Goal: Task Accomplishment & Management: Manage account settings

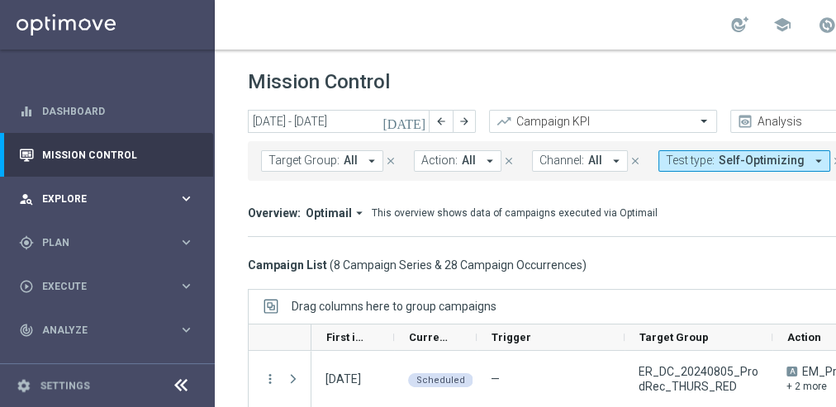
click at [124, 186] on div "person_search Explore keyboard_arrow_right" at bounding box center [106, 199] width 213 height 44
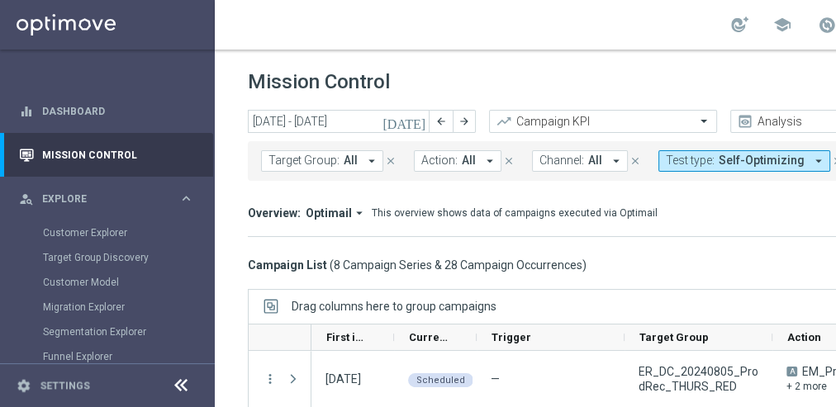
click at [428, 80] on div "Mission Control add Campaign" at bounding box center [633, 82] width 770 height 32
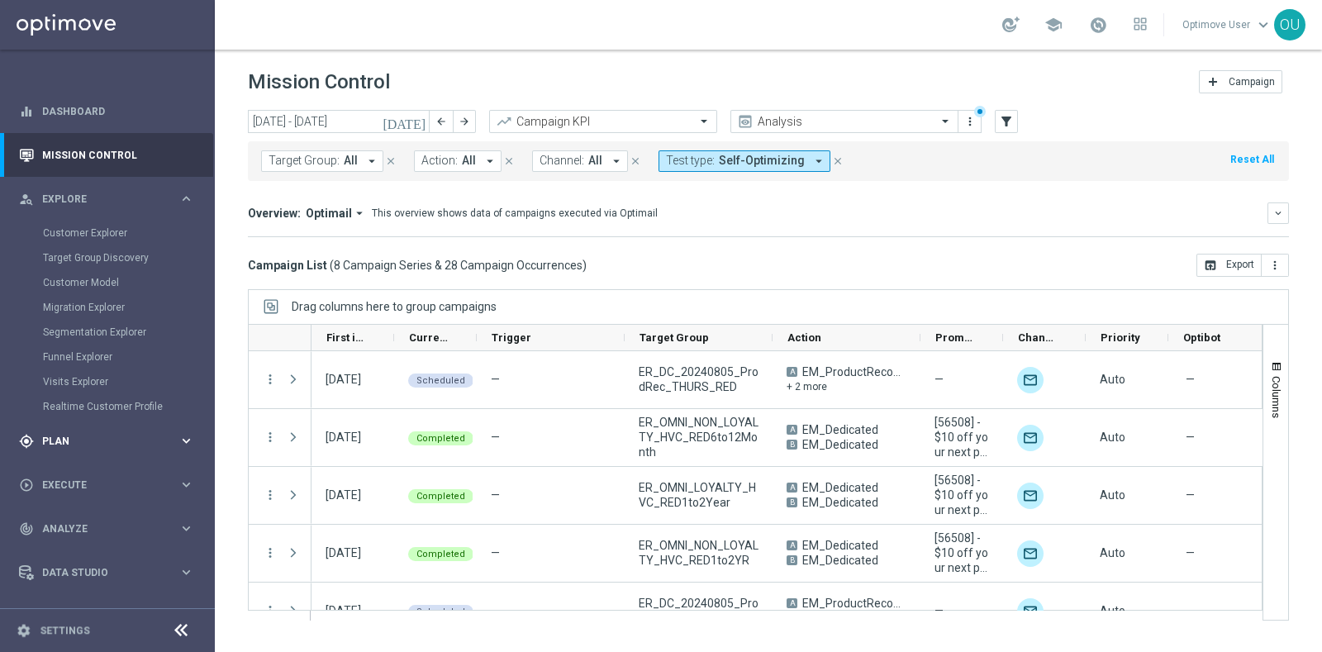
click at [87, 417] on span "Plan" at bounding box center [110, 441] width 136 height 10
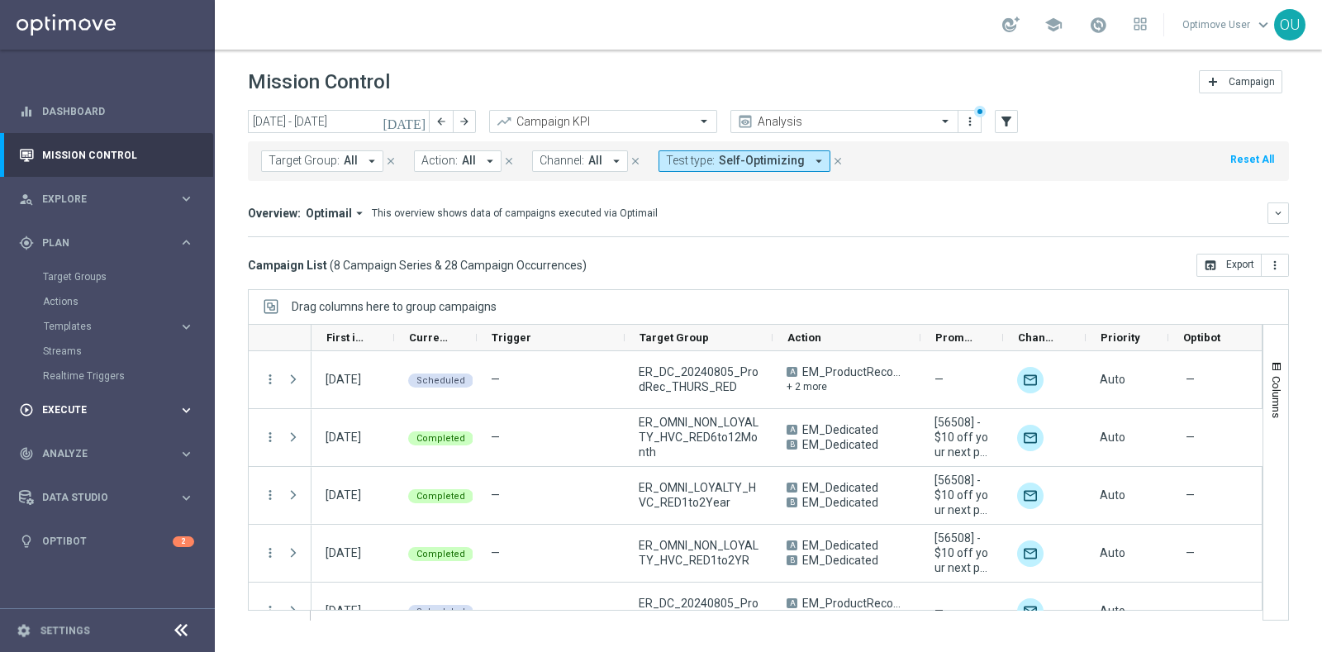
click at [130, 417] on div "play_circle_outline Execute keyboard_arrow_right" at bounding box center [106, 410] width 213 height 44
click at [96, 388] on div "track_changes Analyze keyboard_arrow_right" at bounding box center [106, 380] width 213 height 44
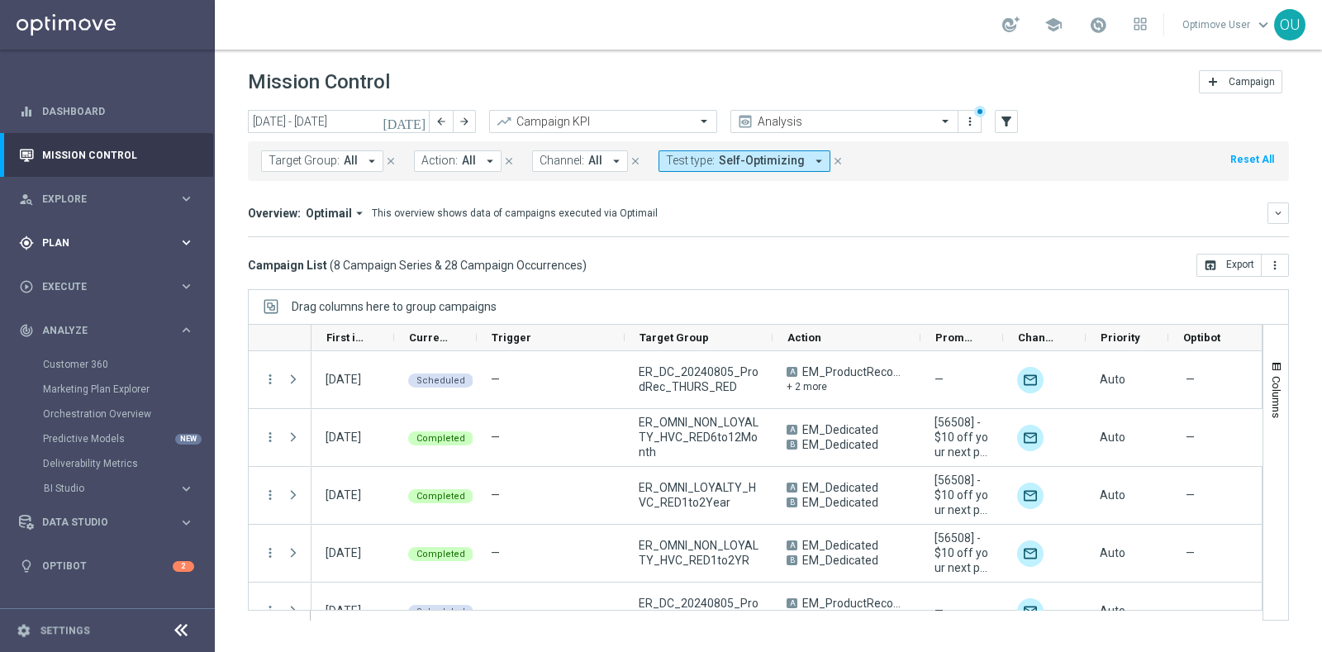
click at [81, 236] on div "gps_fixed Plan" at bounding box center [99, 243] width 160 height 15
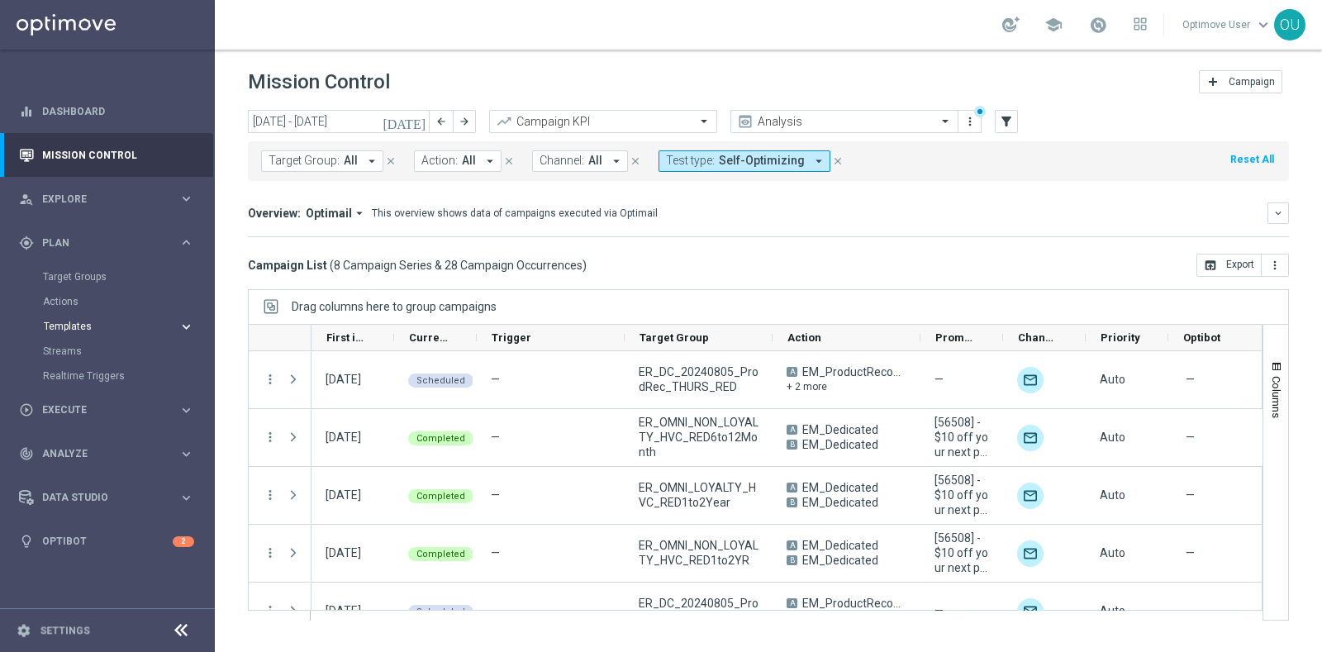
click at [89, 327] on span "Templates" at bounding box center [103, 326] width 118 height 10
click at [75, 339] on div "Optimail" at bounding box center [132, 351] width 162 height 25
click at [75, 342] on div "Optimail" at bounding box center [132, 351] width 162 height 25
click at [74, 351] on link "Optimail" at bounding box center [111, 351] width 121 height 13
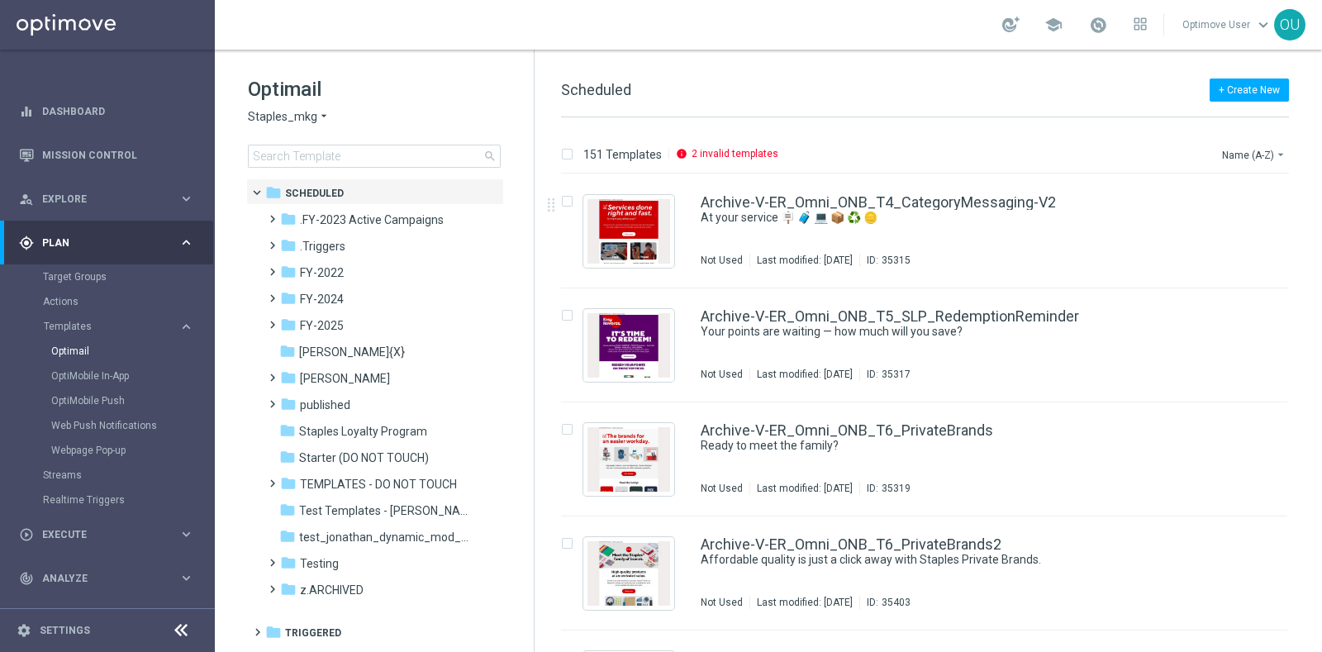
click at [845, 102] on div "+ Create New Scheduled" at bounding box center [925, 98] width 728 height 37
click at [845, 88] on button "+ Create New" at bounding box center [1249, 90] width 79 height 23
click at [845, 121] on span "New Template" at bounding box center [1203, 120] width 66 height 12
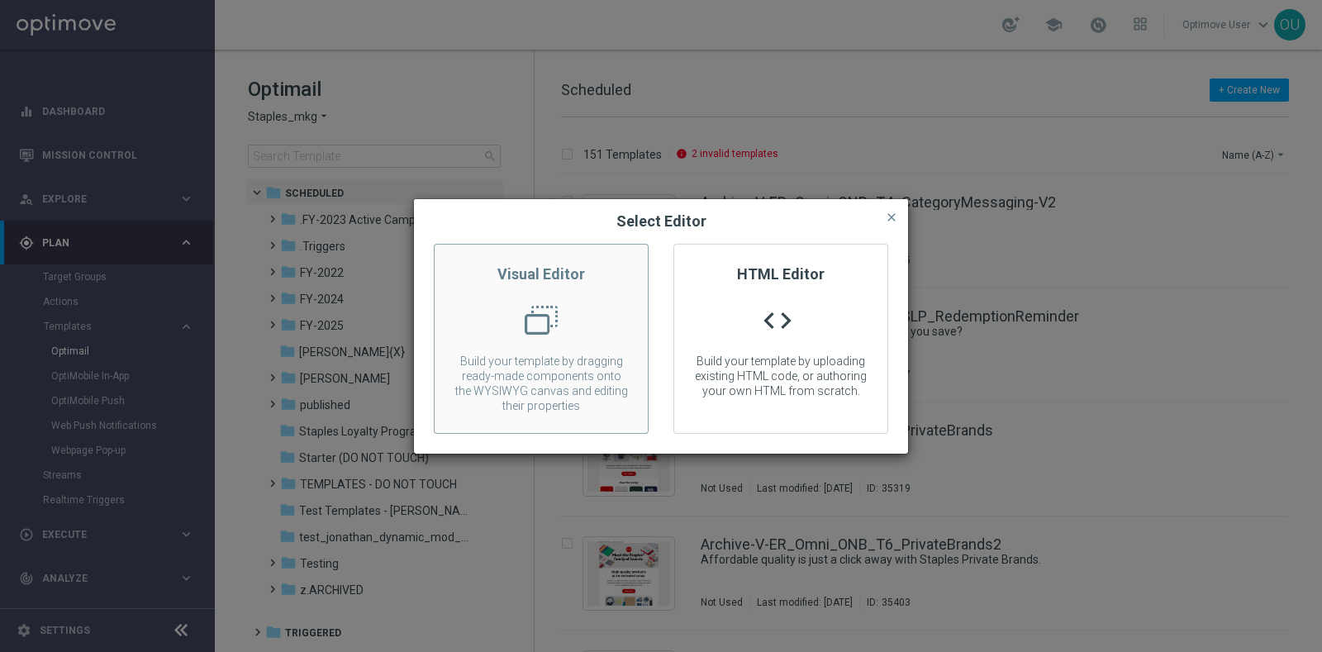
click at [550, 364] on p "Build your template by dragging ready-made components onto the WYSIWYG canvas a…" at bounding box center [541, 384] width 213 height 60
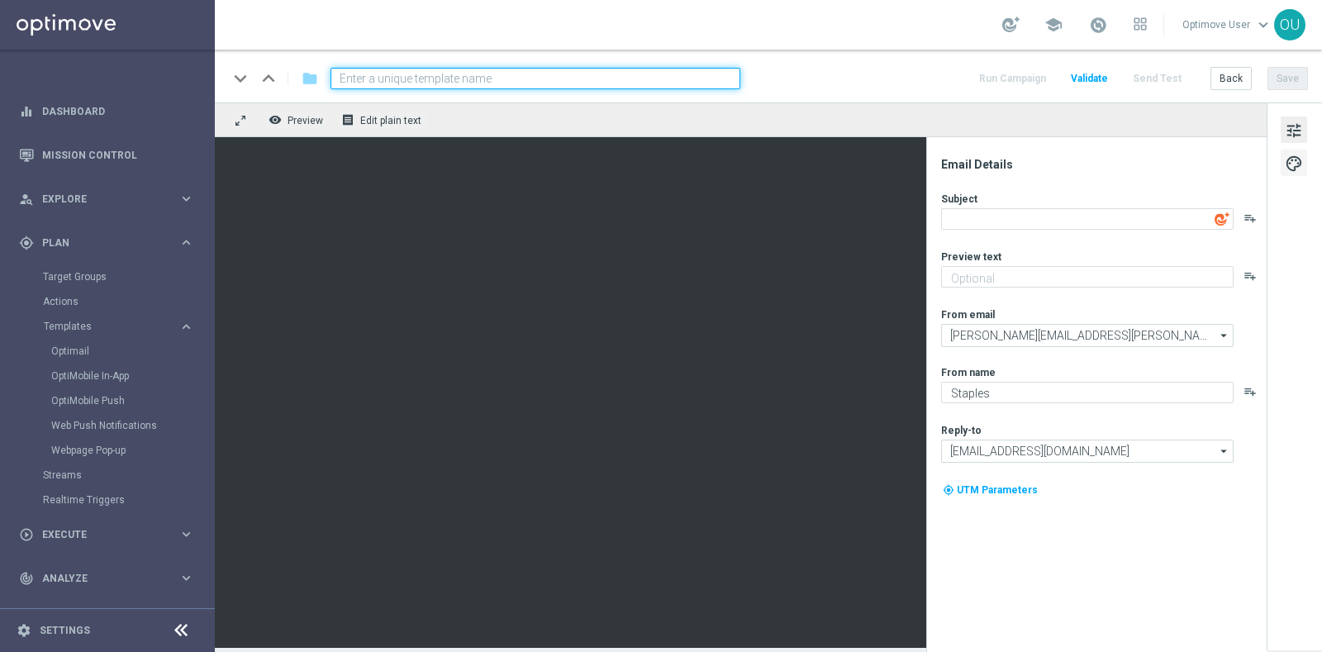
click at [845, 166] on button "palette" at bounding box center [1294, 163] width 26 height 26
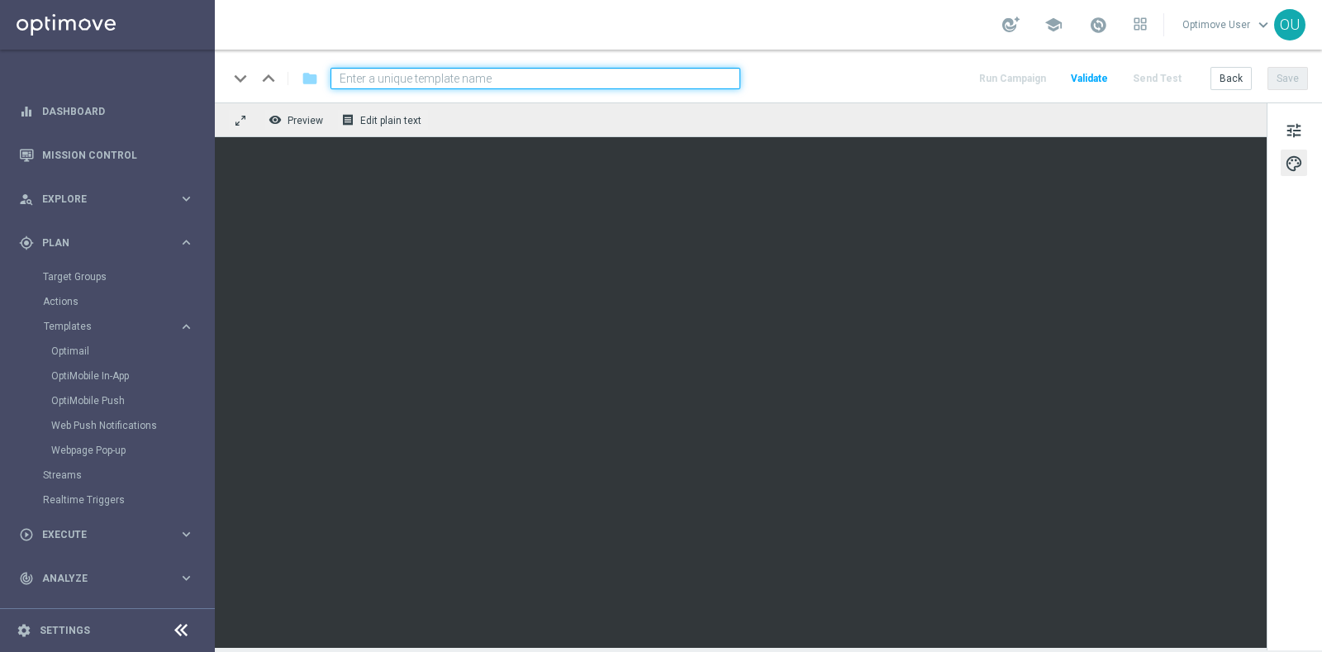
click at [845, 86] on div "keyboard_arrow_down keyboard_arrow_up folder Run Campaign Validate Send Test Ba…" at bounding box center [768, 78] width 1080 height 21
click at [845, 74] on span "Validate" at bounding box center [1089, 79] width 37 height 12
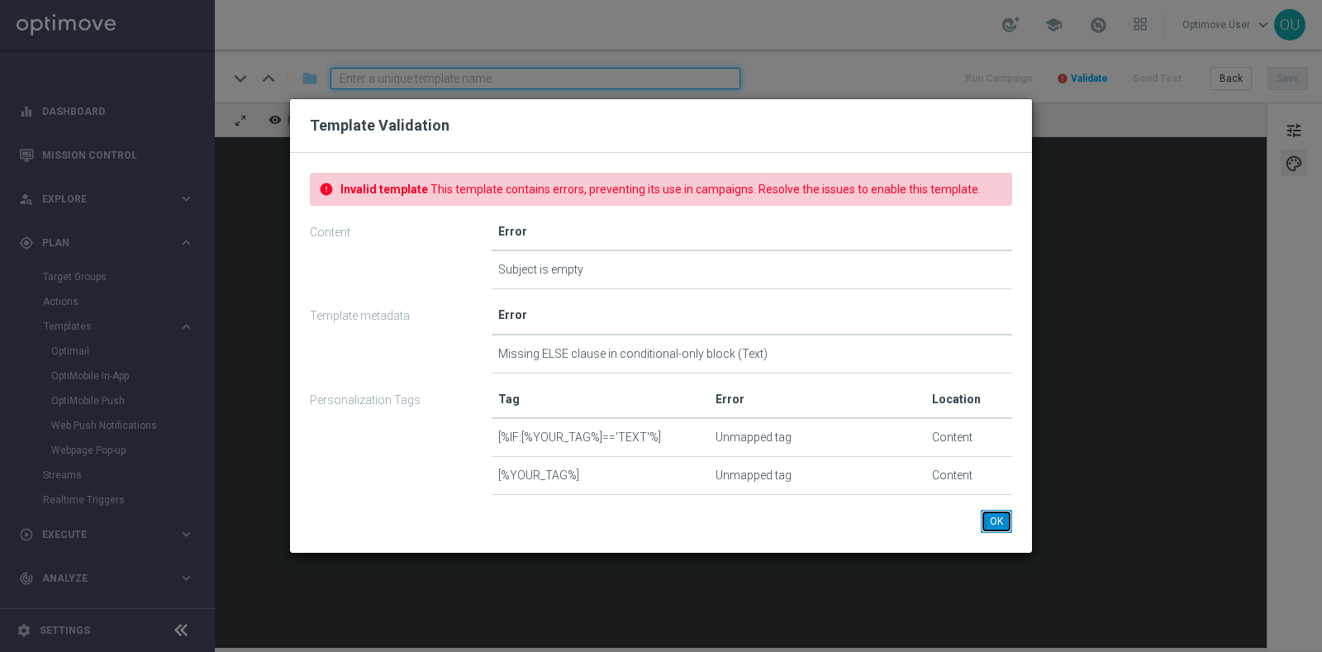
click at [845, 417] on button "OK" at bounding box center [996, 521] width 31 height 23
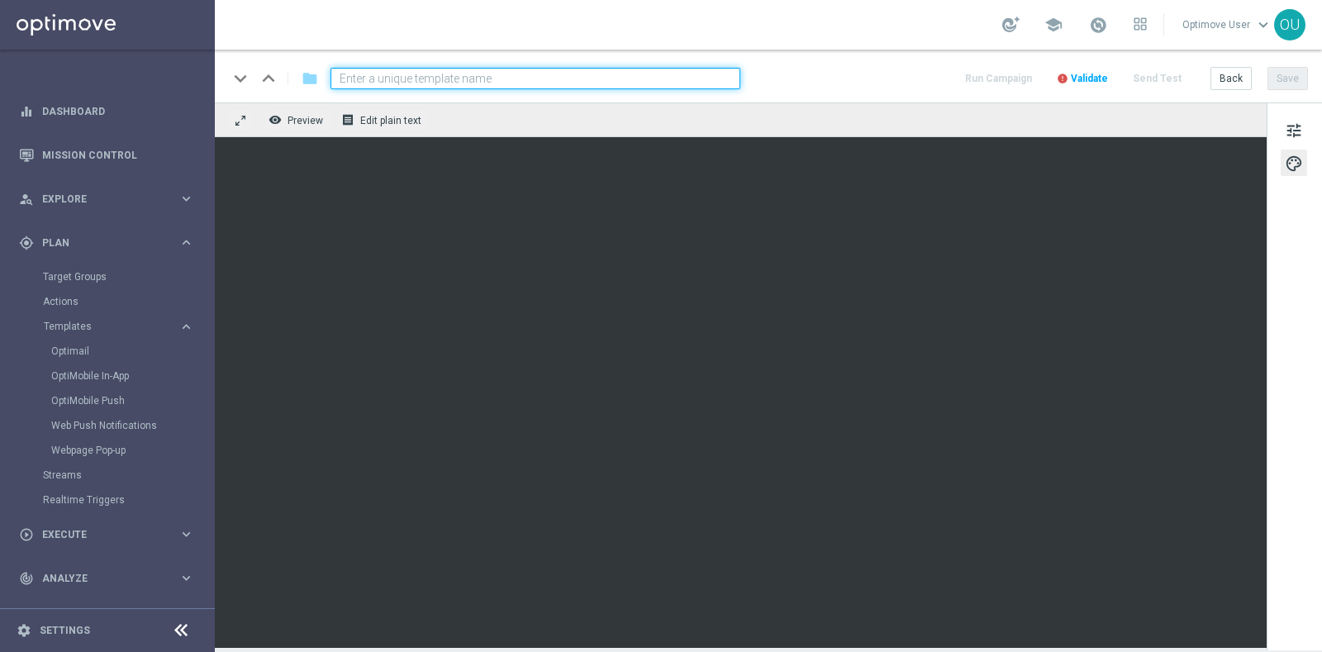
click at [845, 76] on span "Validate" at bounding box center [1089, 79] width 37 height 12
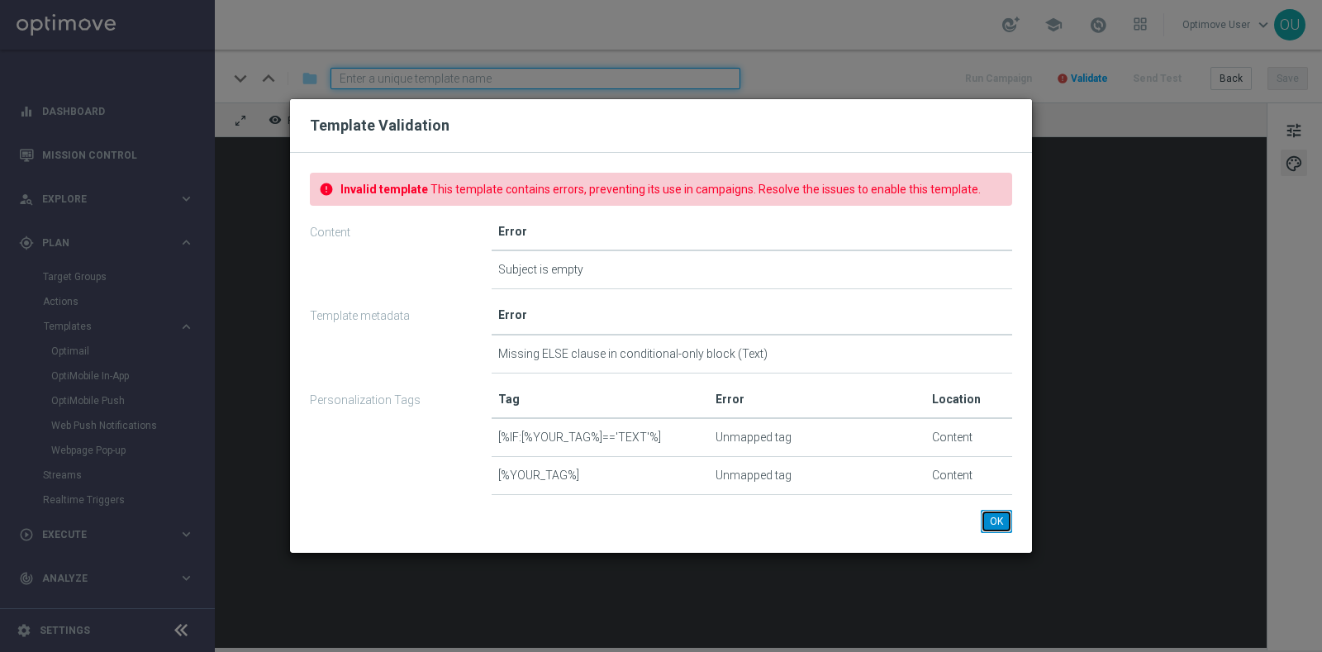
click at [845, 417] on button "OK" at bounding box center [996, 521] width 31 height 23
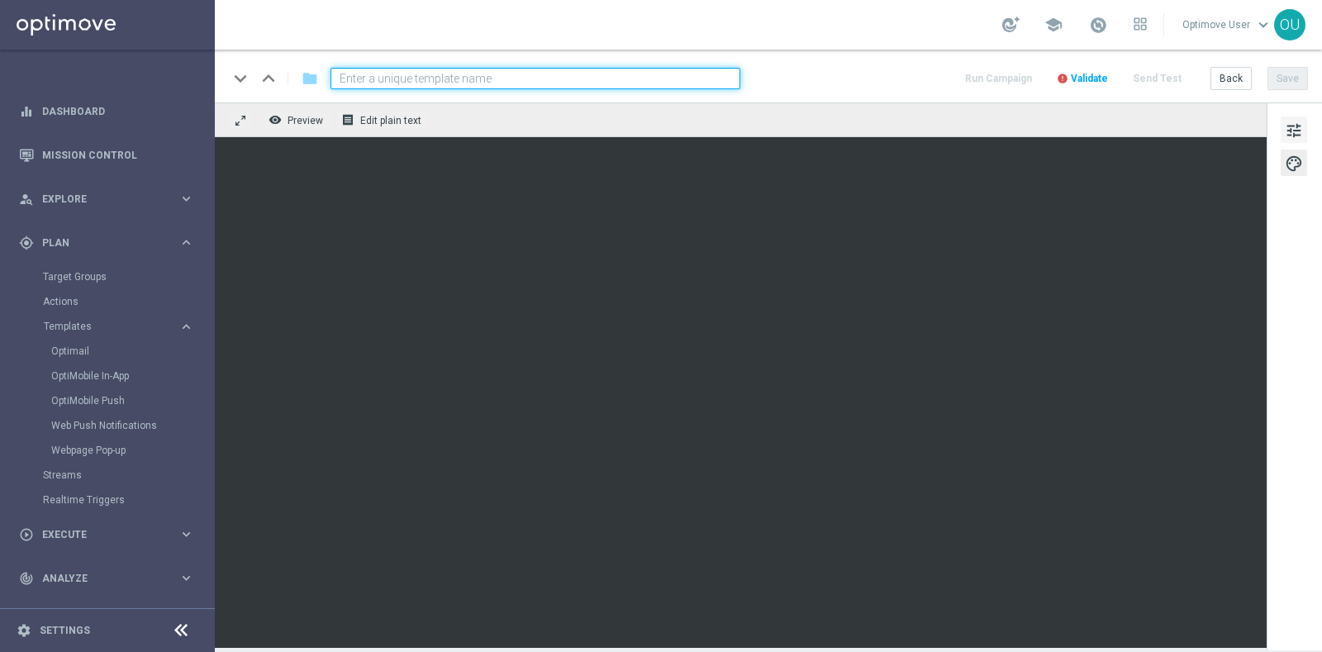
click at [845, 129] on span "tune" at bounding box center [1294, 130] width 18 height 21
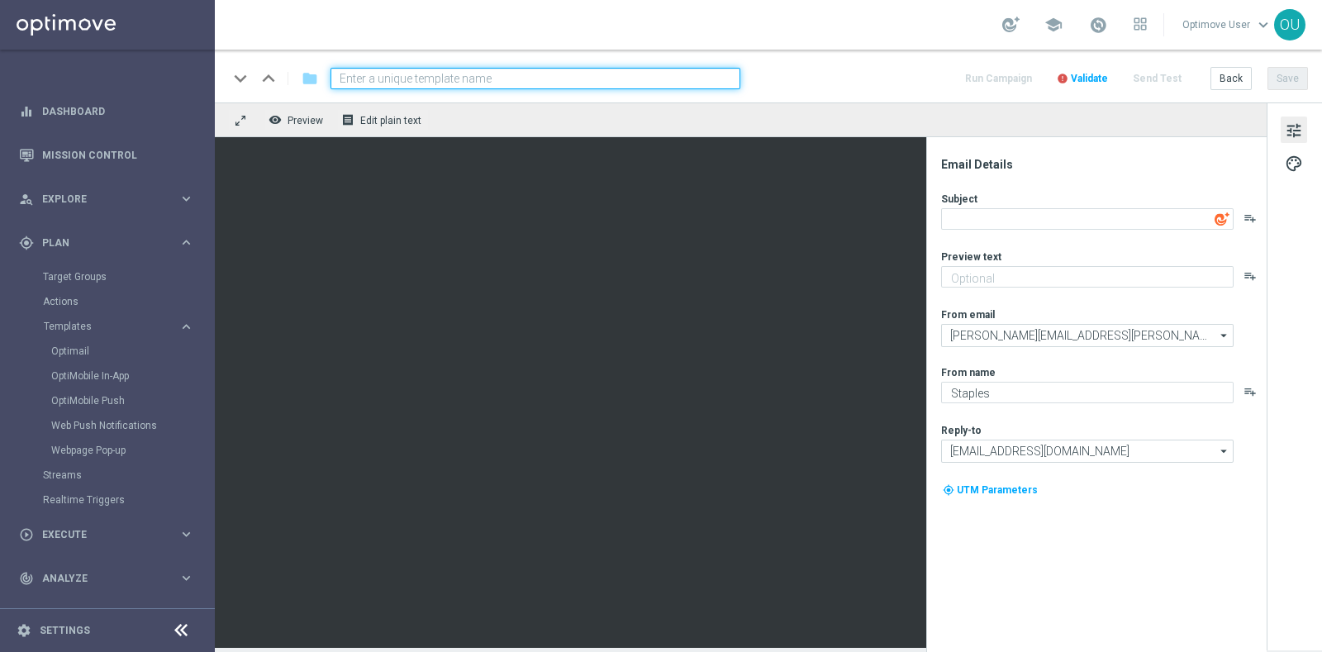
click at [845, 216] on img at bounding box center [1222, 219] width 15 height 15
click at [845, 218] on img at bounding box center [1222, 219] width 15 height 15
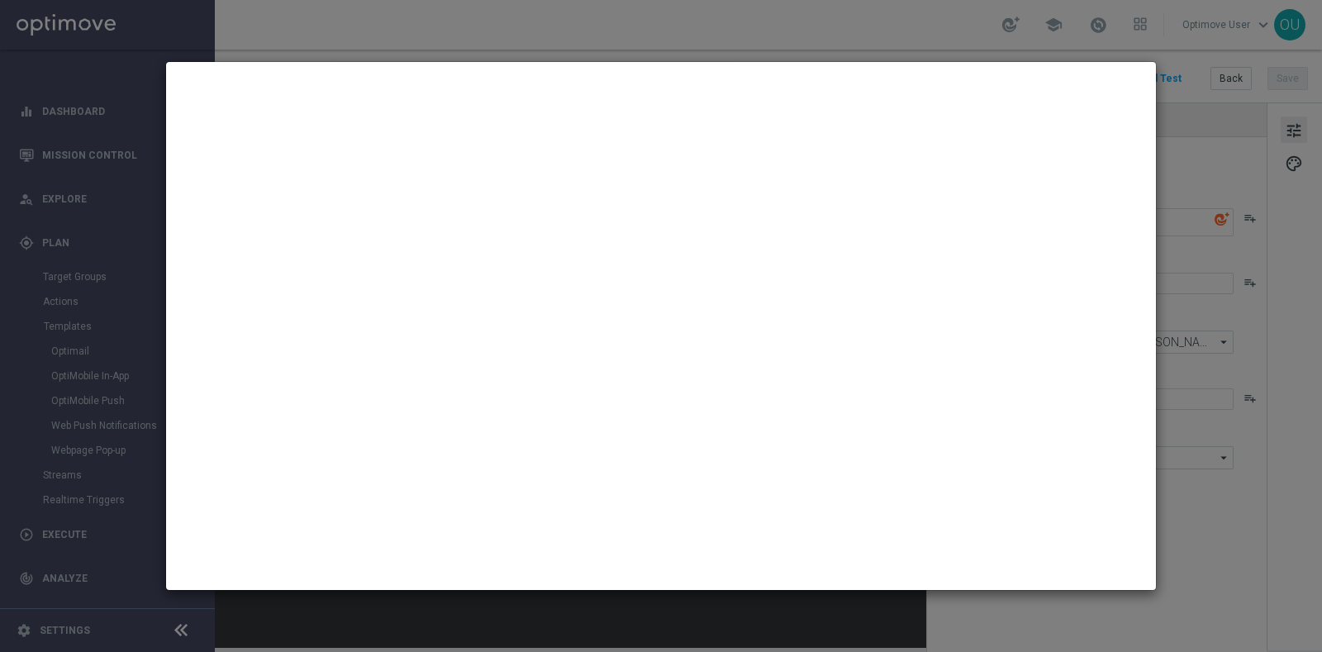
type textarea "Feeling the back-to-school blues? 🎒 Discover the joy of new supplies!"
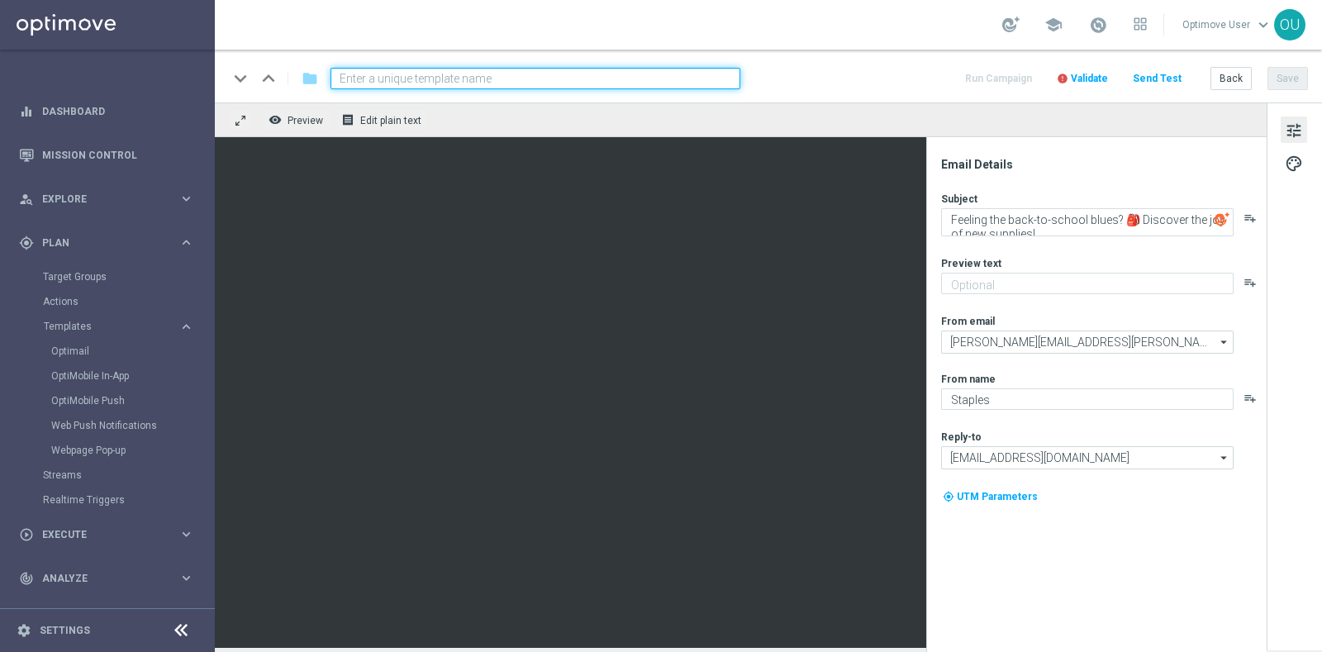
click at [845, 220] on img at bounding box center [1222, 219] width 15 height 15
click at [845, 221] on img at bounding box center [1222, 219] width 15 height 15
click at [845, 218] on icon "playlist_add" at bounding box center [1250, 218] width 13 height 13
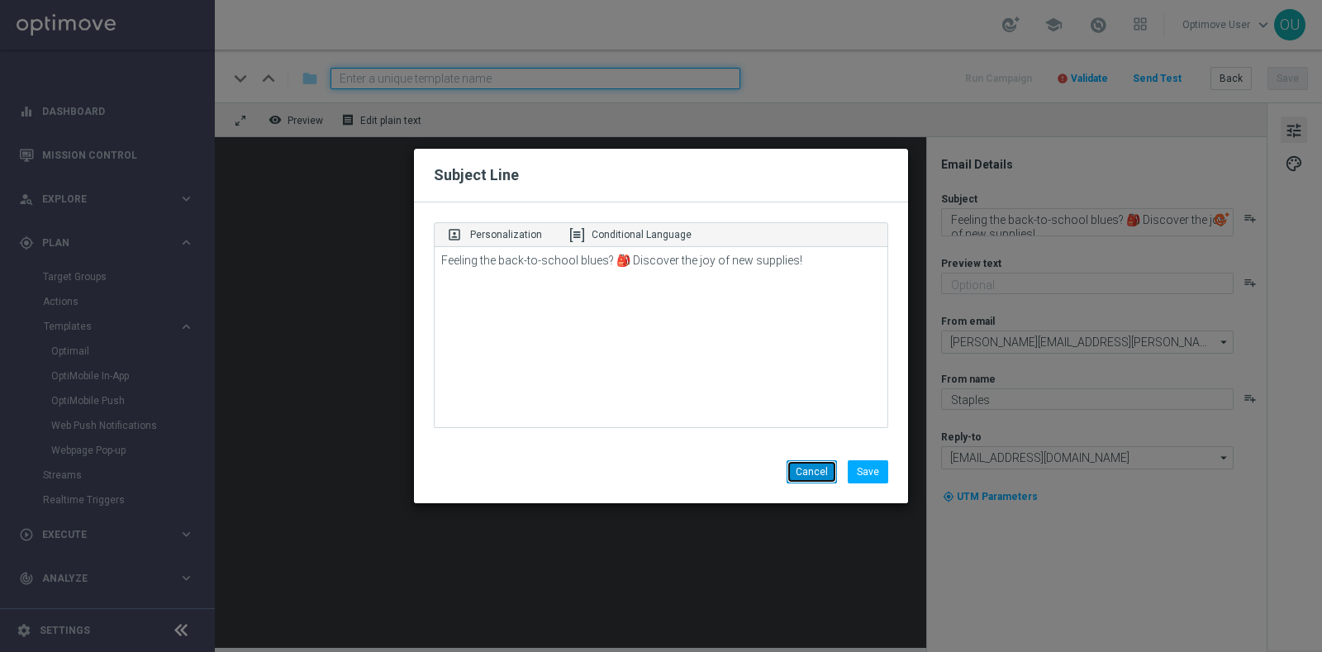
click at [804, 417] on button "Cancel" at bounding box center [812, 471] width 50 height 23
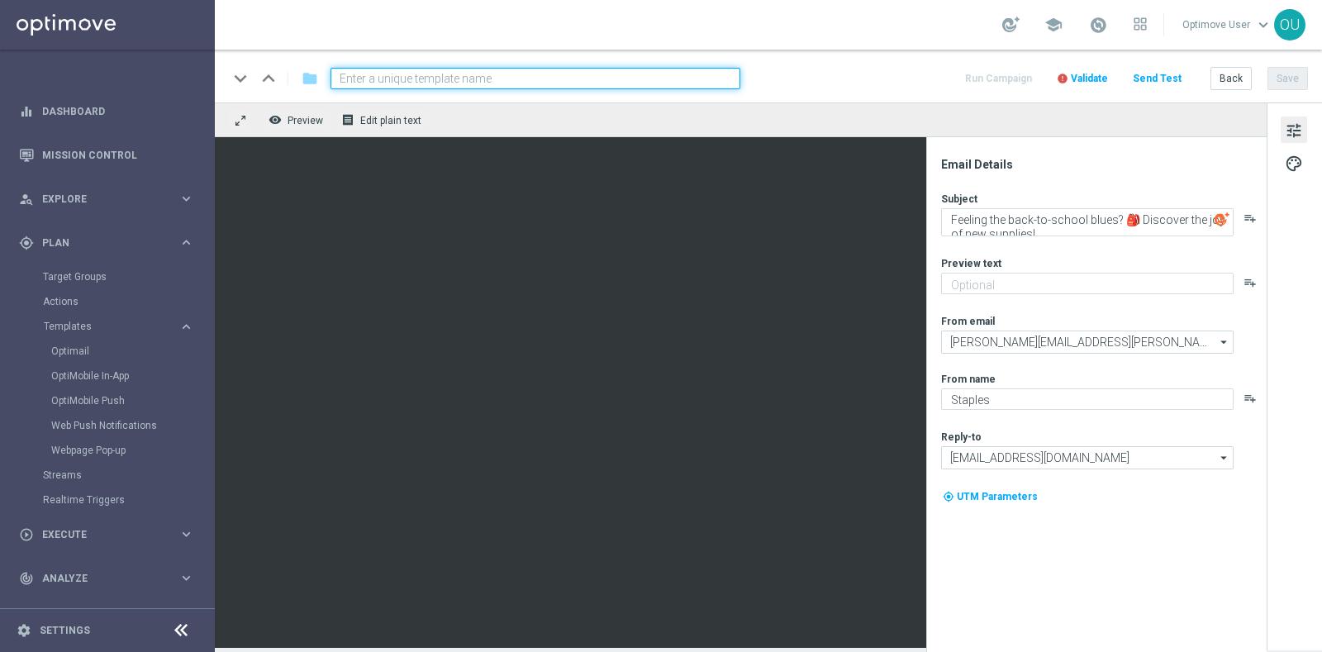
click at [845, 217] on icon "playlist_add" at bounding box center [1250, 218] width 13 height 13
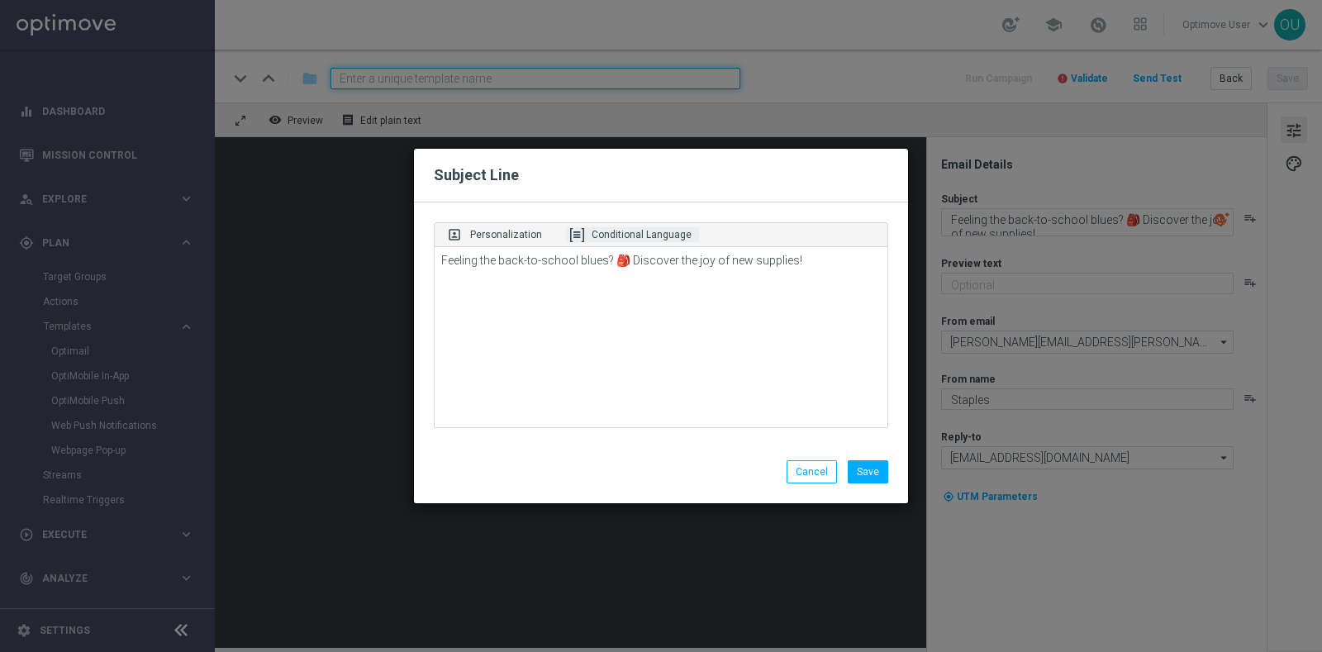
click at [612, 228] on p "Conditional Language" at bounding box center [642, 234] width 100 height 15
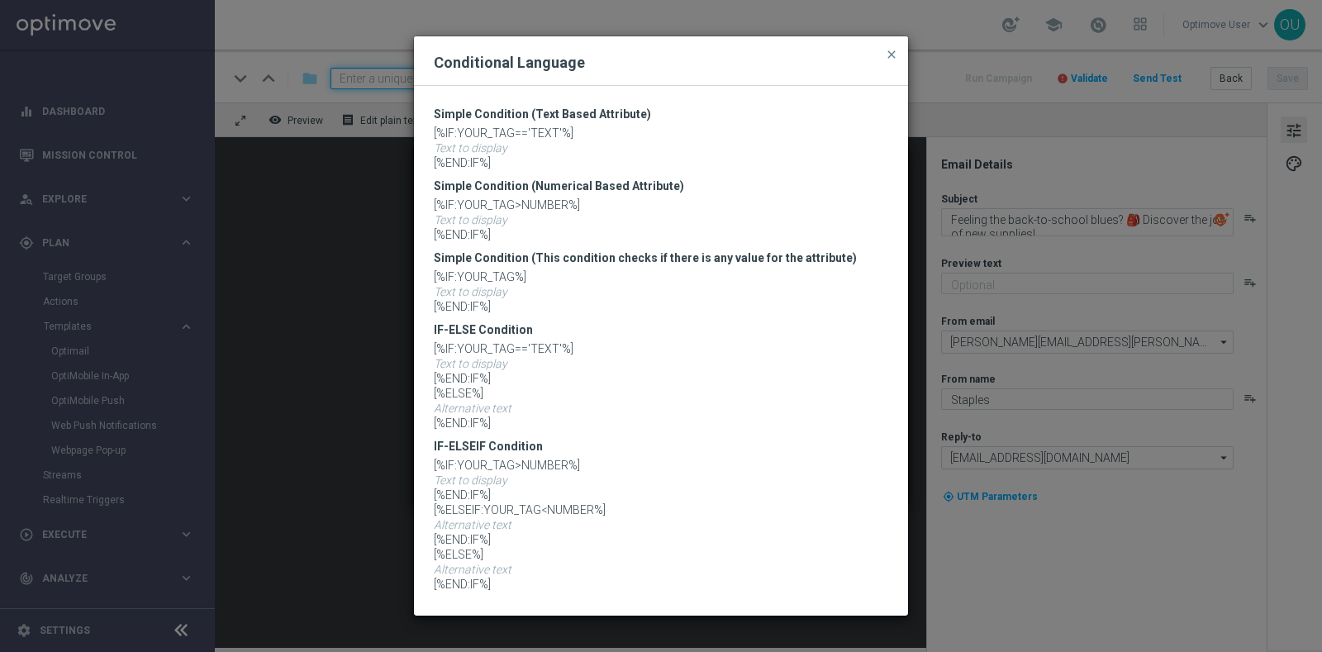
click at [529, 411] on p "[%IF:YOUR_TAG=='TEXT'%] Text to display [%END:IF%] [%ELSE%] Alternative text [%…" at bounding box center [661, 385] width 455 height 89
type textarea "Feeling the back-to-school blues? 🎒 Discover the joy of new supplies![%IF:YOUR_…"
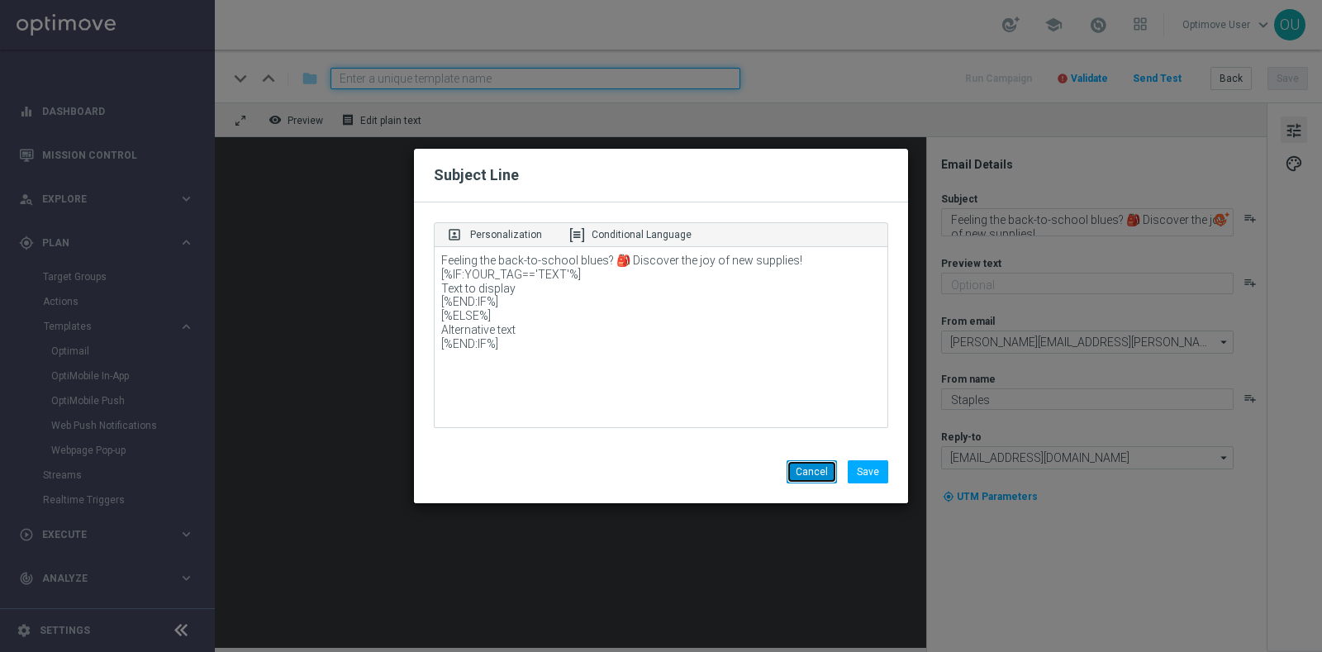
click at [811, 417] on button "Cancel" at bounding box center [812, 471] width 50 height 23
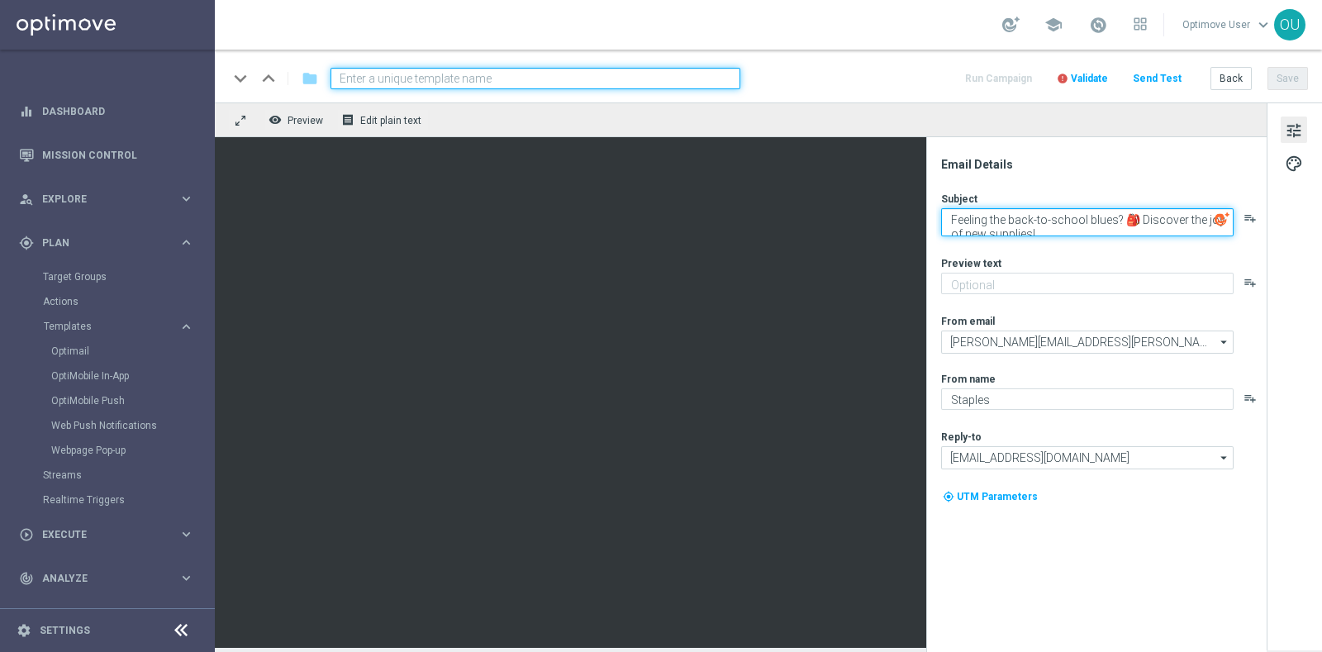
click at [845, 221] on textarea "Feeling the back-to-school blues? 🎒 Discover the joy of new supplies!" at bounding box center [1087, 222] width 293 height 28
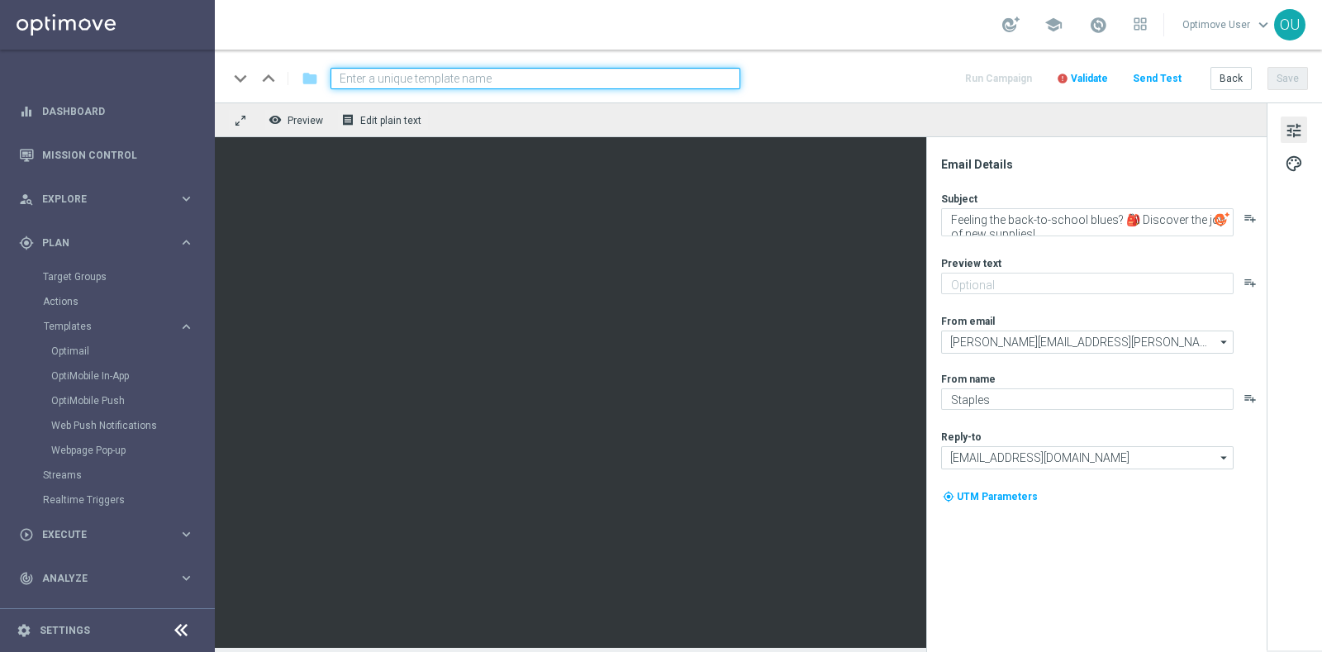
click at [845, 218] on img at bounding box center [1222, 219] width 15 height 15
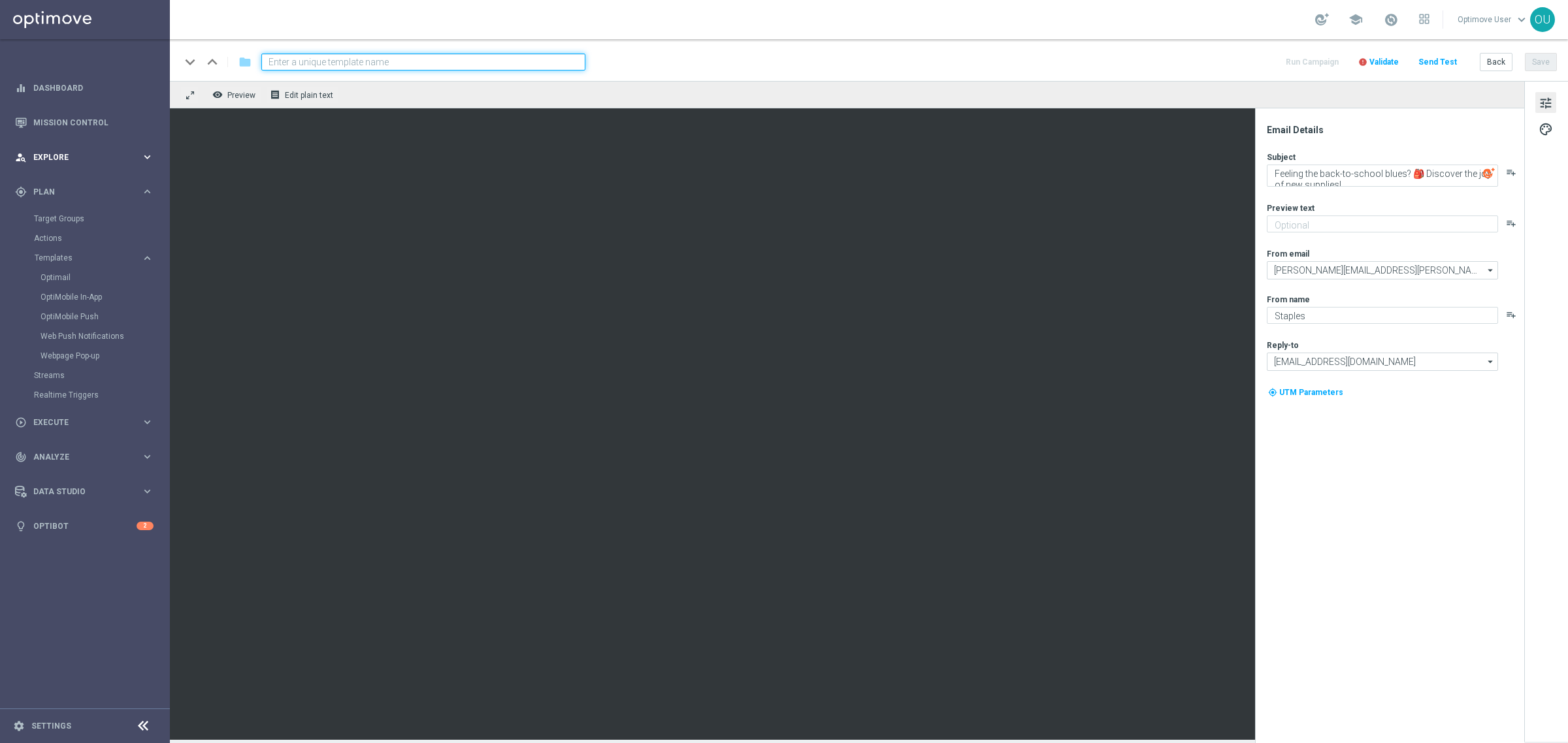
click at [96, 154] on span "Explore" at bounding box center [87, 157] width 108 height 8
click at [54, 123] on link "Mission Control" at bounding box center [93, 123] width 120 height 35
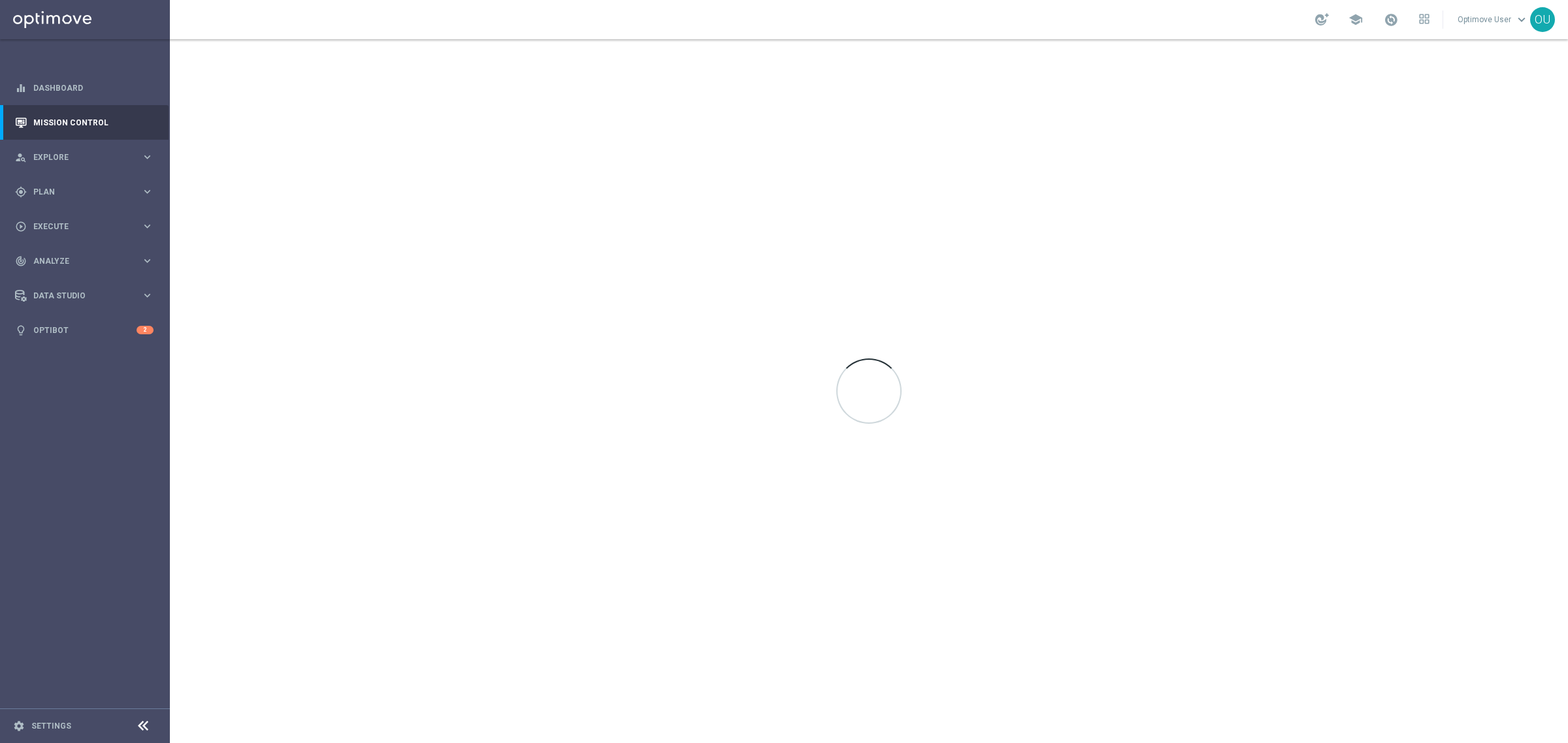
click at [294, 53] on div at bounding box center [869, 391] width 1399 height 704
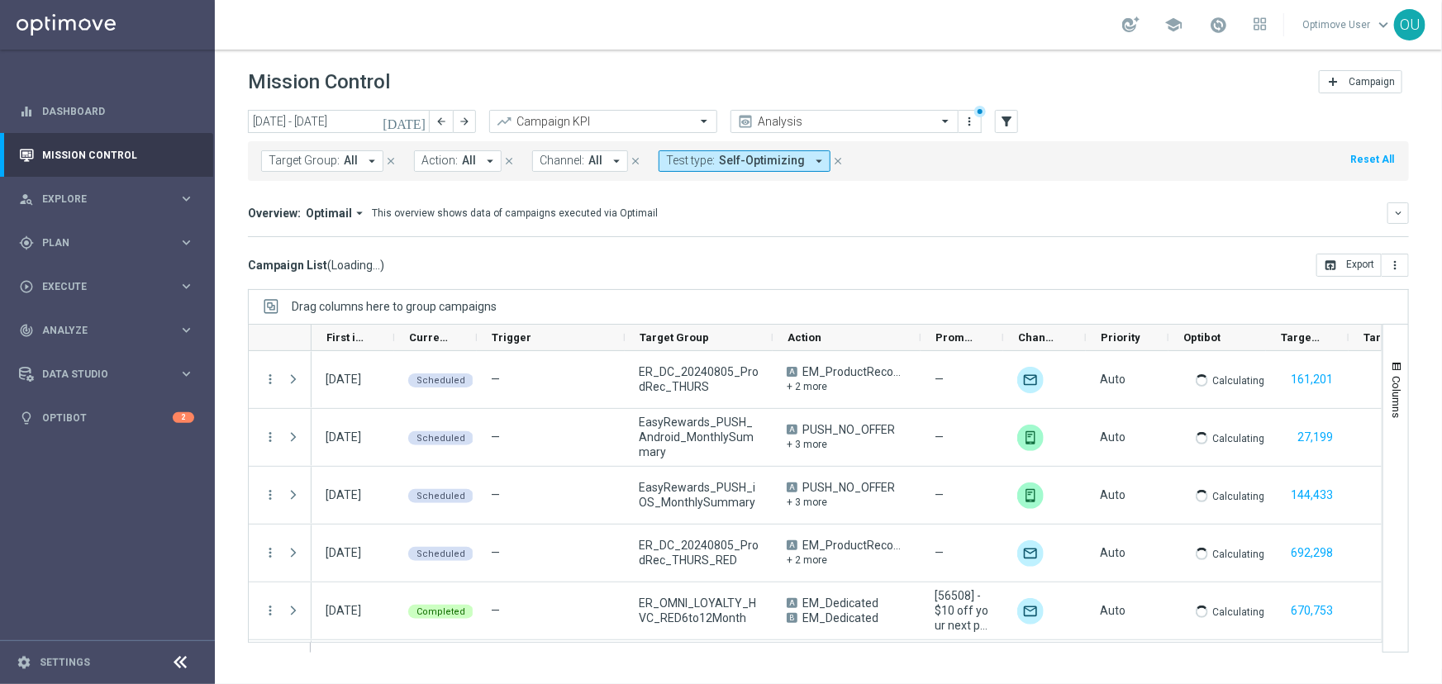
click at [845, 17] on link "Optimove User keyboard_arrow_down" at bounding box center [1347, 24] width 93 height 25
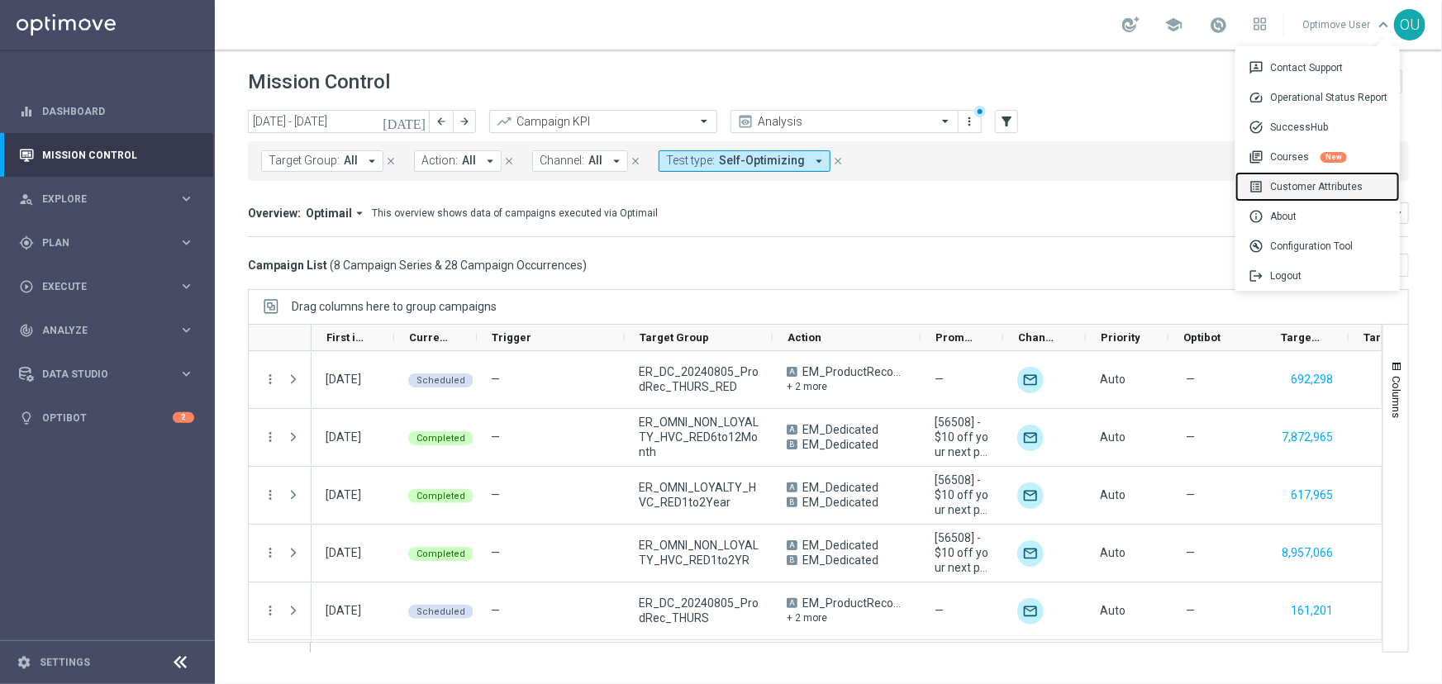
click at [845, 183] on div "list_alt Customer Attributes" at bounding box center [1318, 187] width 164 height 30
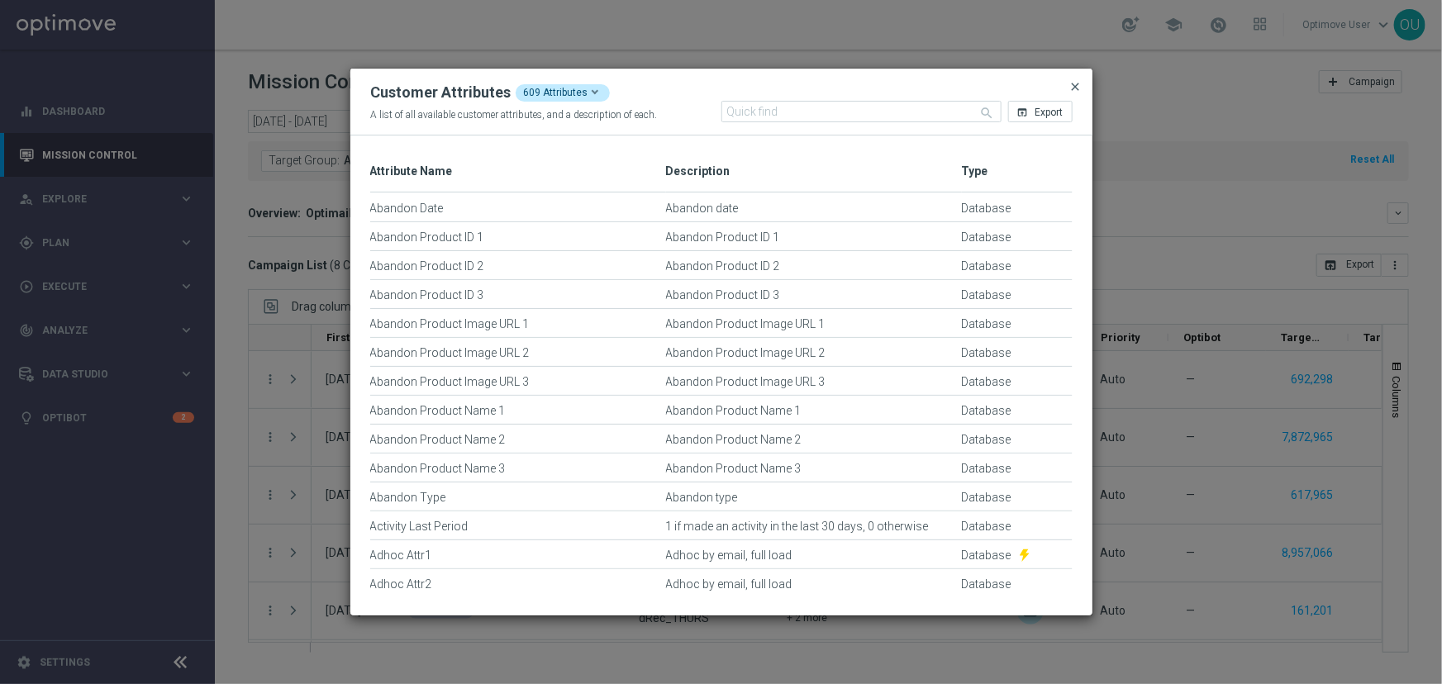
click at [845, 83] on span "close" at bounding box center [1075, 86] width 13 height 13
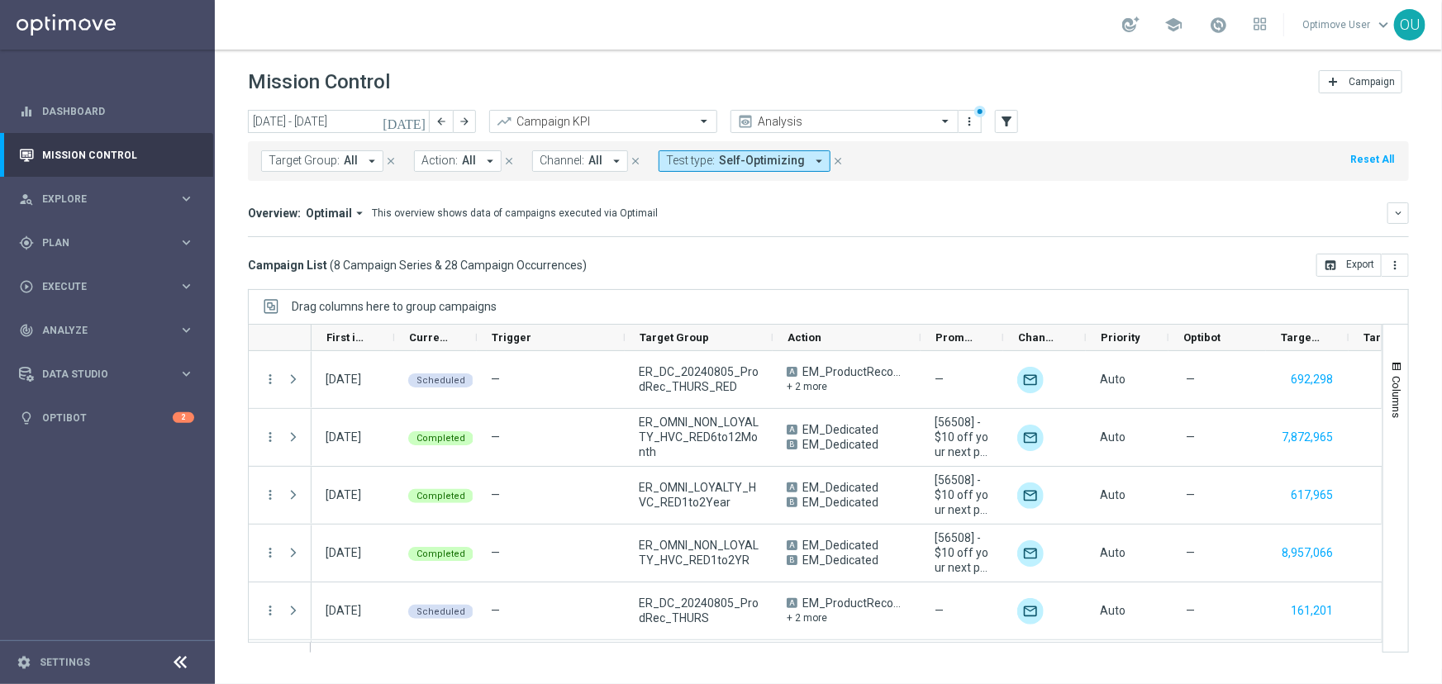
click at [743, 154] on span "Self-Optimizing" at bounding box center [762, 161] width 86 height 14
click at [667, 223] on div "(All)" at bounding box center [699, 225] width 64 height 14
click at [845, 231] on div "Overview: Optimail arrow_drop_down This overview shows data of campaigns execut…" at bounding box center [828, 219] width 1161 height 35
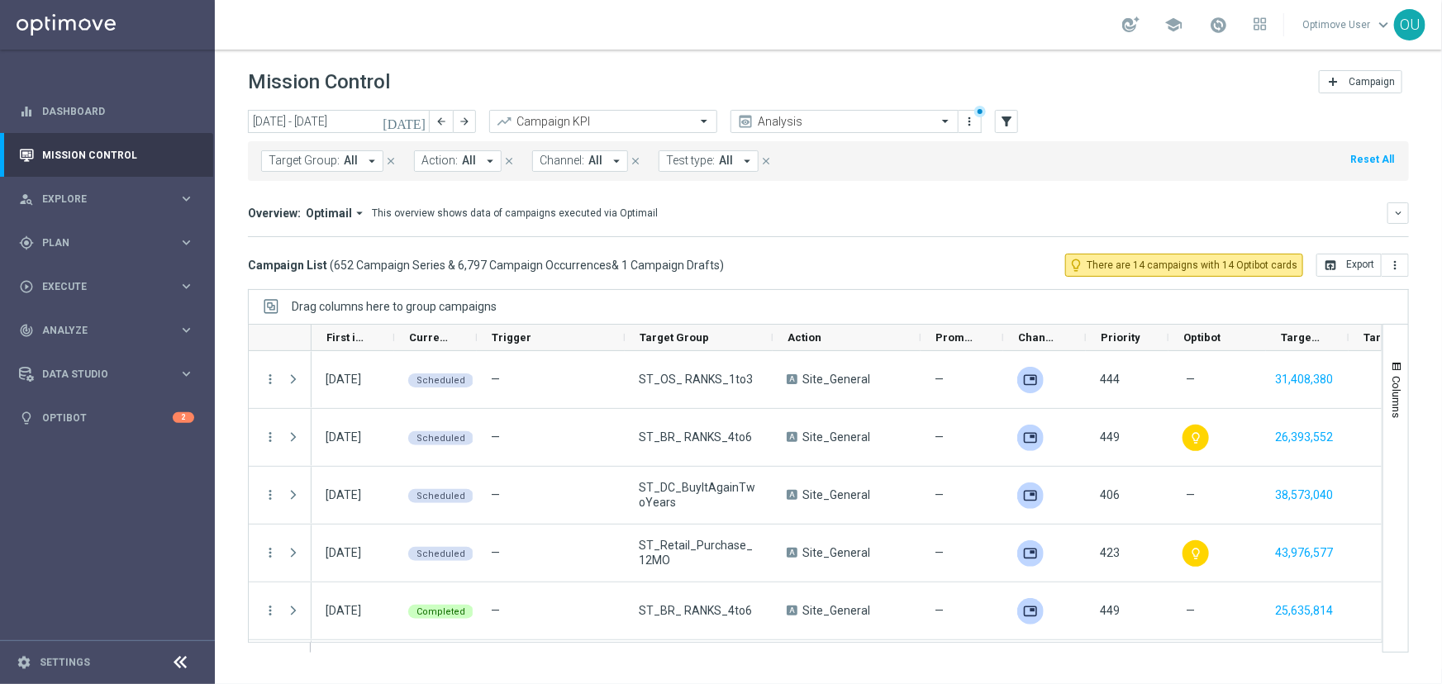
click at [426, 163] on span "Action:" at bounding box center [439, 161] width 36 height 14
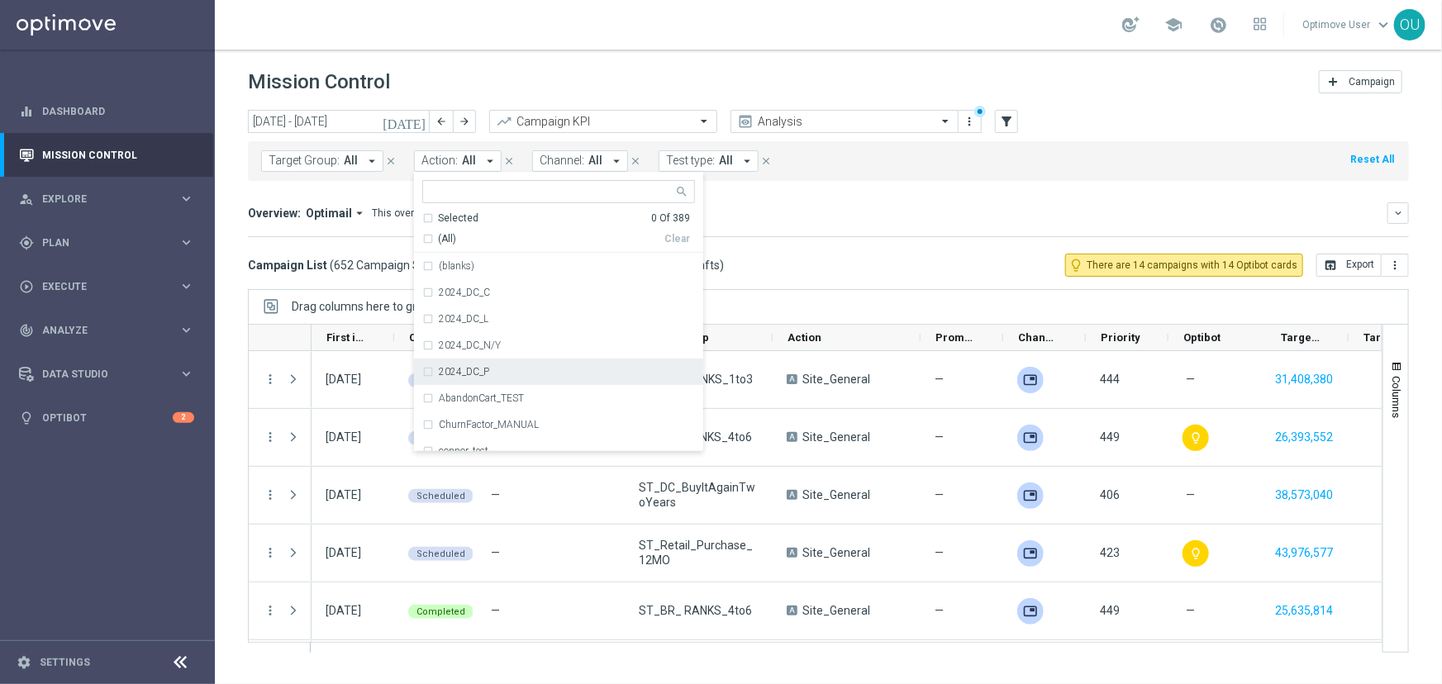
click at [845, 251] on mini-dashboard "Overview: Optimail arrow_drop_down This overview shows data of campaigns execut…" at bounding box center [828, 217] width 1161 height 73
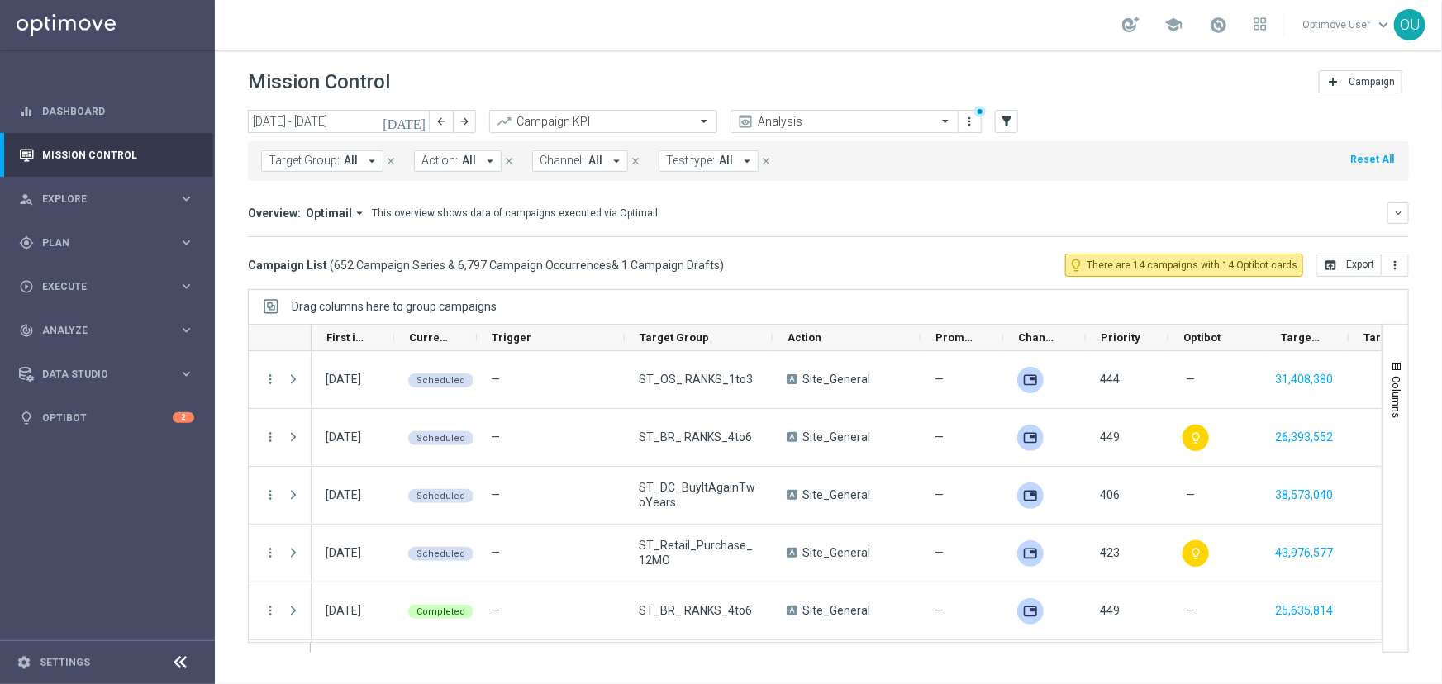
click at [462, 160] on span "All" at bounding box center [469, 161] width 14 height 14
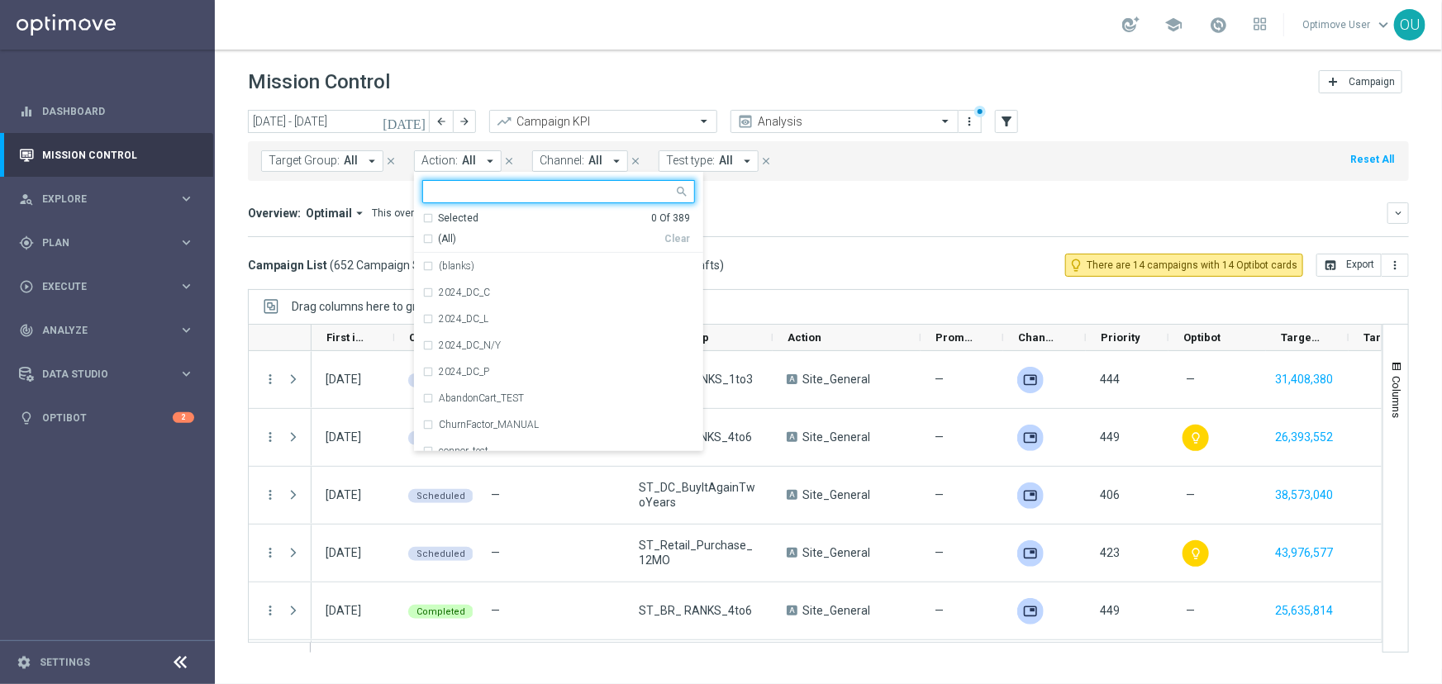
click at [559, 149] on div "Target Group: All arrow_drop_down close Action: All arrow_drop_down Selected 0 …" at bounding box center [828, 161] width 1161 height 40
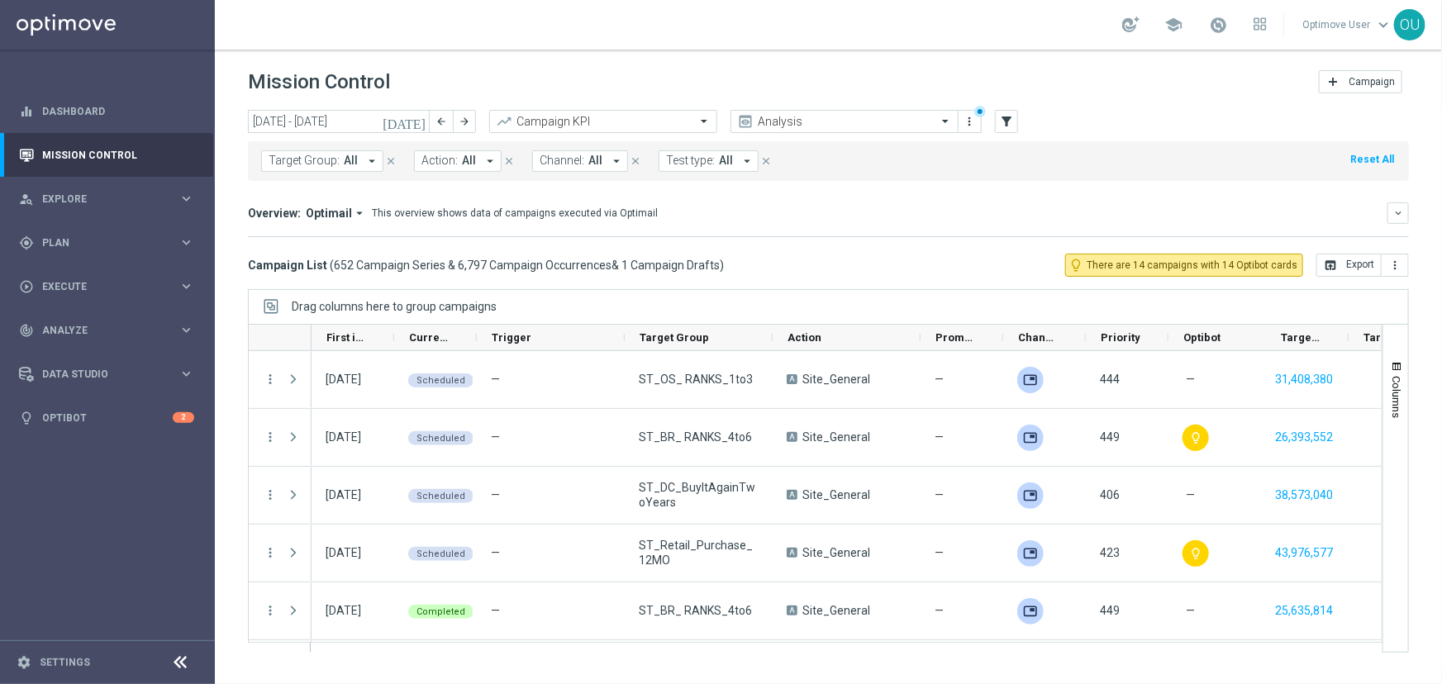
click at [561, 157] on span "Channel:" at bounding box center [562, 161] width 45 height 14
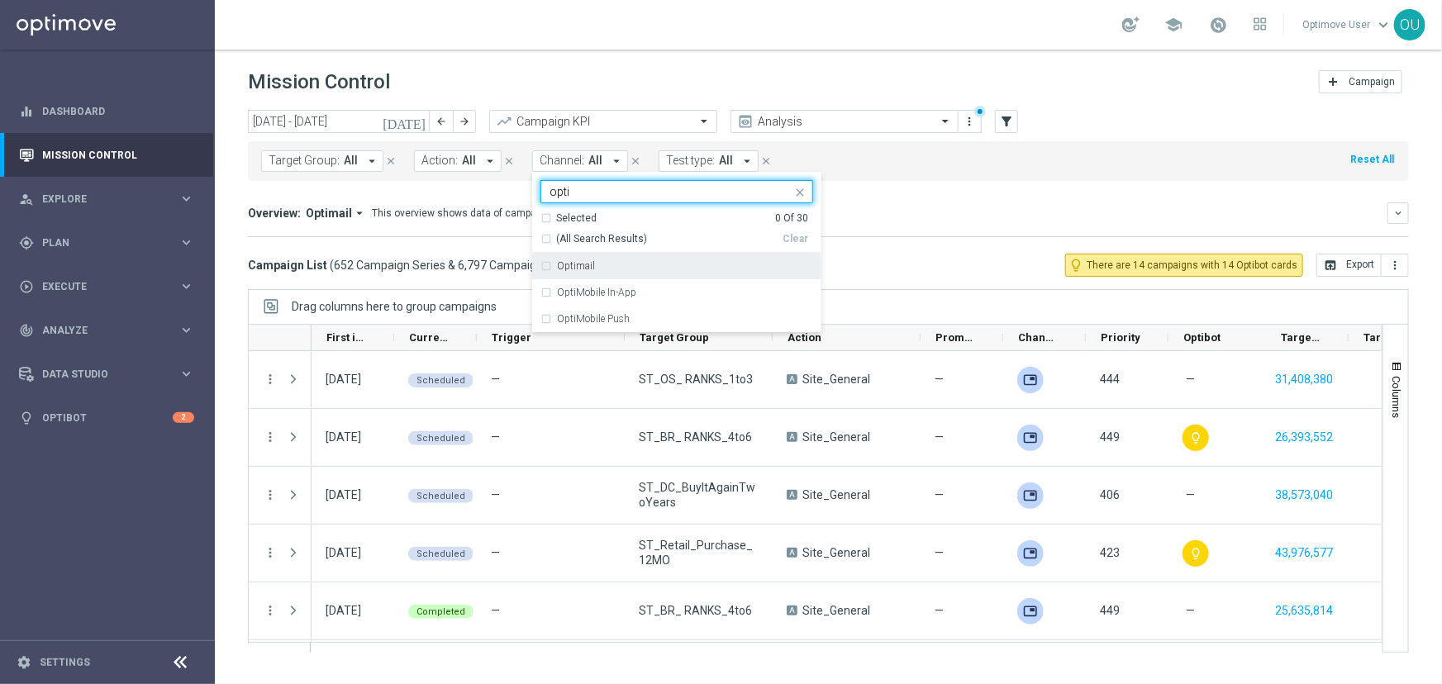
click at [601, 267] on div "Optimail" at bounding box center [685, 266] width 256 height 10
type input "opti"
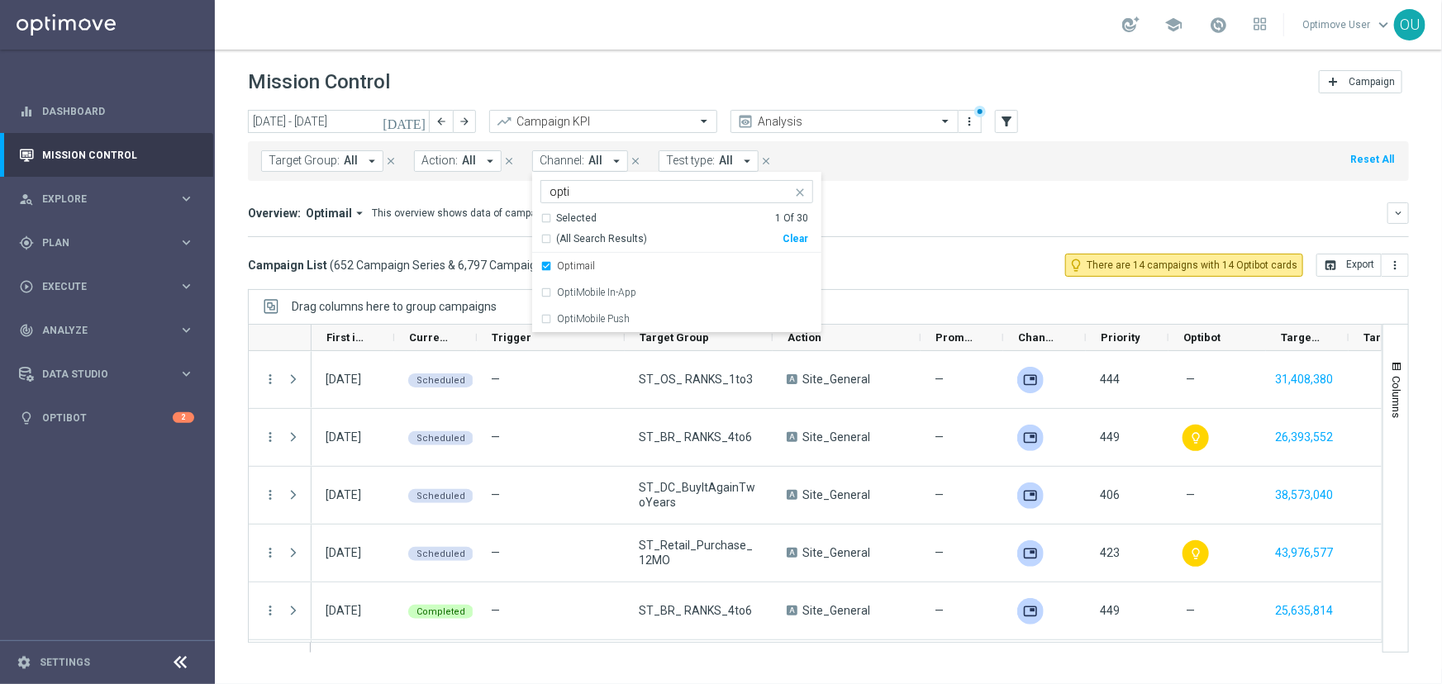
click at [845, 221] on div "Overview: Optimail arrow_drop_down This overview shows data of campaigns execut…" at bounding box center [828, 212] width 1161 height 21
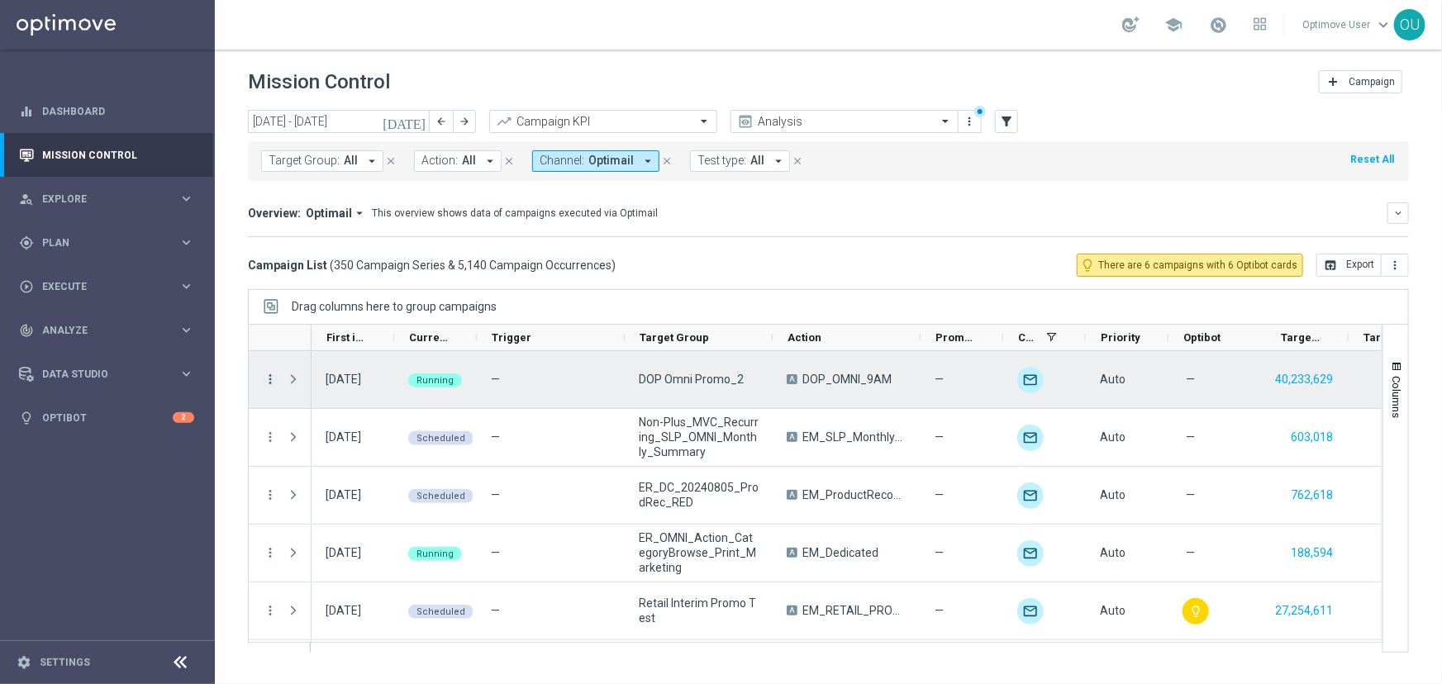
click at [273, 378] on icon "more_vert" at bounding box center [270, 379] width 15 height 15
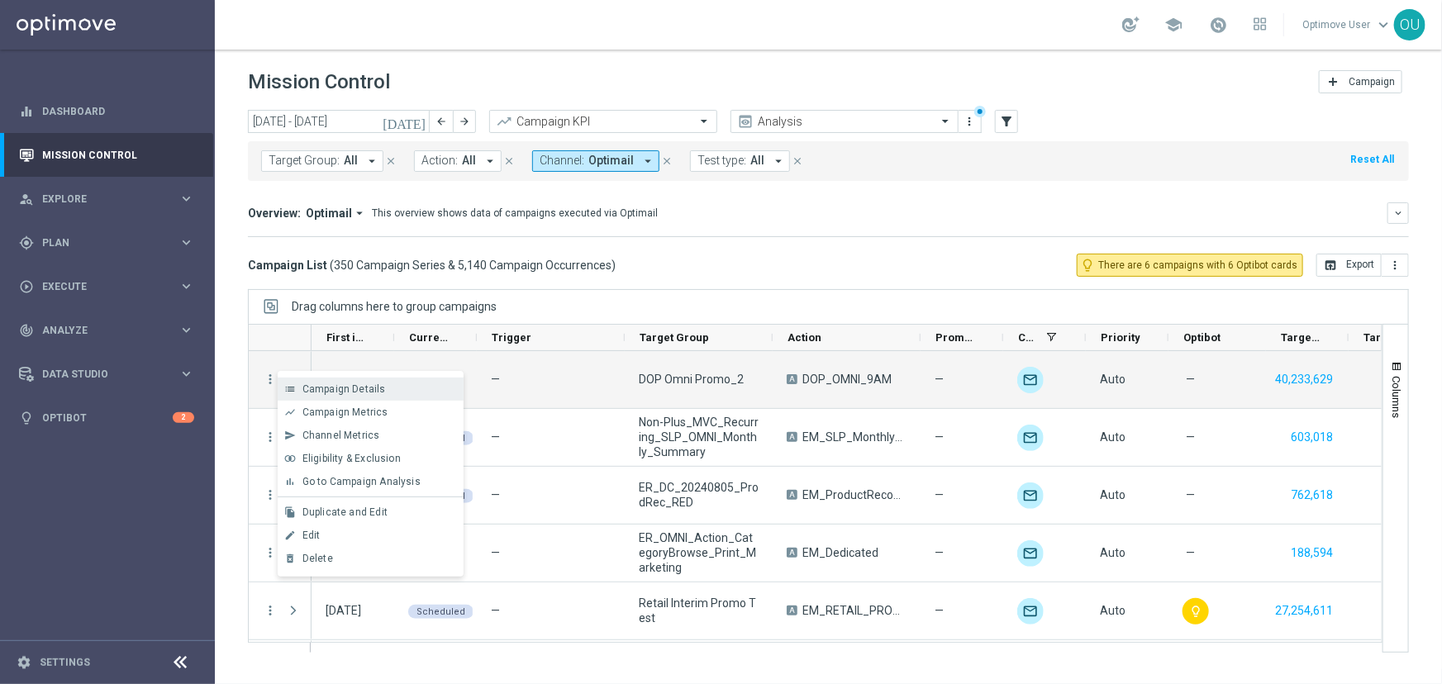
click at [290, 389] on icon "list" at bounding box center [290, 389] width 12 height 12
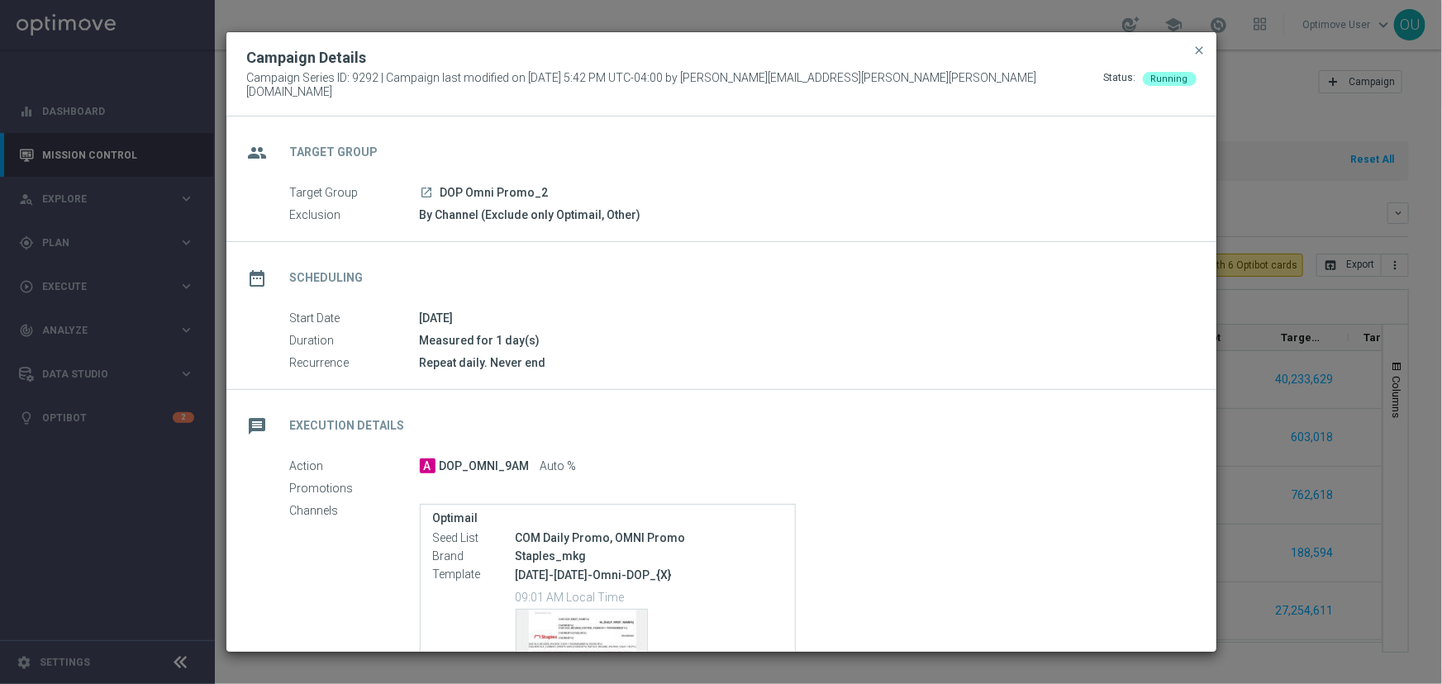
click at [426, 186] on icon "launch" at bounding box center [427, 192] width 13 height 13
click at [162, 259] on modal-container "Campaign Details Campaign Series ID: 9292 | Campaign last modified on 11 Aug 20…" at bounding box center [721, 342] width 1442 height 684
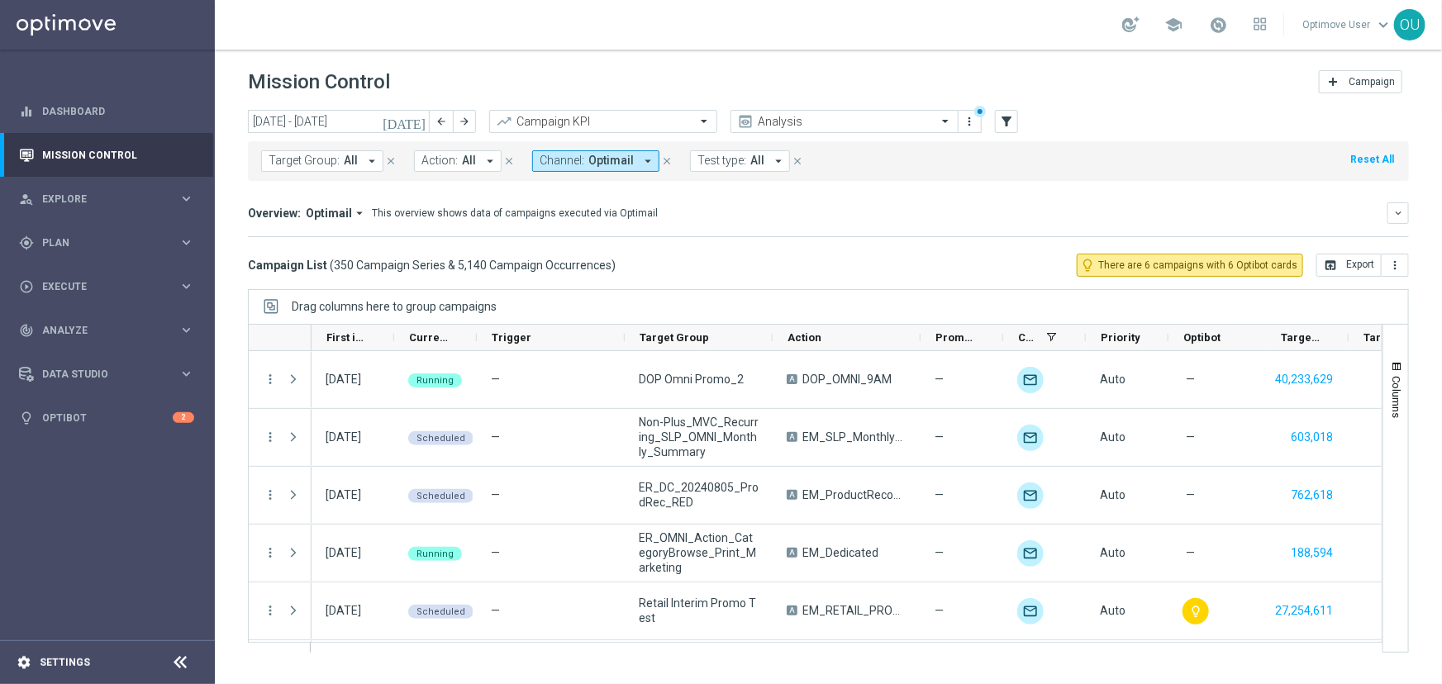
click at [161, 417] on div "settings Settings" at bounding box center [82, 662] width 165 height 15
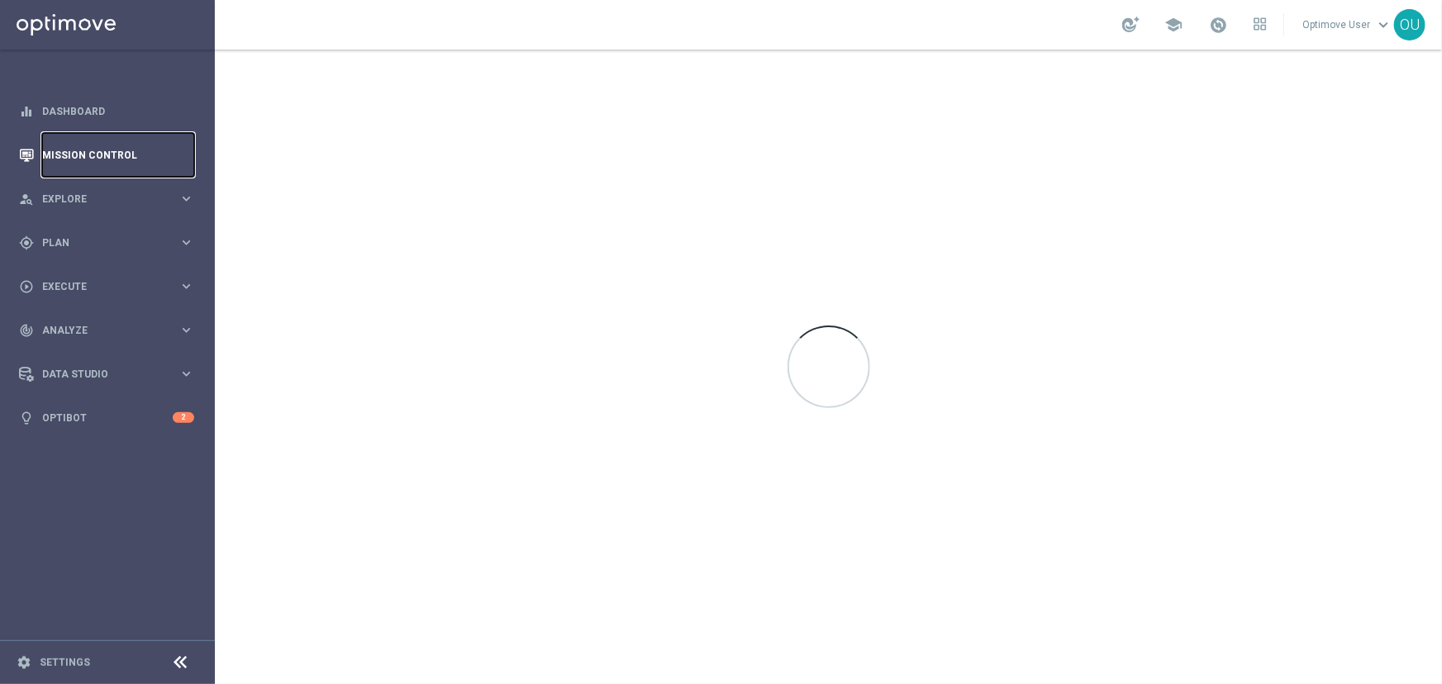
click at [138, 140] on link "Mission Control" at bounding box center [118, 155] width 152 height 44
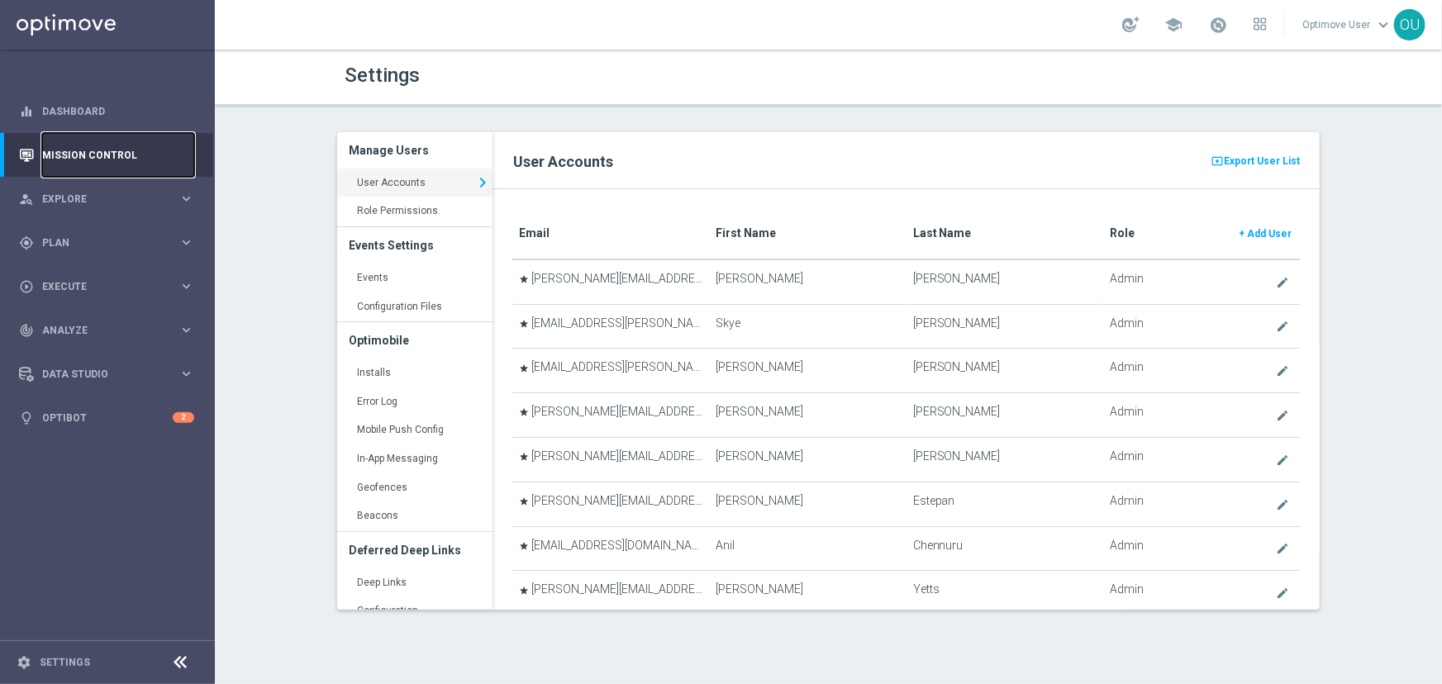
click at [110, 155] on link "Mission Control" at bounding box center [118, 155] width 152 height 44
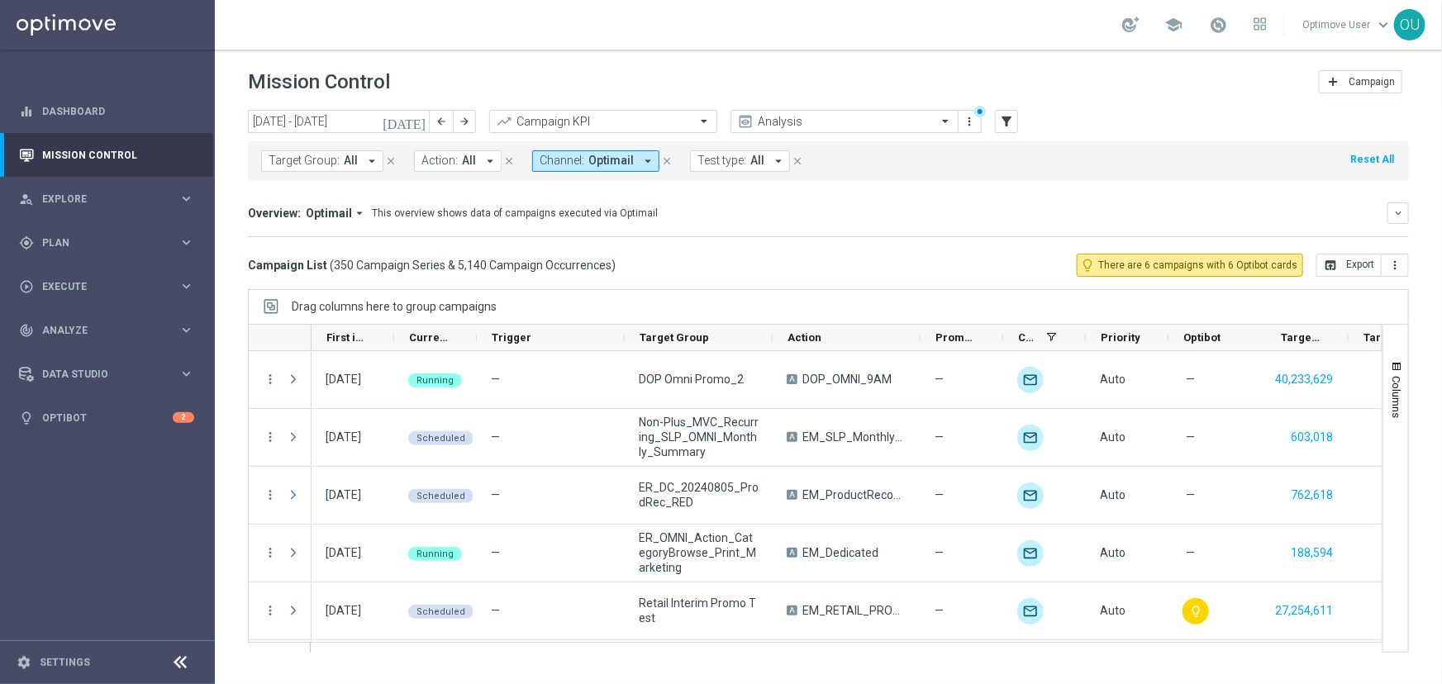
click at [567, 160] on span "Channel:" at bounding box center [562, 161] width 45 height 14
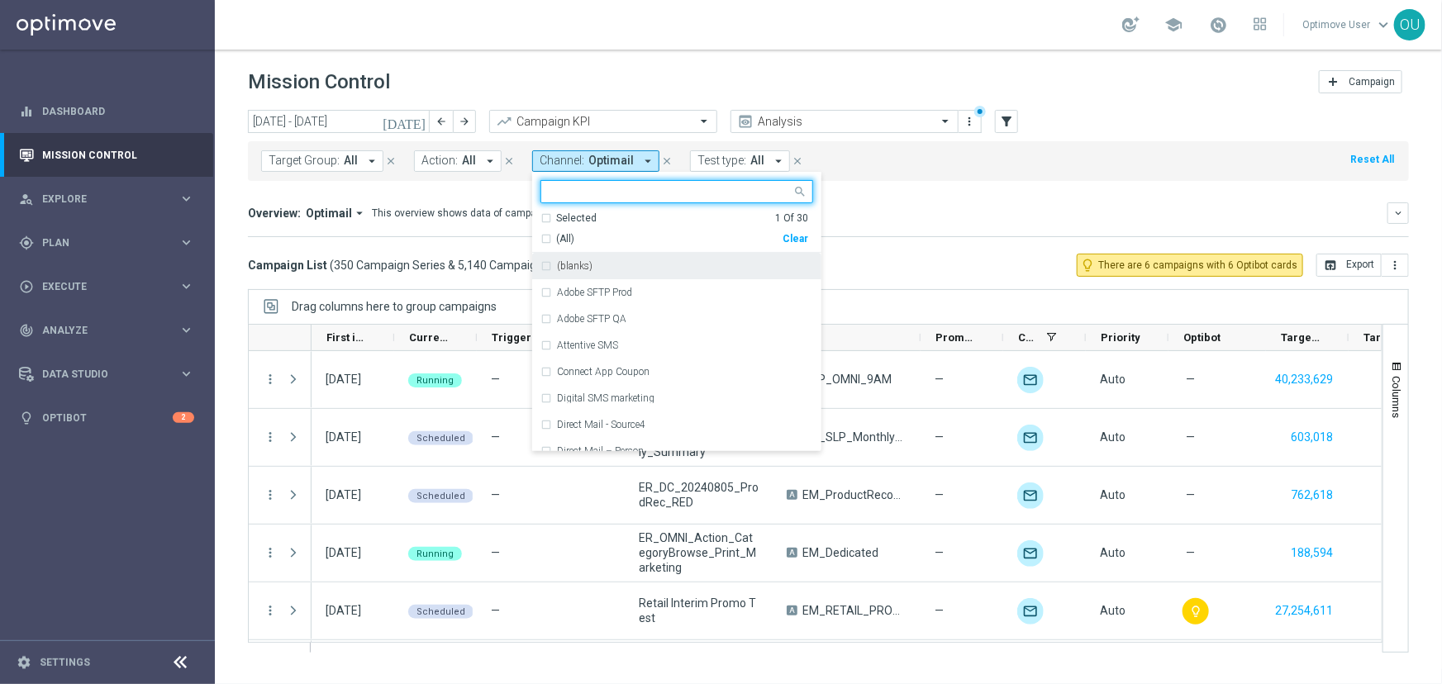
click at [540, 239] on div "(All)" at bounding box center [661, 239] width 242 height 14
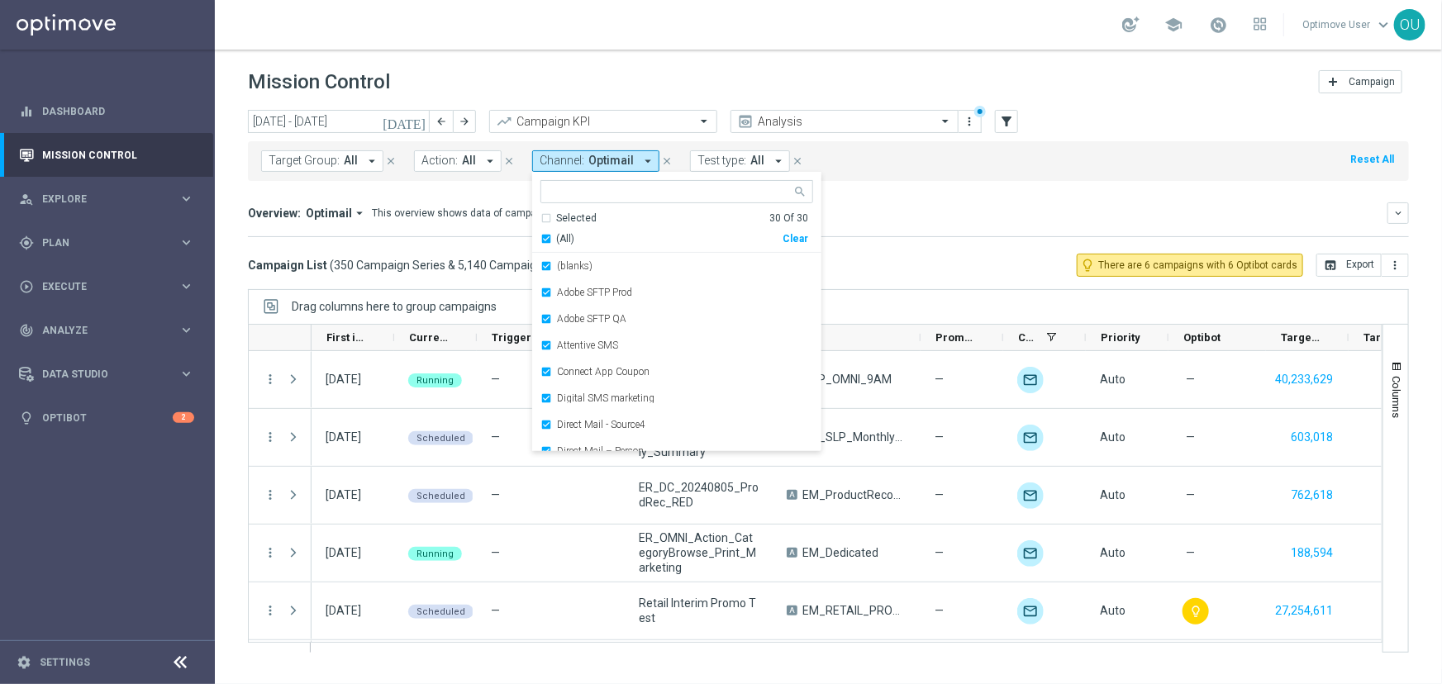
click at [540, 239] on div "(All)" at bounding box center [661, 239] width 242 height 14
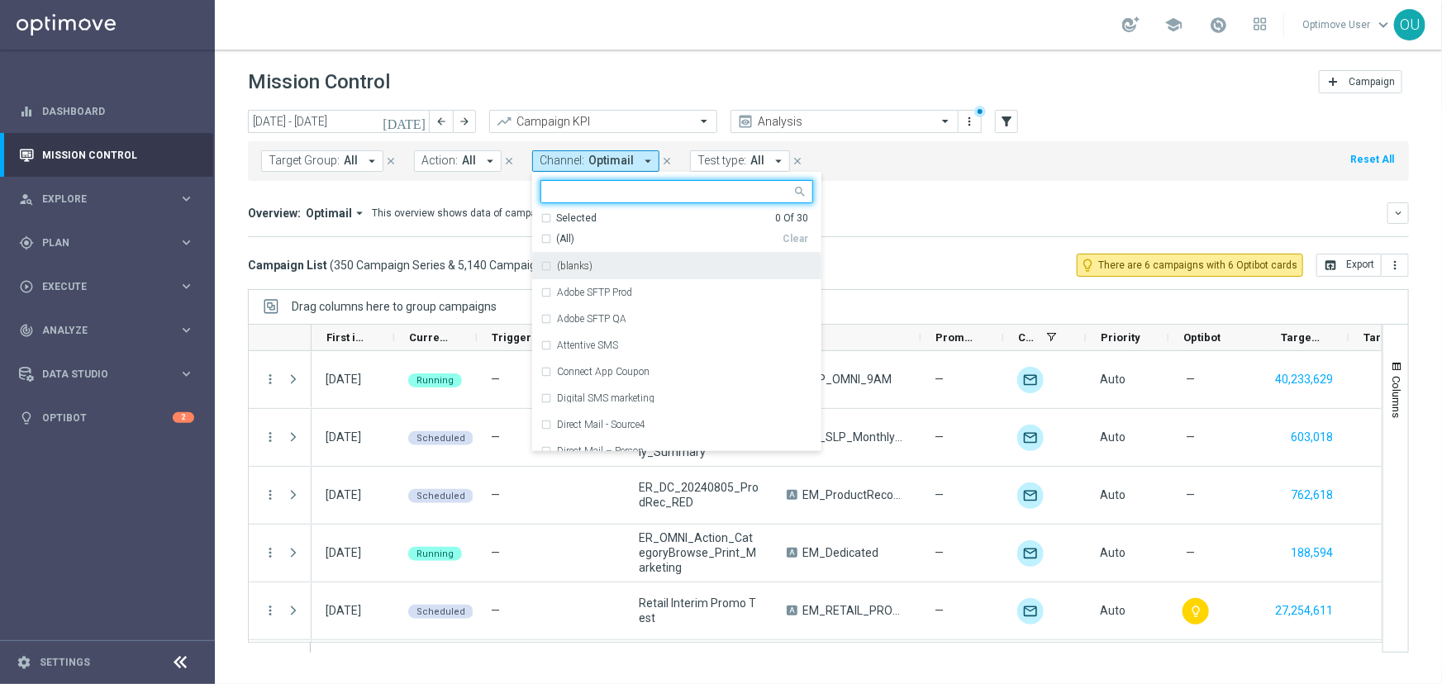
click at [571, 189] on input "text" at bounding box center [671, 192] width 242 height 14
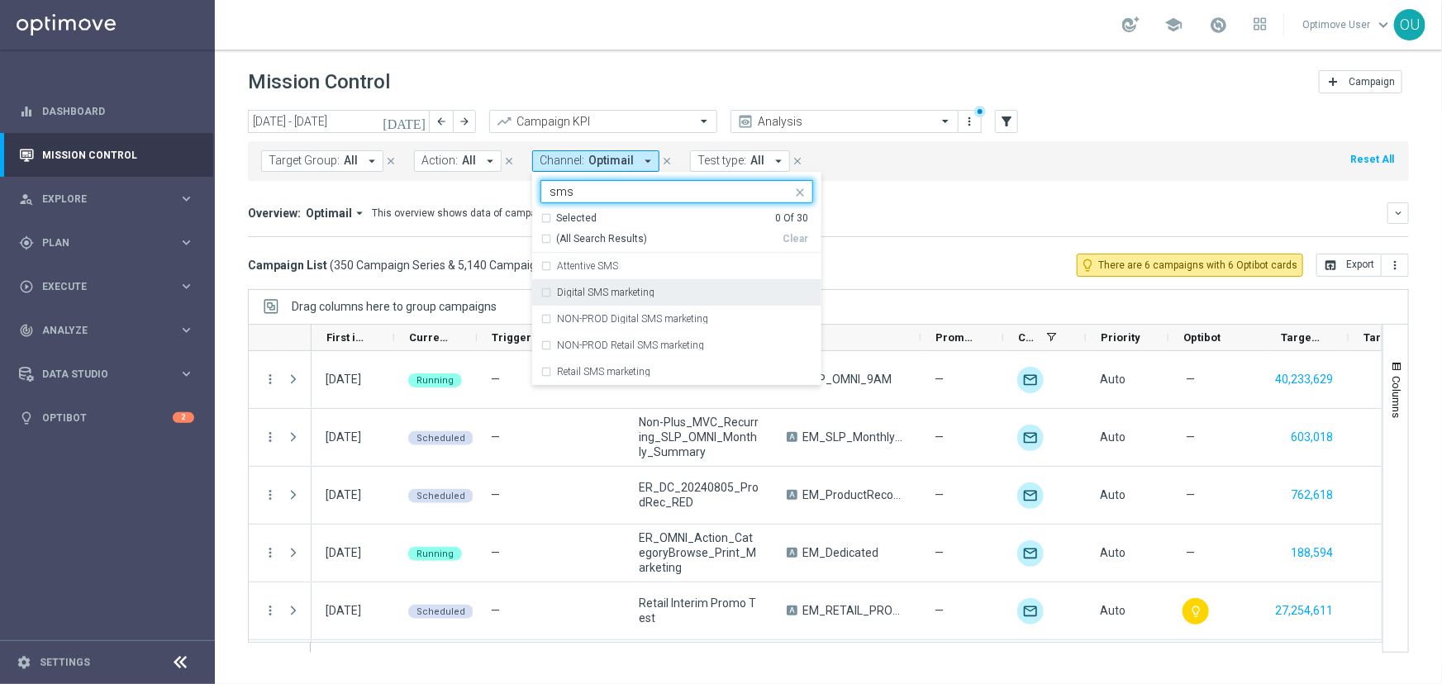
click at [650, 299] on div "Digital SMS marketing" at bounding box center [676, 292] width 273 height 26
type input "sms"
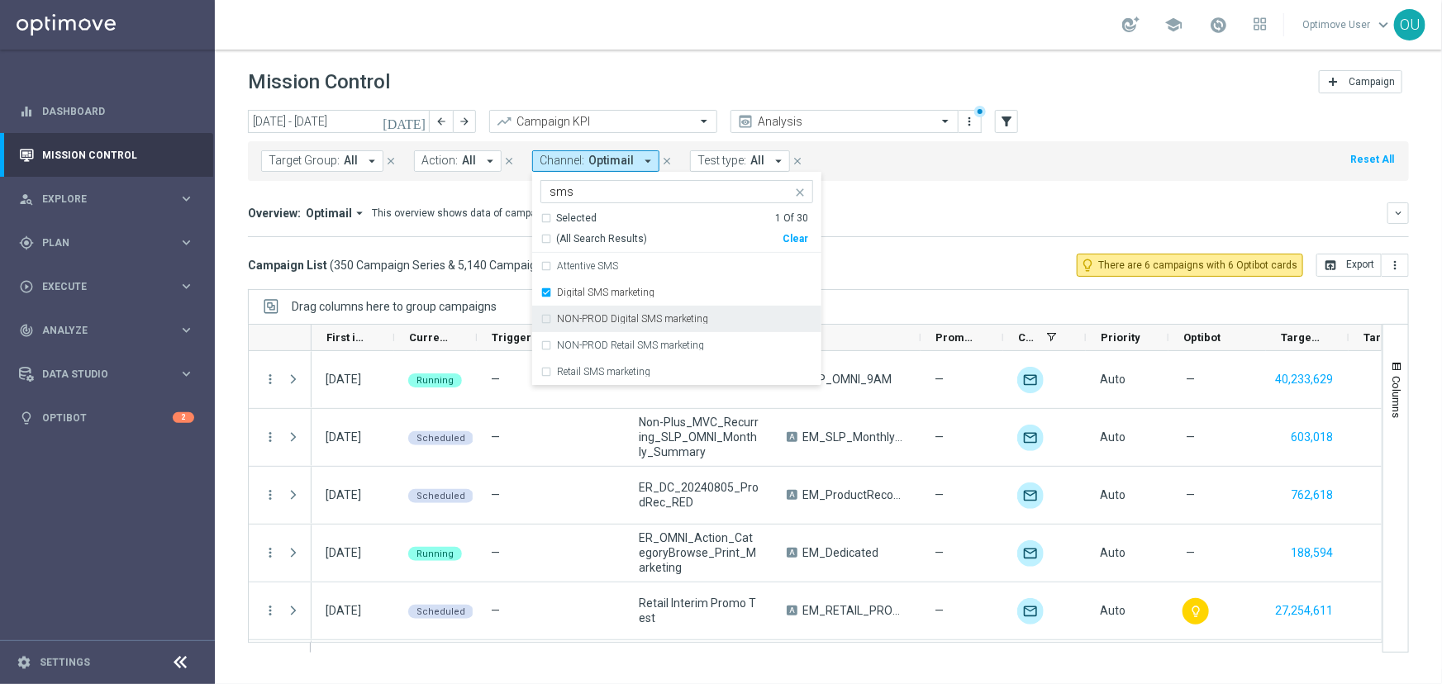
click at [669, 320] on label "NON-PROD Digital SMS marketing" at bounding box center [632, 319] width 151 height 10
click at [655, 342] on label "NON-PROD Retail SMS marketing" at bounding box center [630, 345] width 147 height 10
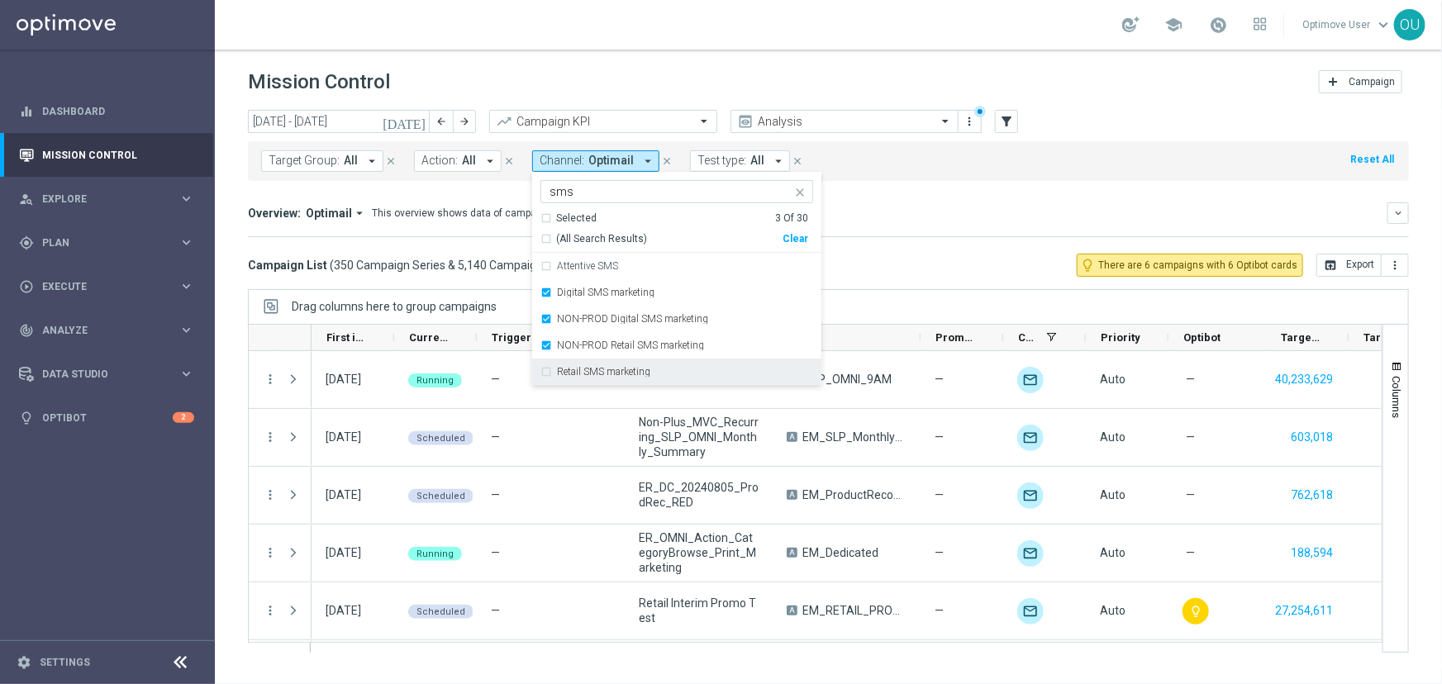
click at [636, 372] on label "Retail SMS marketing" at bounding box center [603, 372] width 93 height 10
click at [845, 250] on mini-dashboard "Overview: Optimail arrow_drop_down This overview shows data of campaigns execut…" at bounding box center [828, 217] width 1161 height 73
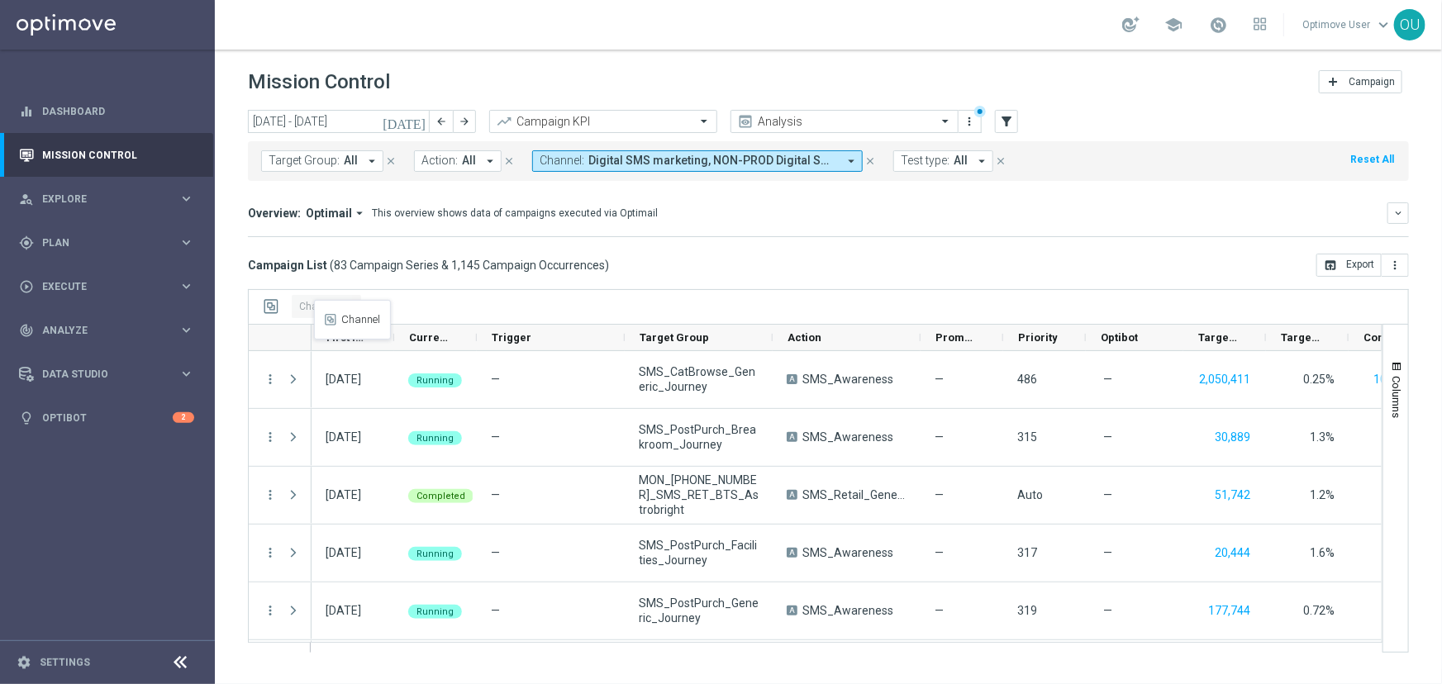
drag, startPoint x: 1021, startPoint y: 345, endPoint x: 322, endPoint y: 310, distance: 699.2
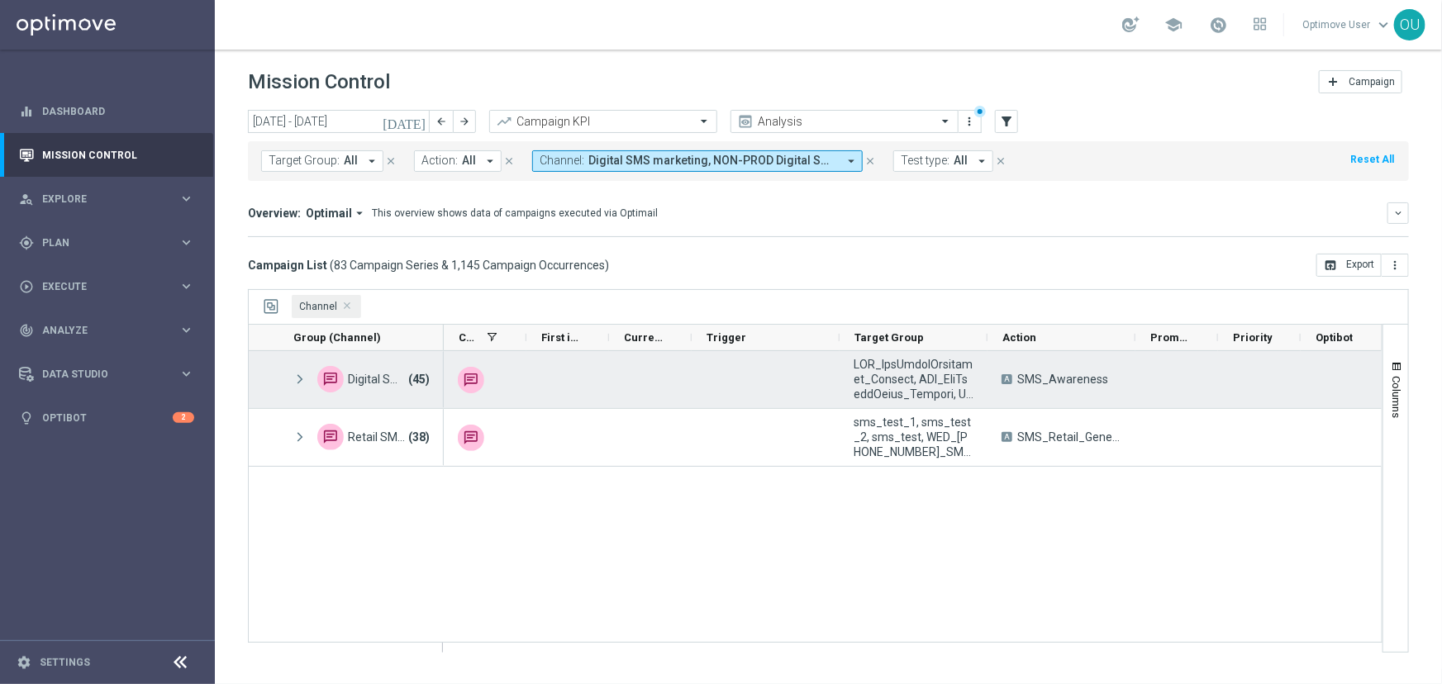
click at [298, 378] on span at bounding box center [300, 380] width 15 height 14
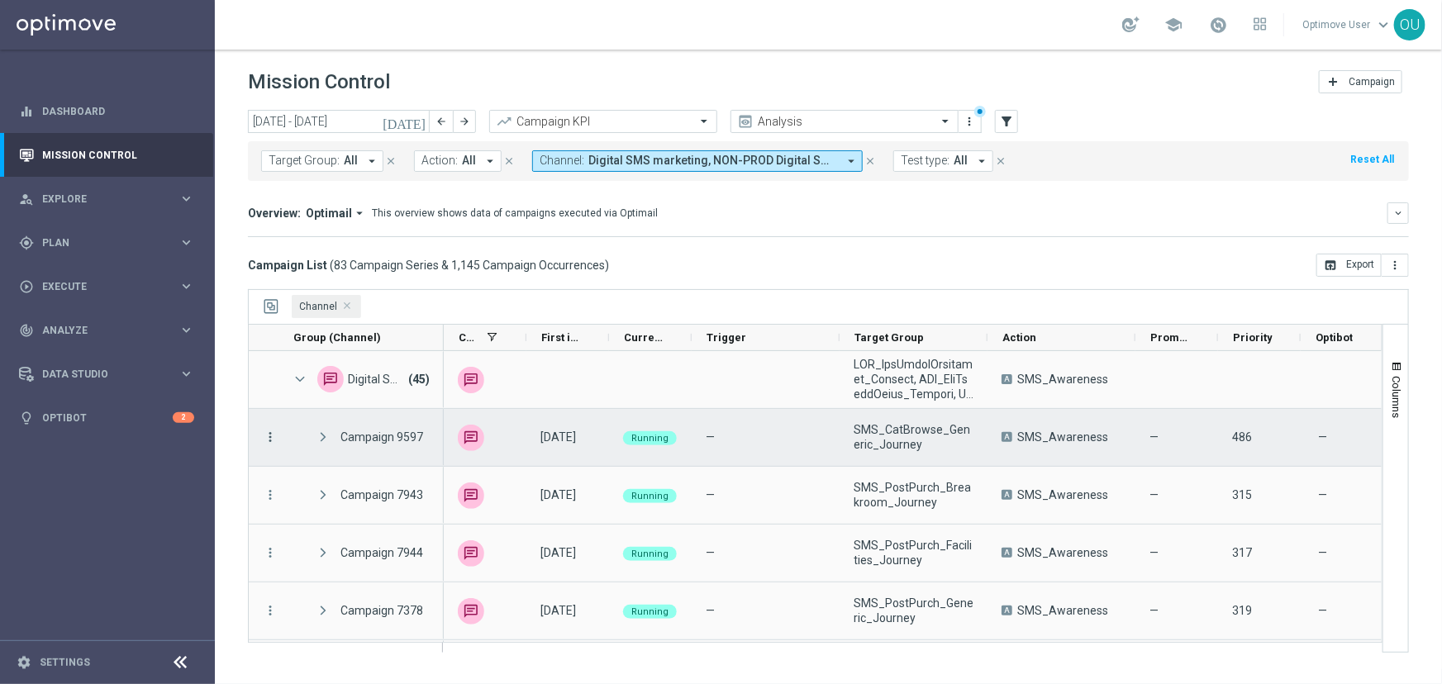
click at [272, 417] on icon "more_vert" at bounding box center [270, 437] width 15 height 15
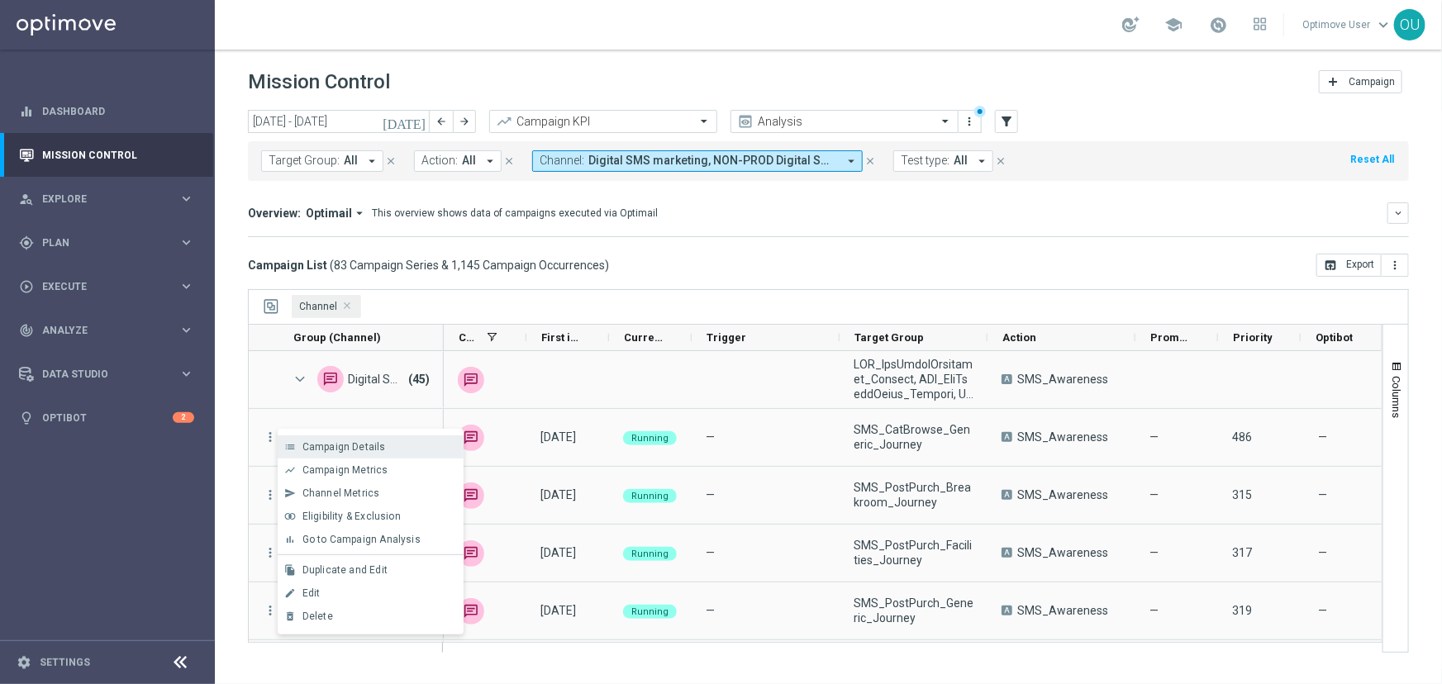
click at [314, 417] on span "Campaign Details" at bounding box center [343, 447] width 83 height 12
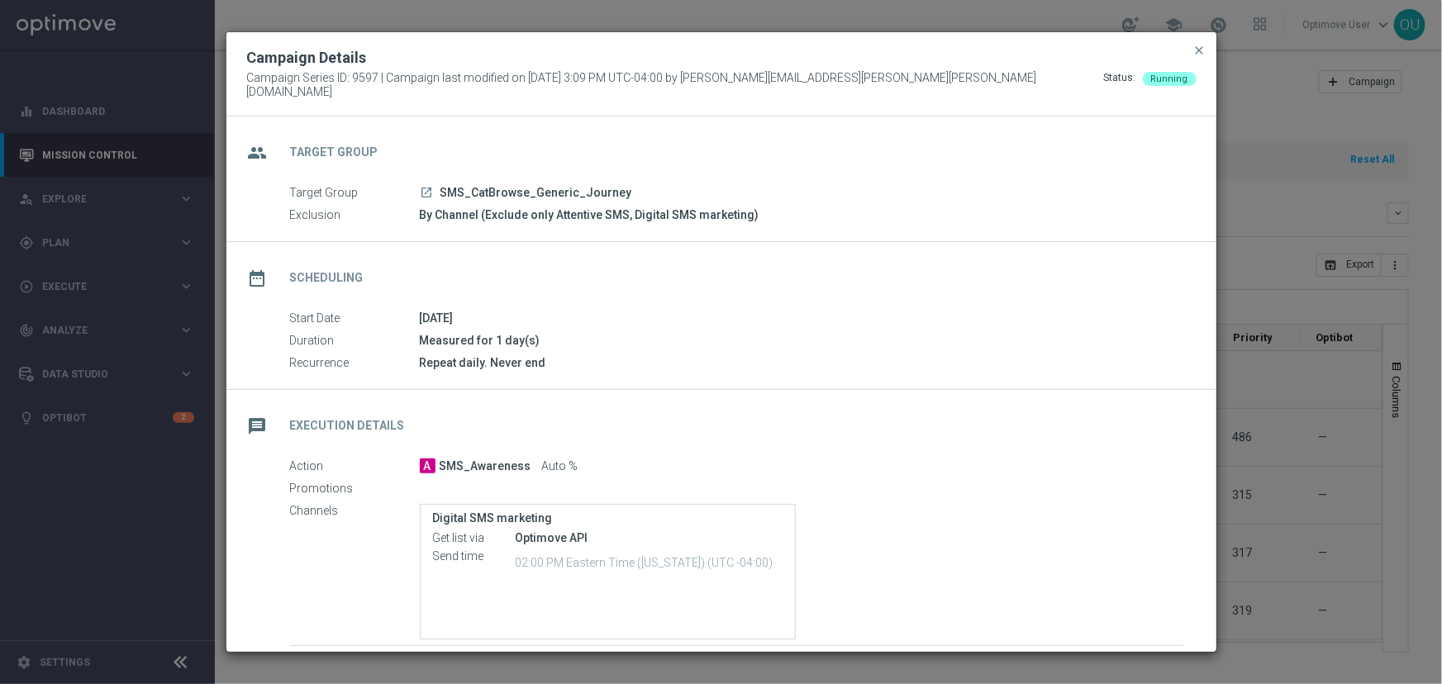
click at [430, 186] on icon "launch" at bounding box center [427, 192] width 13 height 13
click at [182, 417] on modal-container "Campaign Details Campaign Series ID: 9597 | Campaign last modified on 17 Jul 20…" at bounding box center [721, 342] width 1442 height 684
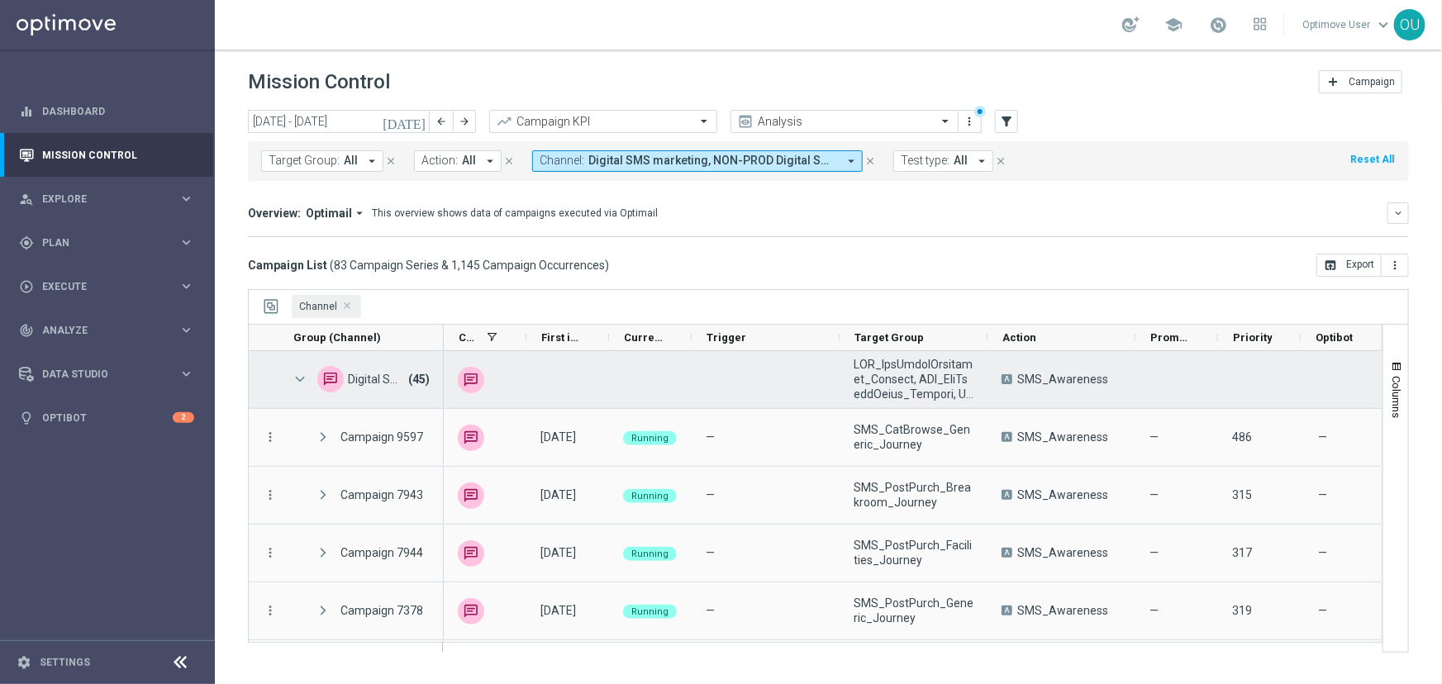
click at [291, 379] on div "Digital SMS marketing (45)" at bounding box center [361, 379] width 165 height 57
click at [298, 379] on span at bounding box center [300, 380] width 15 height 14
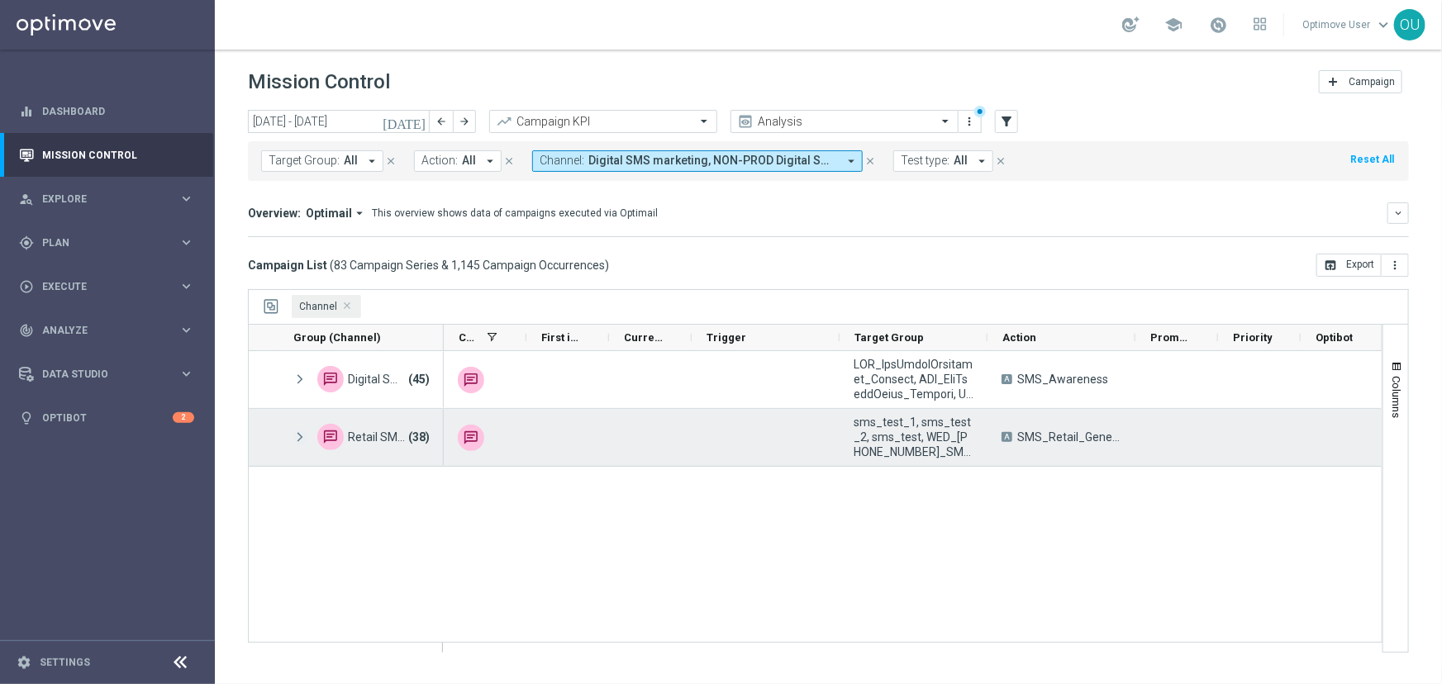
click at [303, 417] on span at bounding box center [300, 438] width 15 height 14
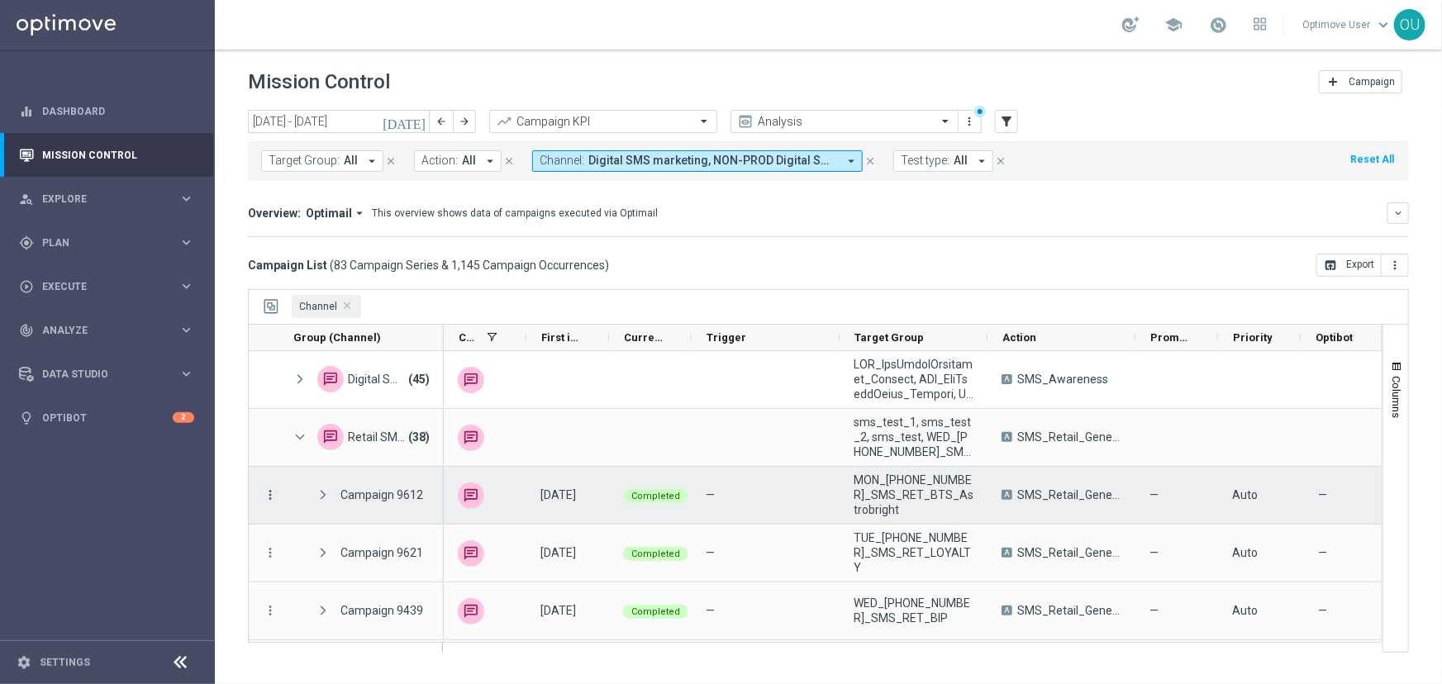
click at [270, 417] on icon "more_vert" at bounding box center [270, 495] width 15 height 15
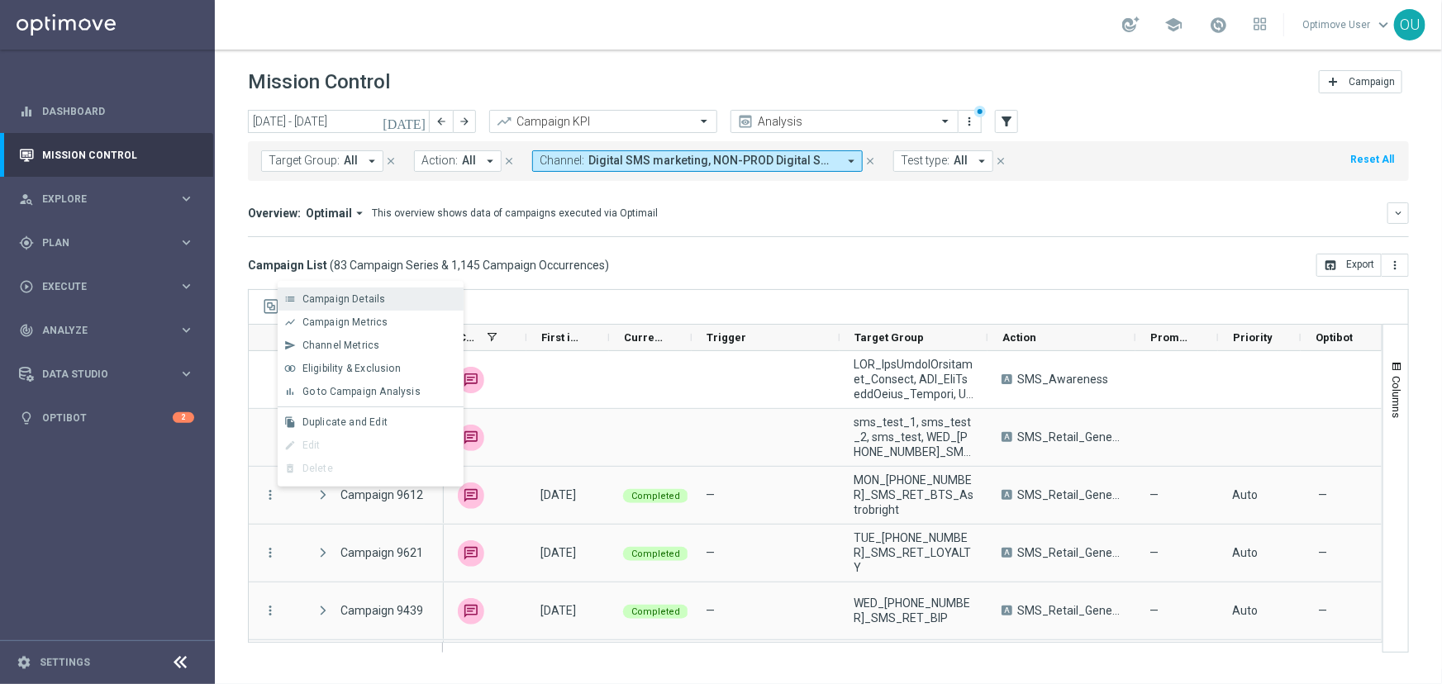
drag, startPoint x: 383, startPoint y: 314, endPoint x: 383, endPoint y: 288, distance: 25.6
click at [383, 288] on div "list Campaign Details show_chart Campaign Metrics send Channel Metrics" at bounding box center [371, 384] width 186 height 206
click at [388, 295] on div "Campaign Details" at bounding box center [379, 299] width 154 height 12
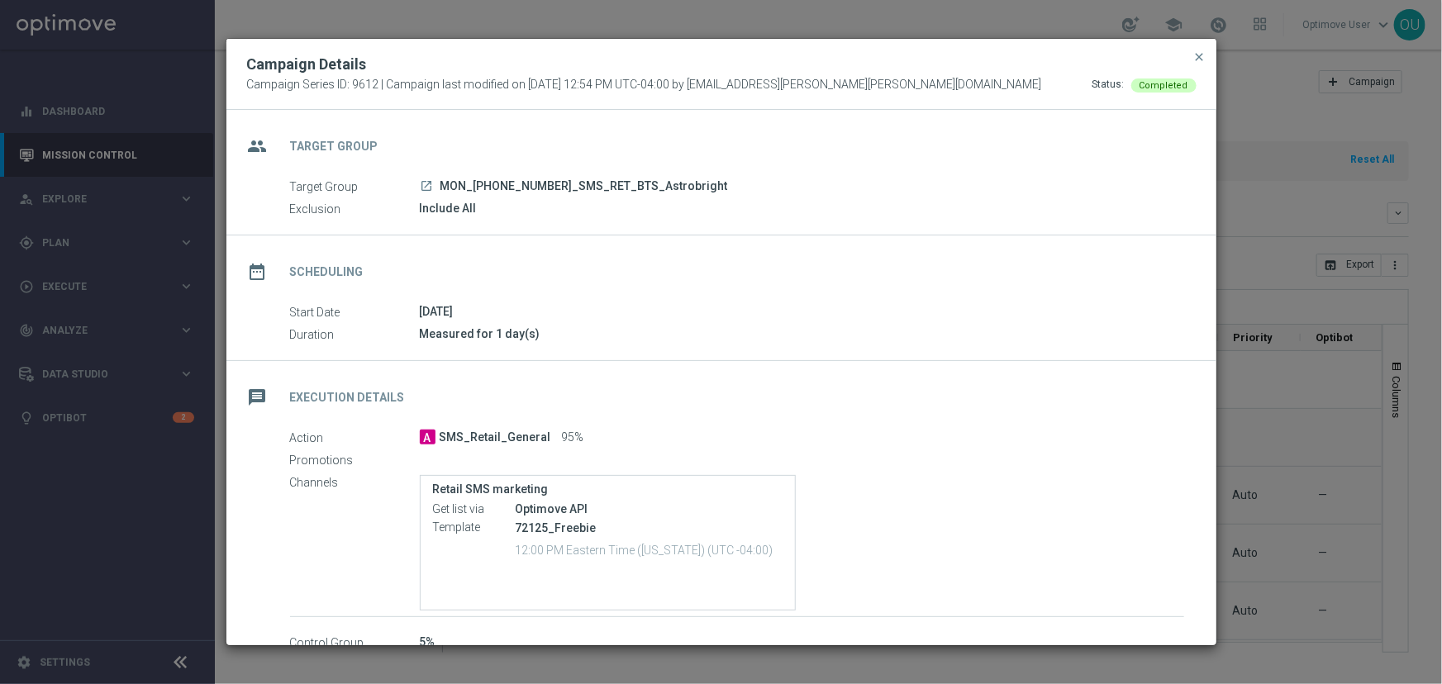
click at [429, 183] on icon "launch" at bounding box center [427, 185] width 13 height 13
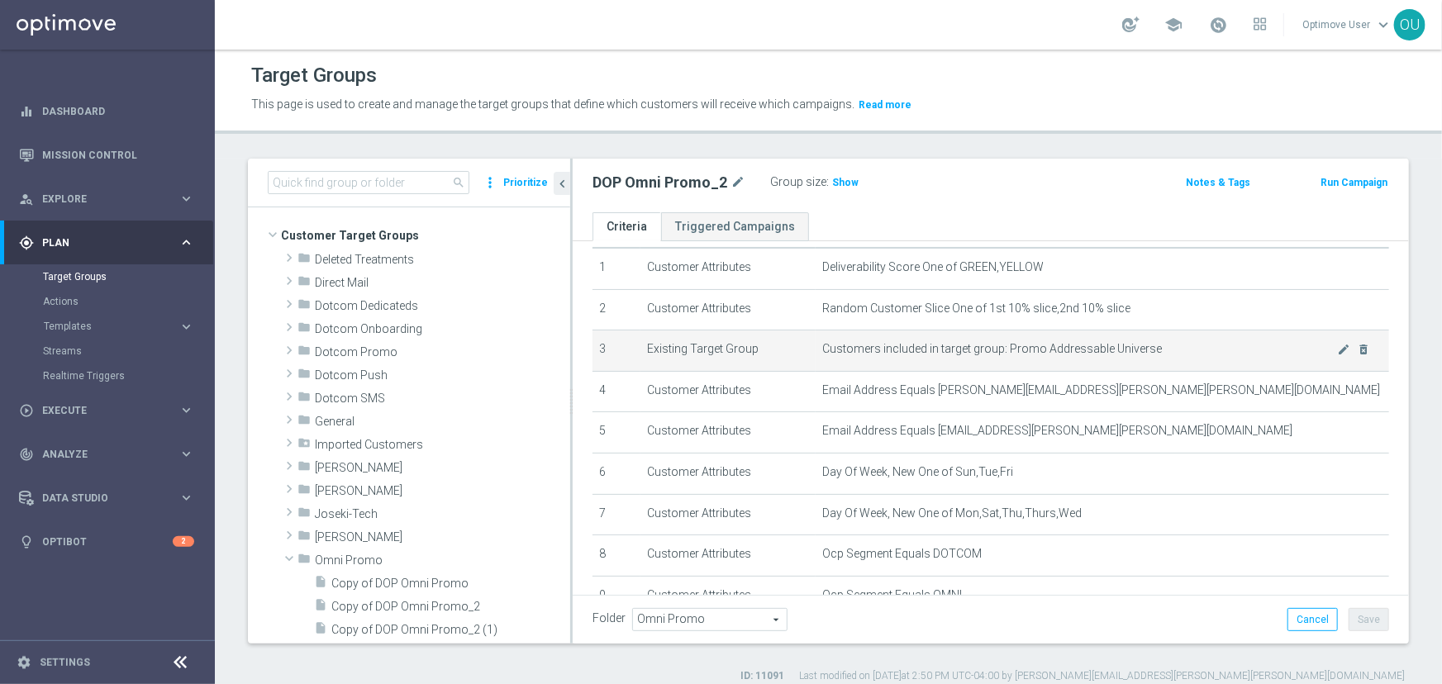
scroll to position [74, 0]
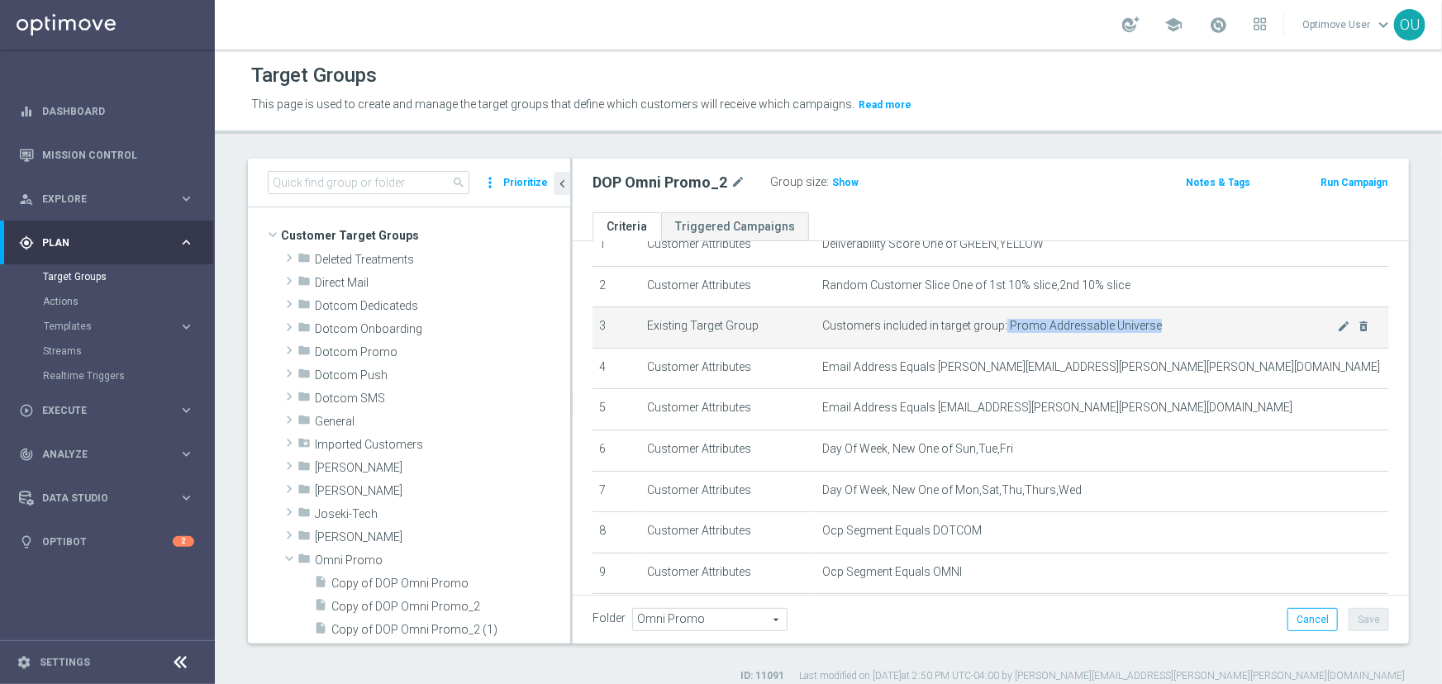
drag, startPoint x: 998, startPoint y: 328, endPoint x: 1170, endPoint y: 331, distance: 172.8
click at [1170, 331] on td "Customers included in target group: Promo Addressable Universe mode_edit delete…" at bounding box center [1103, 327] width 574 height 41
copy span "Promo Addressable Universe"
click at [1026, 330] on span "Customers included in target group: Promo Addressable Universe" at bounding box center [1080, 326] width 516 height 14
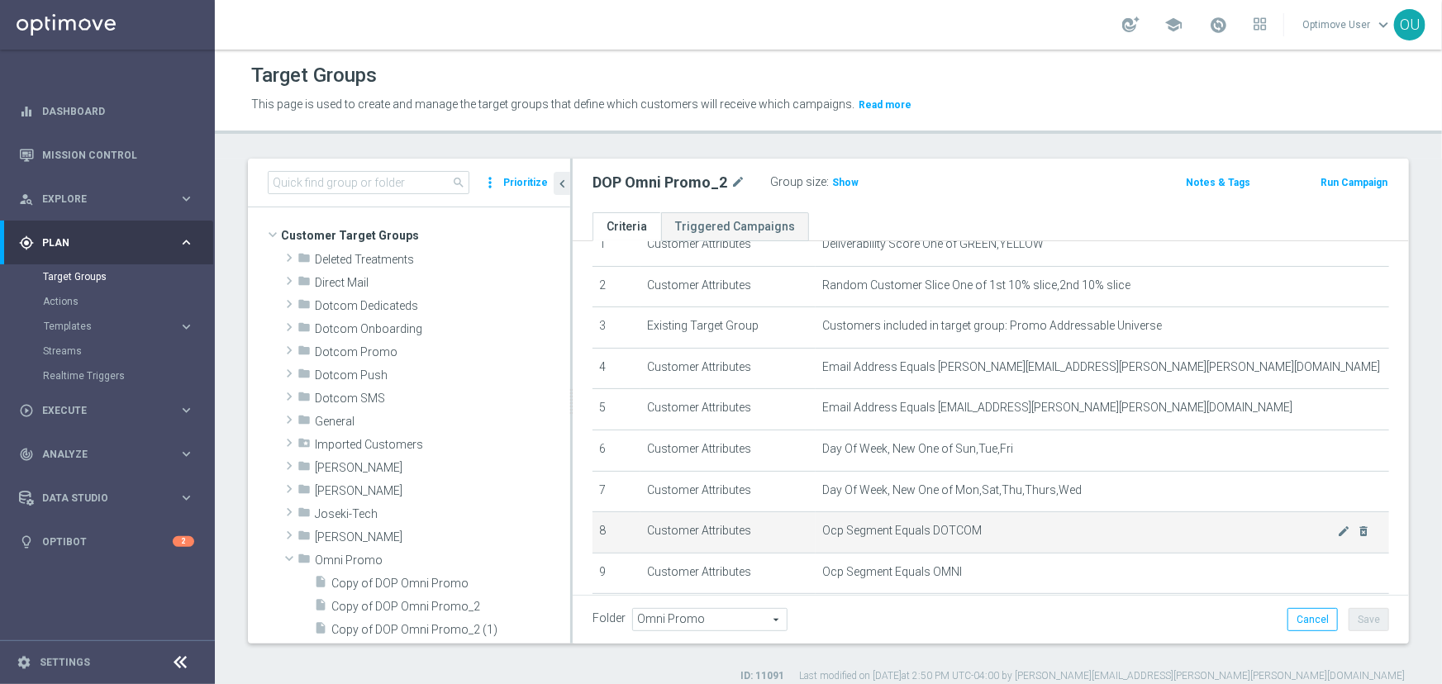
scroll to position [225, 0]
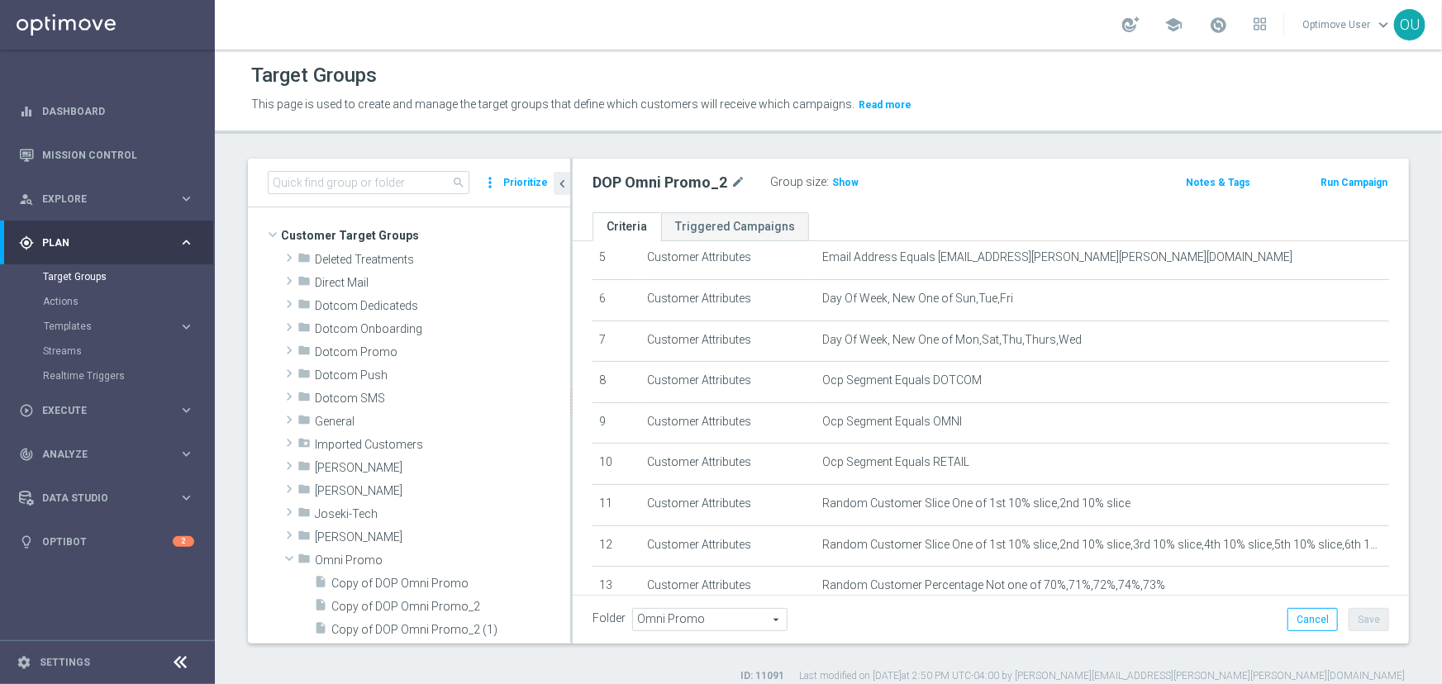
click at [1330, 28] on link "Optimove User keyboard_arrow_down" at bounding box center [1347, 24] width 93 height 25
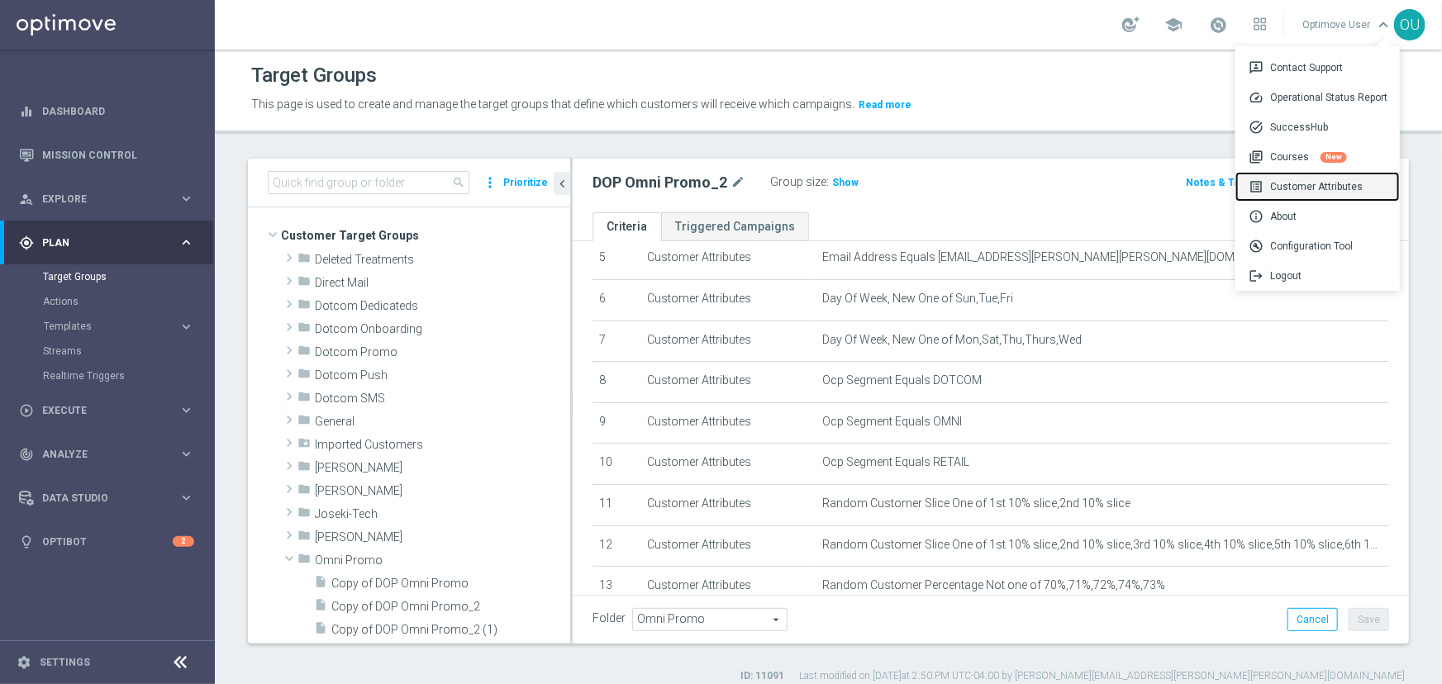
click at [1320, 192] on div "list_alt Customer Attributes" at bounding box center [1318, 187] width 164 height 30
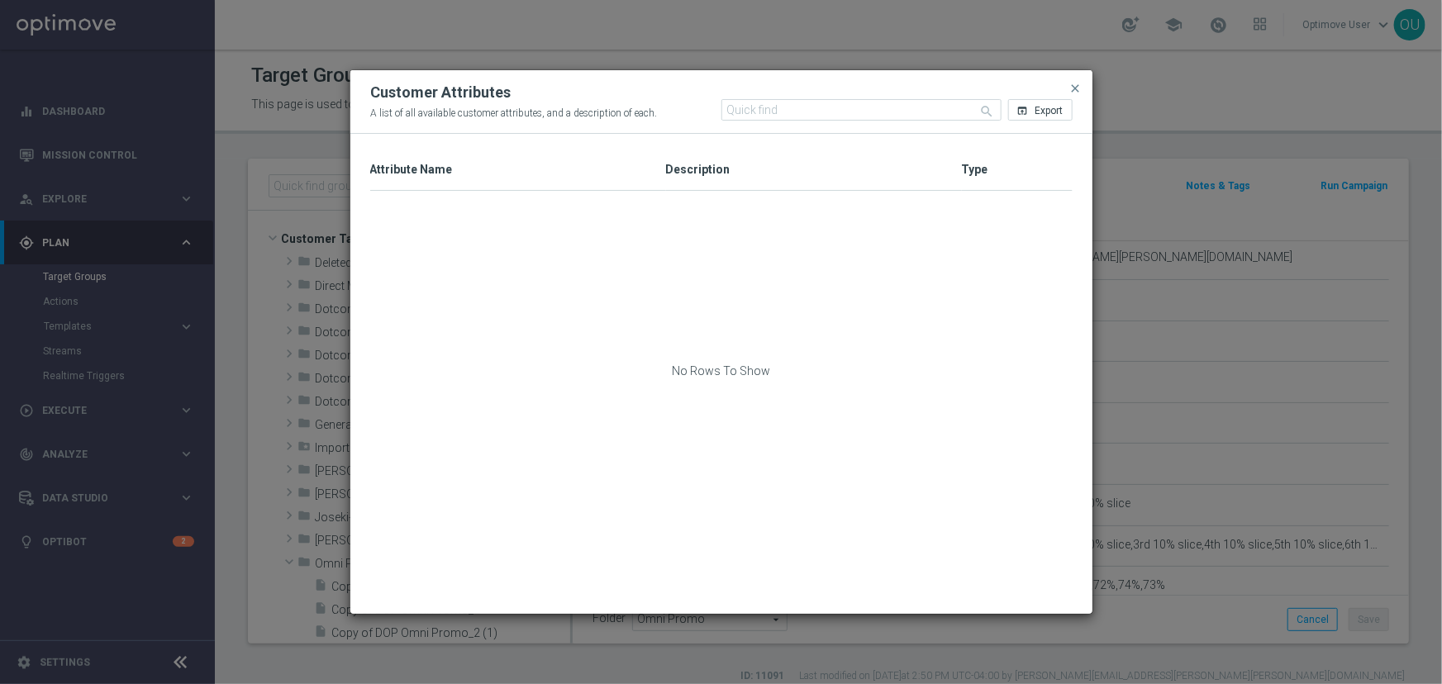
click at [636, 145] on div "Type Attribute Name 1 Description" at bounding box center [721, 374] width 742 height 480
click at [777, 102] on input "text" at bounding box center [861, 109] width 280 height 21
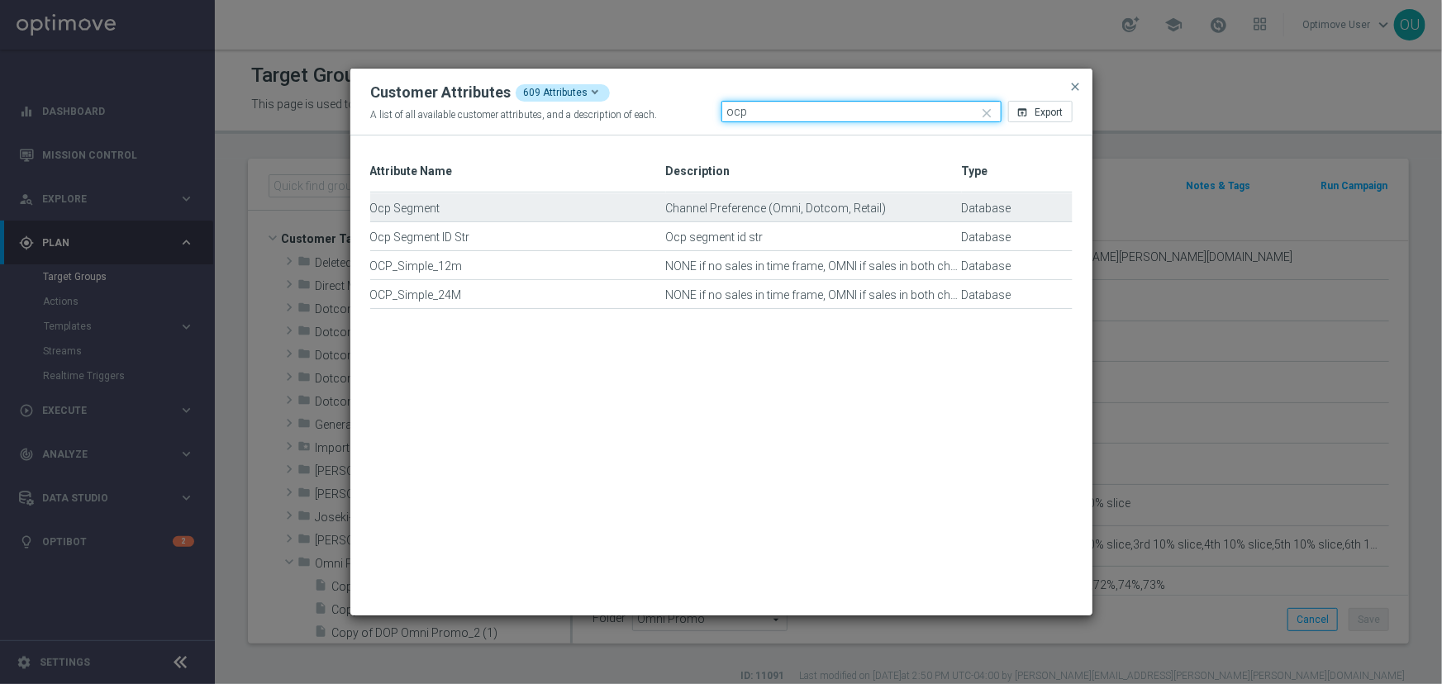
type input "ocp"
drag, startPoint x: 826, startPoint y: 215, endPoint x: 867, endPoint y: 207, distance: 42.1
click at [867, 207] on div "Channel Preference (Omni, Dotcom, Retail)" at bounding box center [814, 216] width 296 height 28
drag, startPoint x: 880, startPoint y: 207, endPoint x: 734, endPoint y: 200, distance: 146.4
click at [734, 200] on div "Ocp Segment Channel Preference (Omni, Dotcom, Retail) Database" at bounding box center [721, 207] width 702 height 29
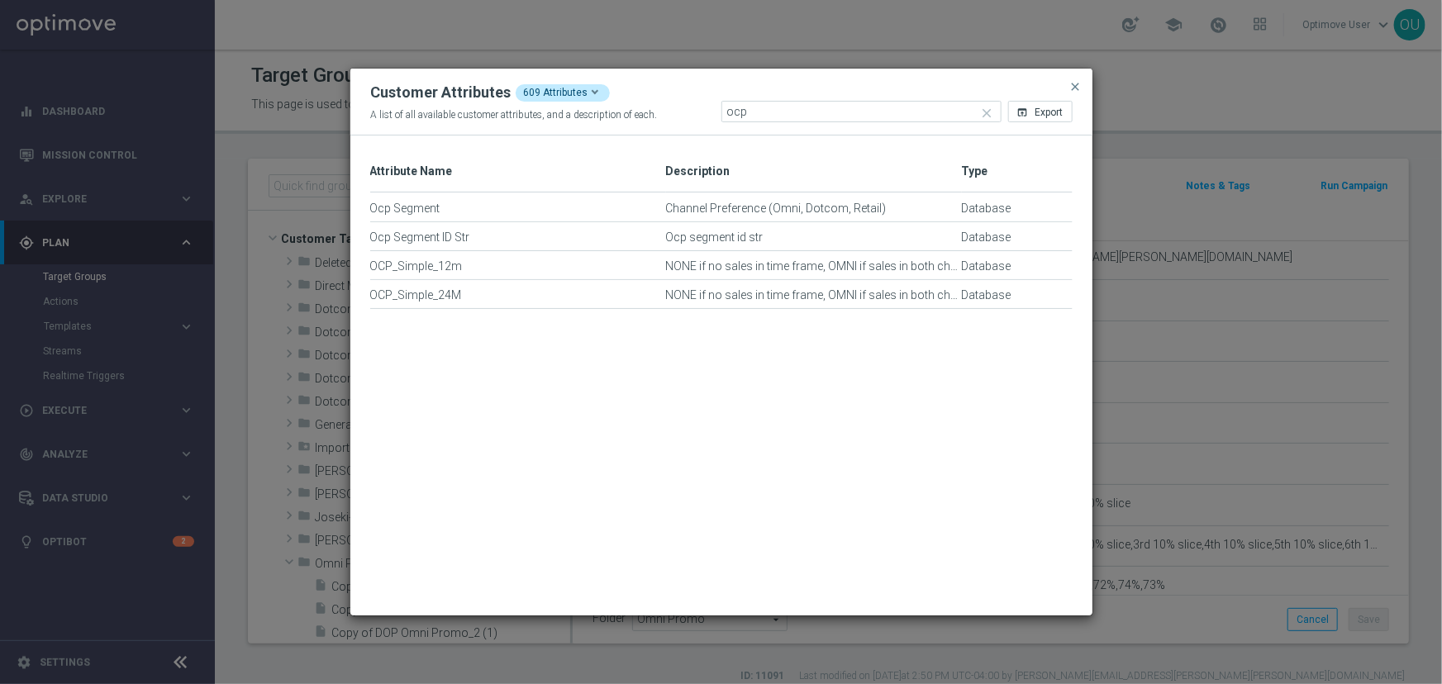
click at [1086, 88] on div "Customer Attributes 609 Attributes A list of all available customer attributes,…" at bounding box center [721, 103] width 742 height 68
click at [1093, 88] on modal-container "Customer Attributes 609 Attributes A list of all available customer attributes,…" at bounding box center [721, 342] width 1442 height 684
click at [1074, 87] on span "close" at bounding box center [1075, 86] width 13 height 13
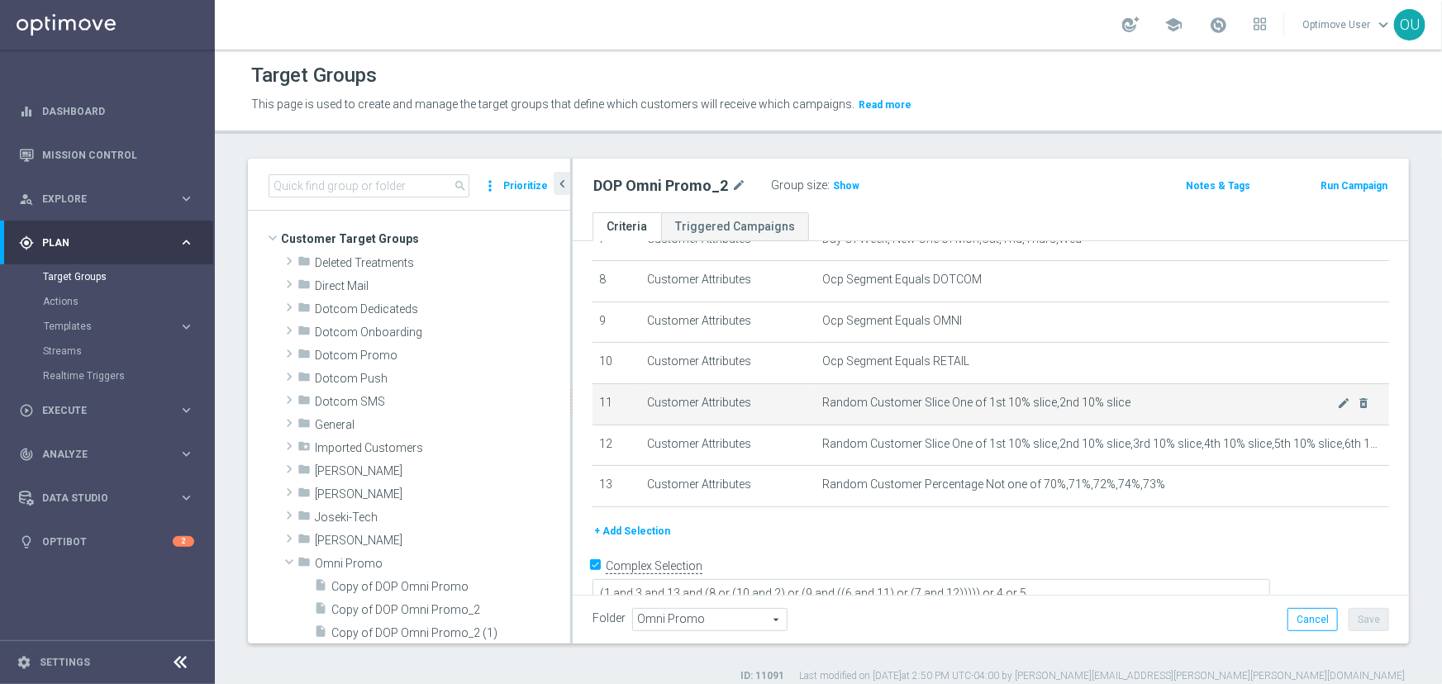
scroll to position [333, 0]
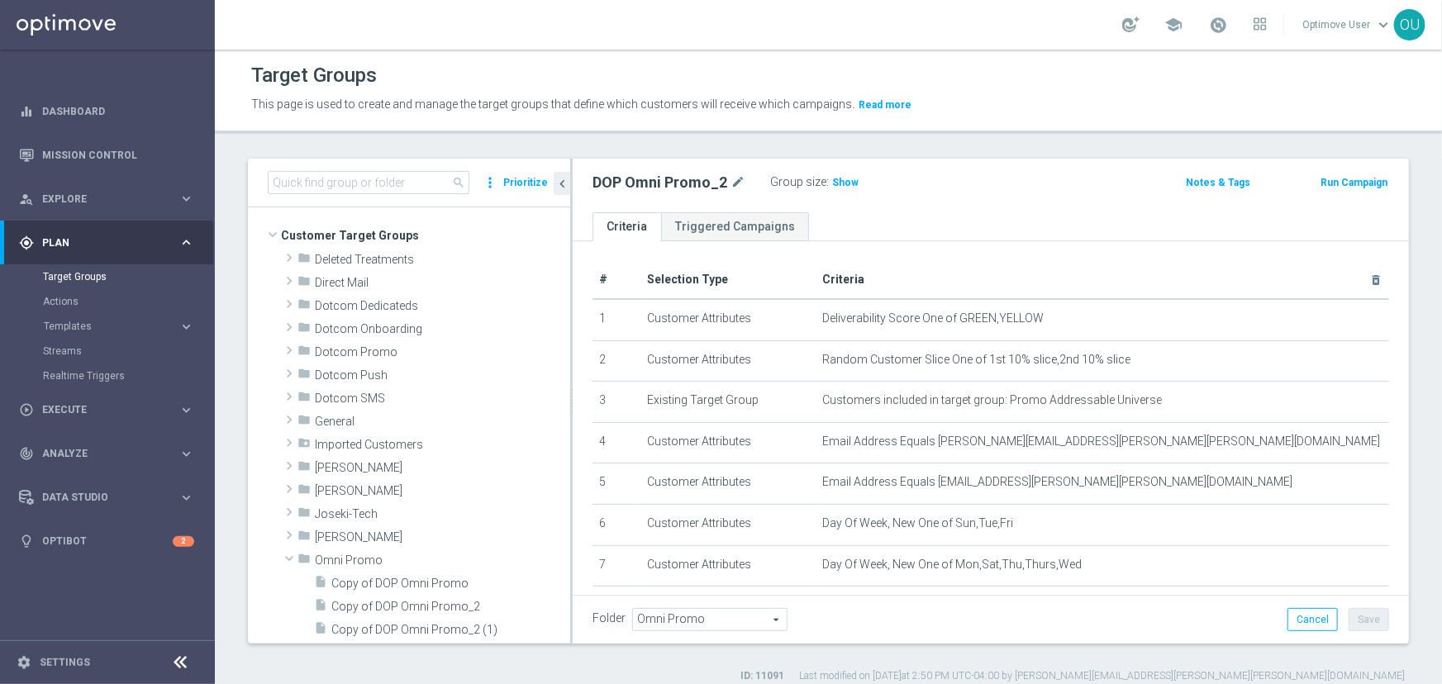
click at [398, 194] on div "search more_vert Prioritize" at bounding box center [409, 183] width 322 height 49
click at [397, 178] on input at bounding box center [369, 182] width 202 height 23
type input "o"
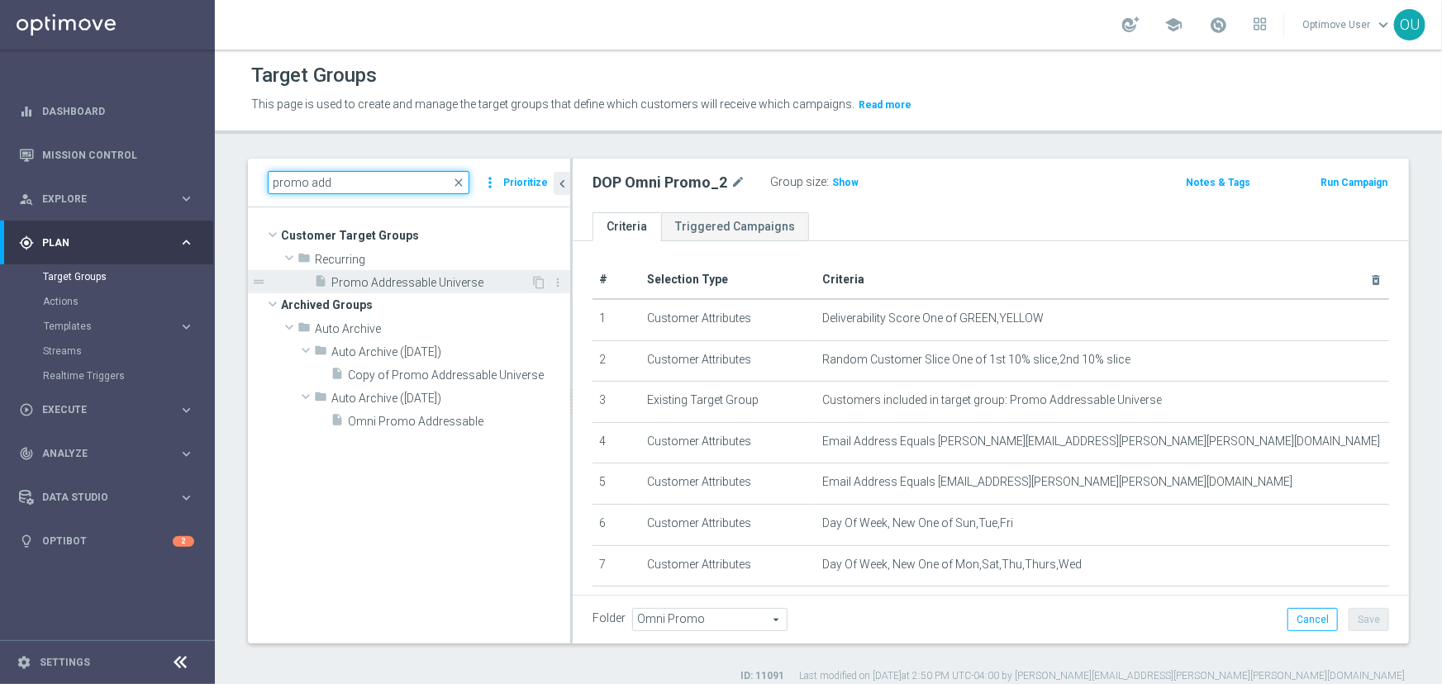
type input "promo add"
click at [386, 277] on span "Promo Addressable Universe" at bounding box center [430, 283] width 199 height 14
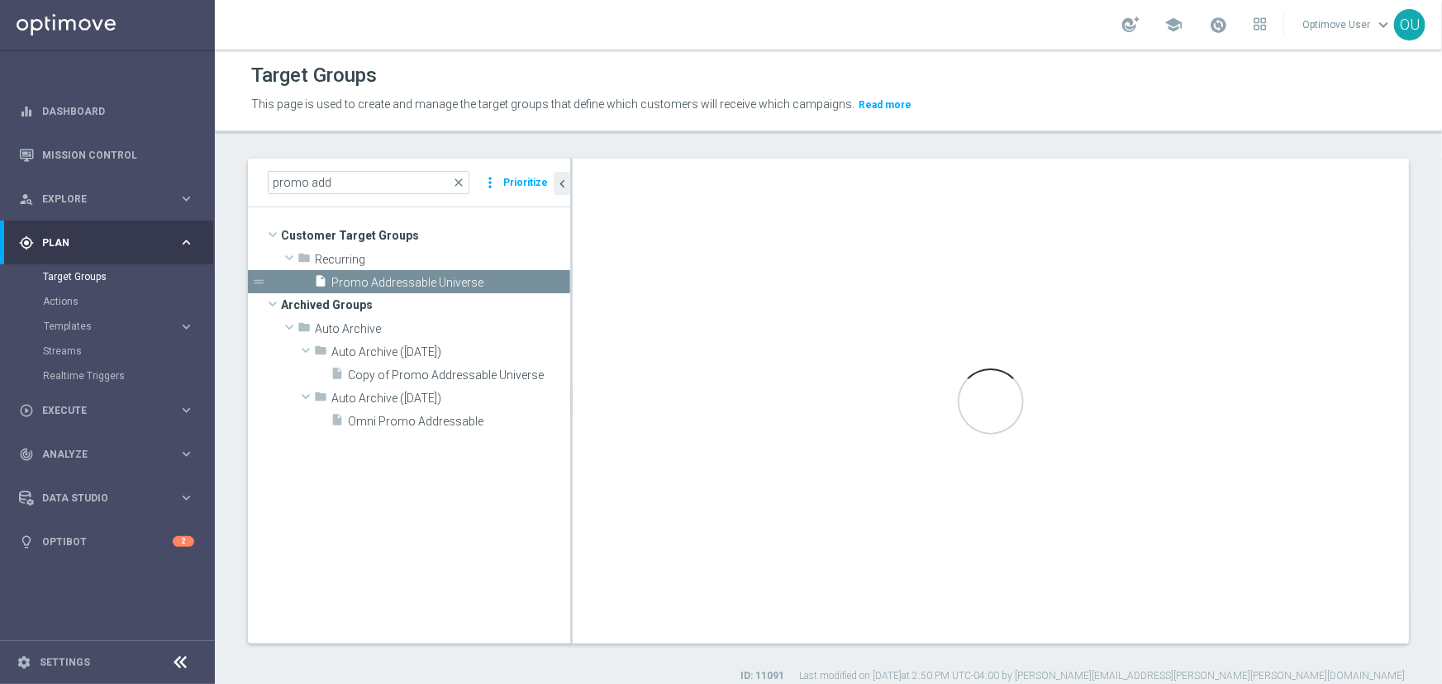
checkbox input "false"
type input "Recurring"
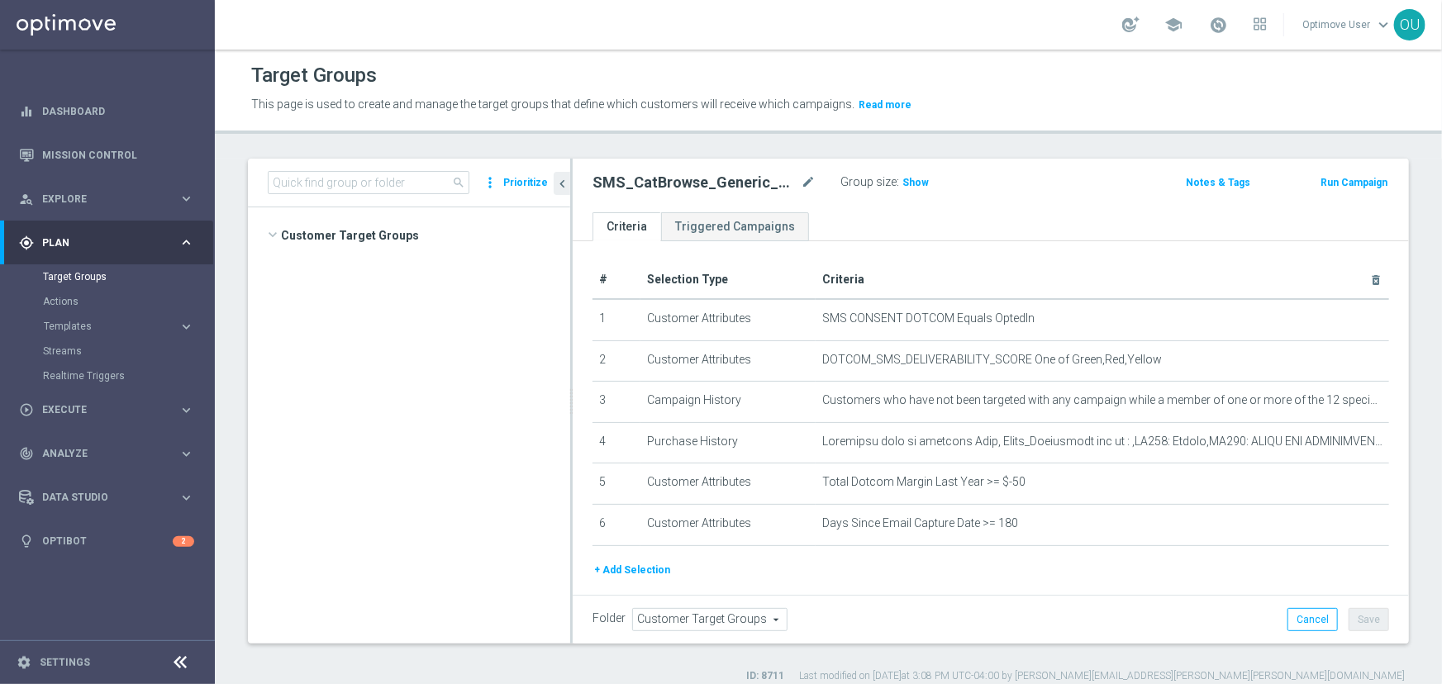
scroll to position [1630, 0]
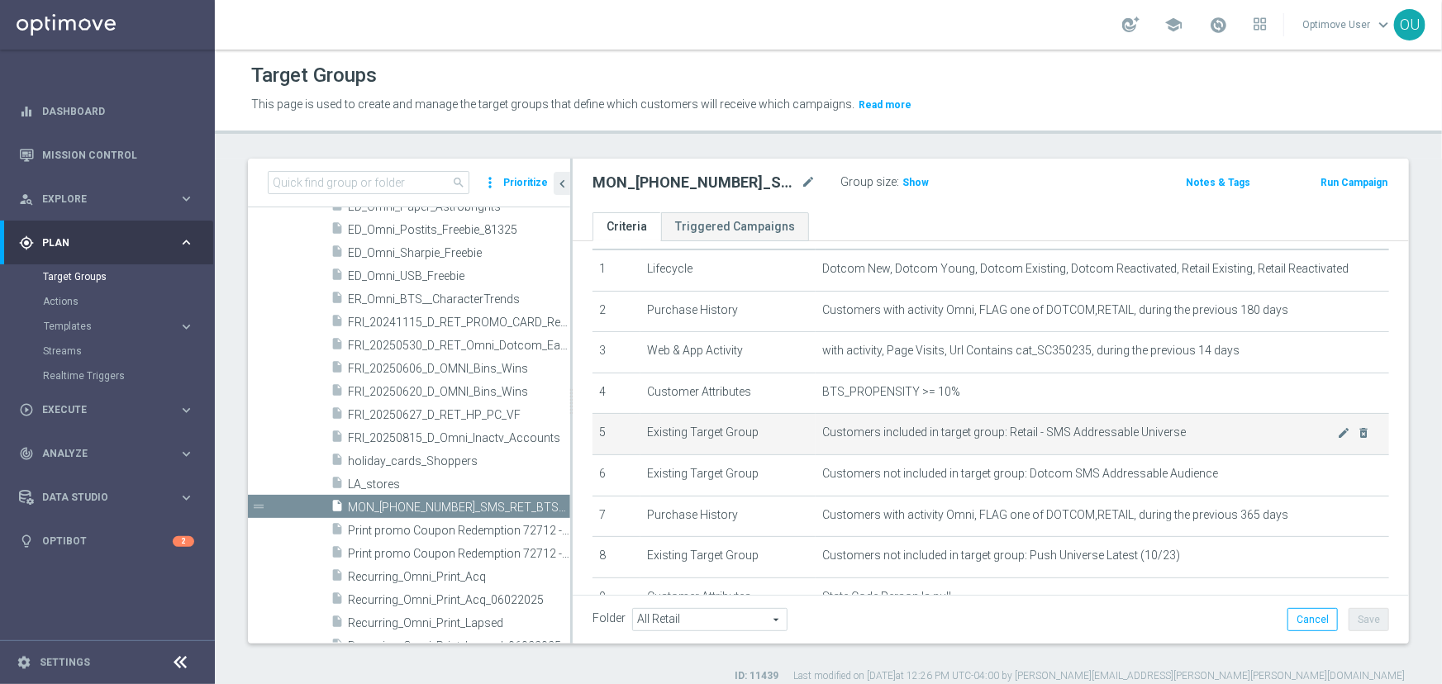
scroll to position [74, 0]
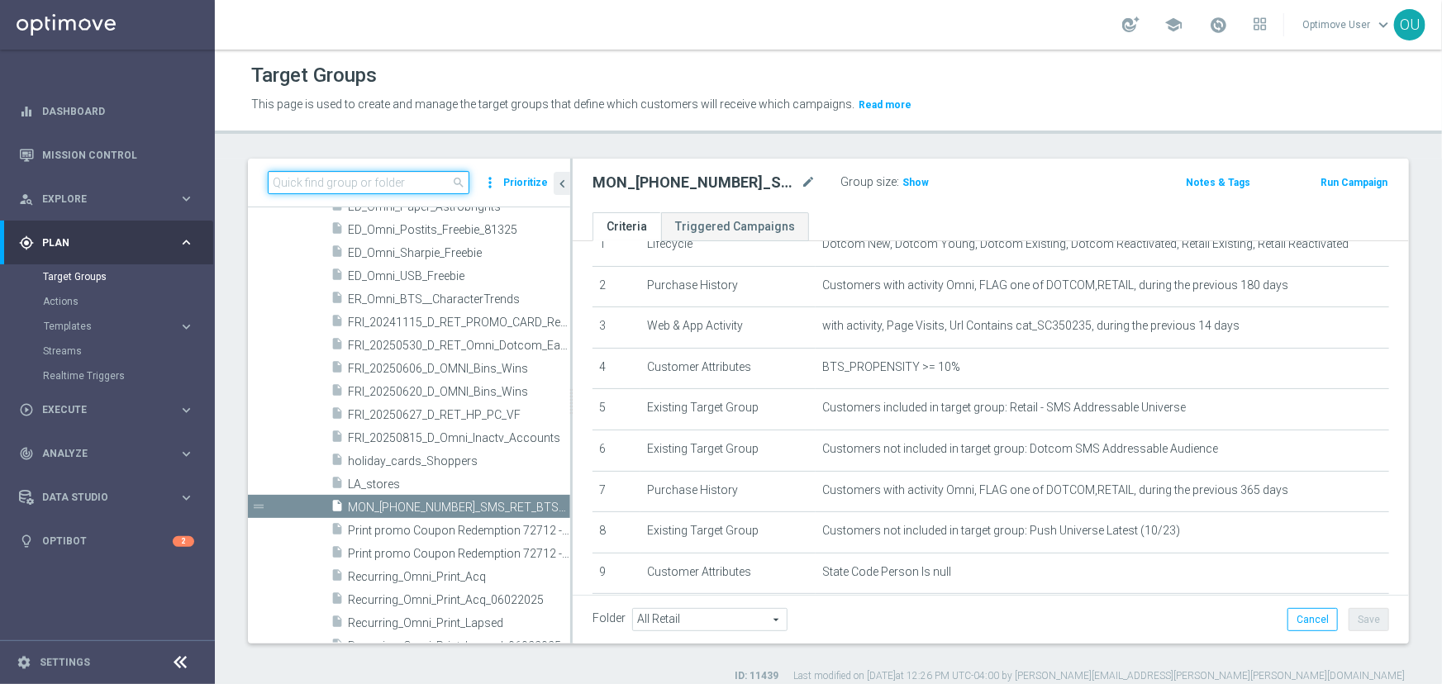
click at [386, 180] on input at bounding box center [369, 182] width 202 height 23
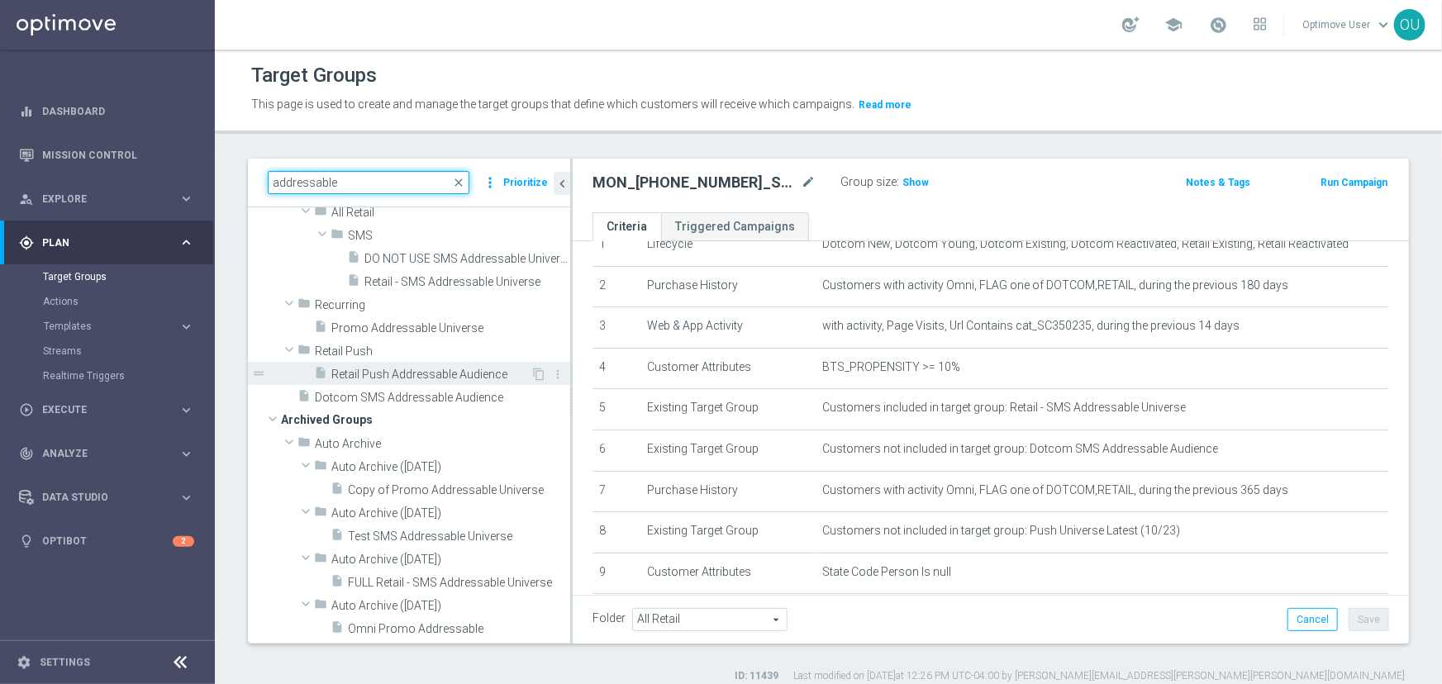
type input "addressable"
click at [430, 382] on span "Retail Push Addressable Audience" at bounding box center [430, 375] width 199 height 14
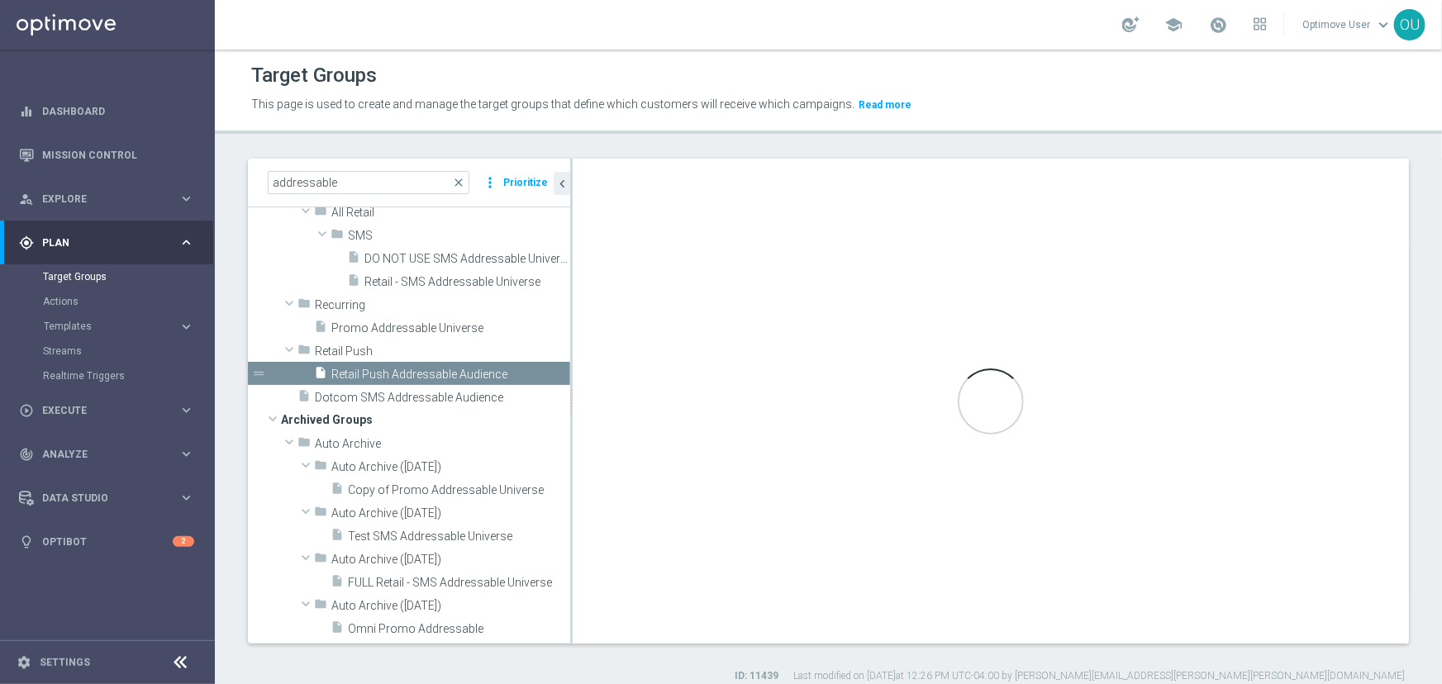
checkbox input "false"
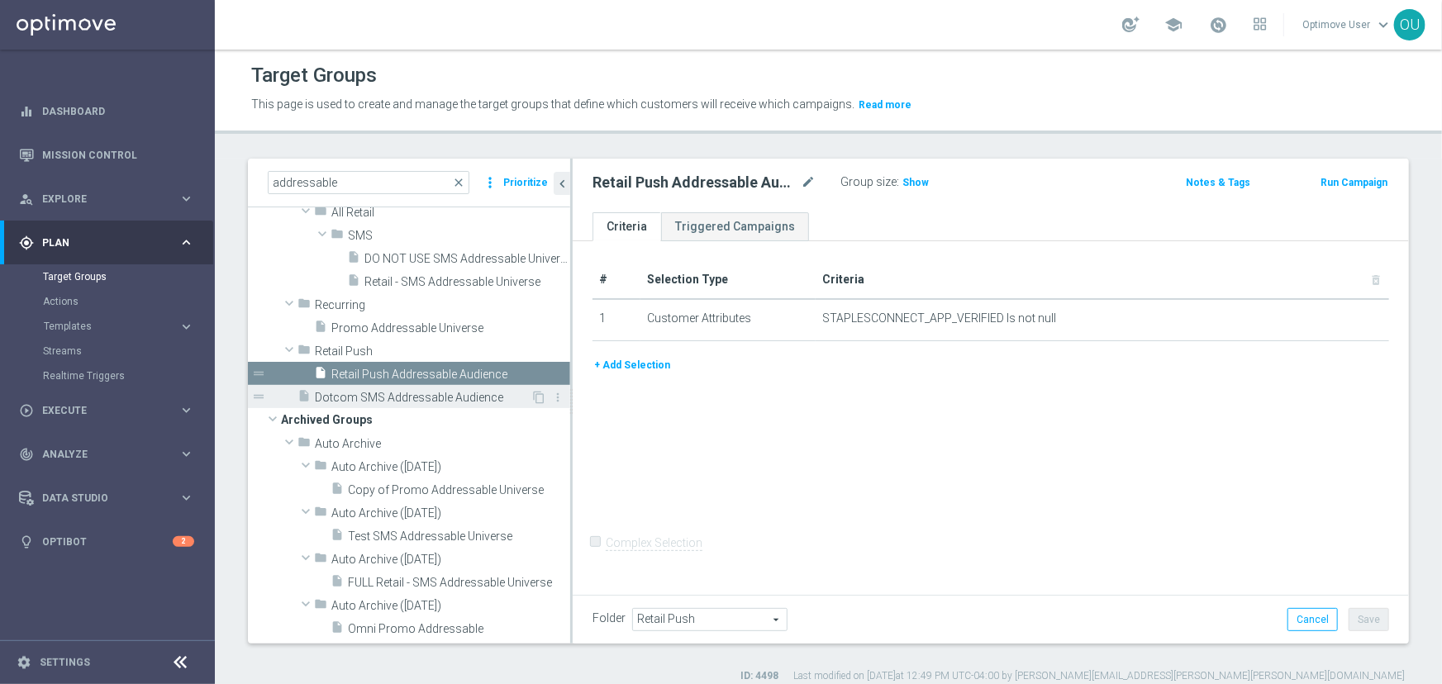
click at [445, 405] on span "Dotcom SMS Addressable Audience" at bounding box center [423, 398] width 216 height 14
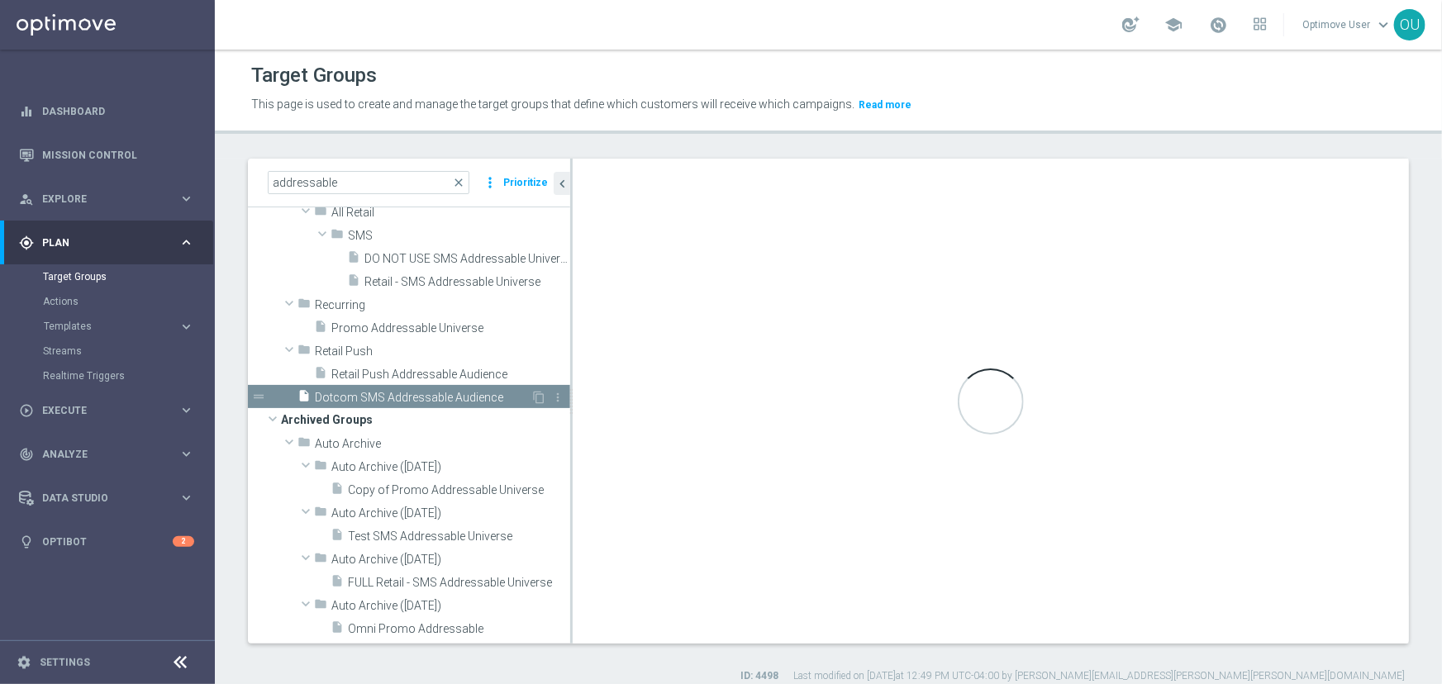
type input "Customer Target Groups"
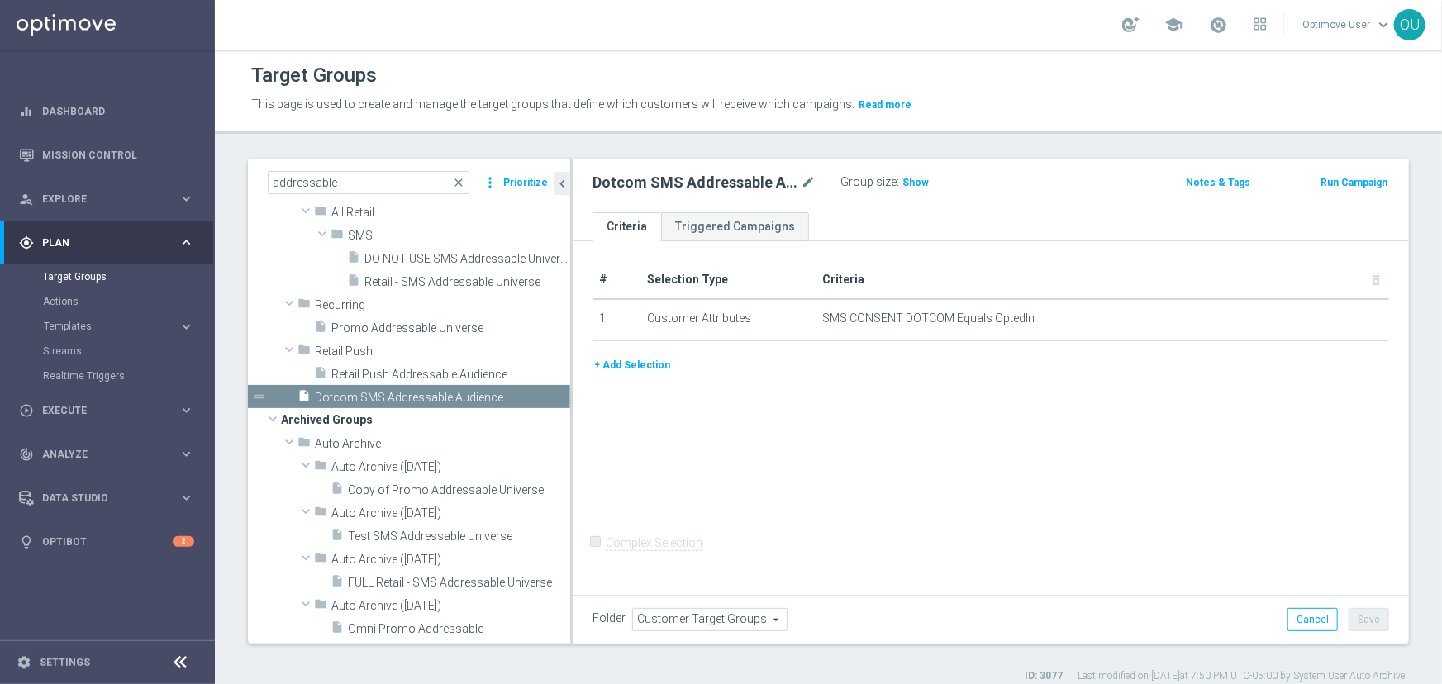
click at [1336, 31] on link "Optimove User keyboard_arrow_down" at bounding box center [1347, 24] width 93 height 25
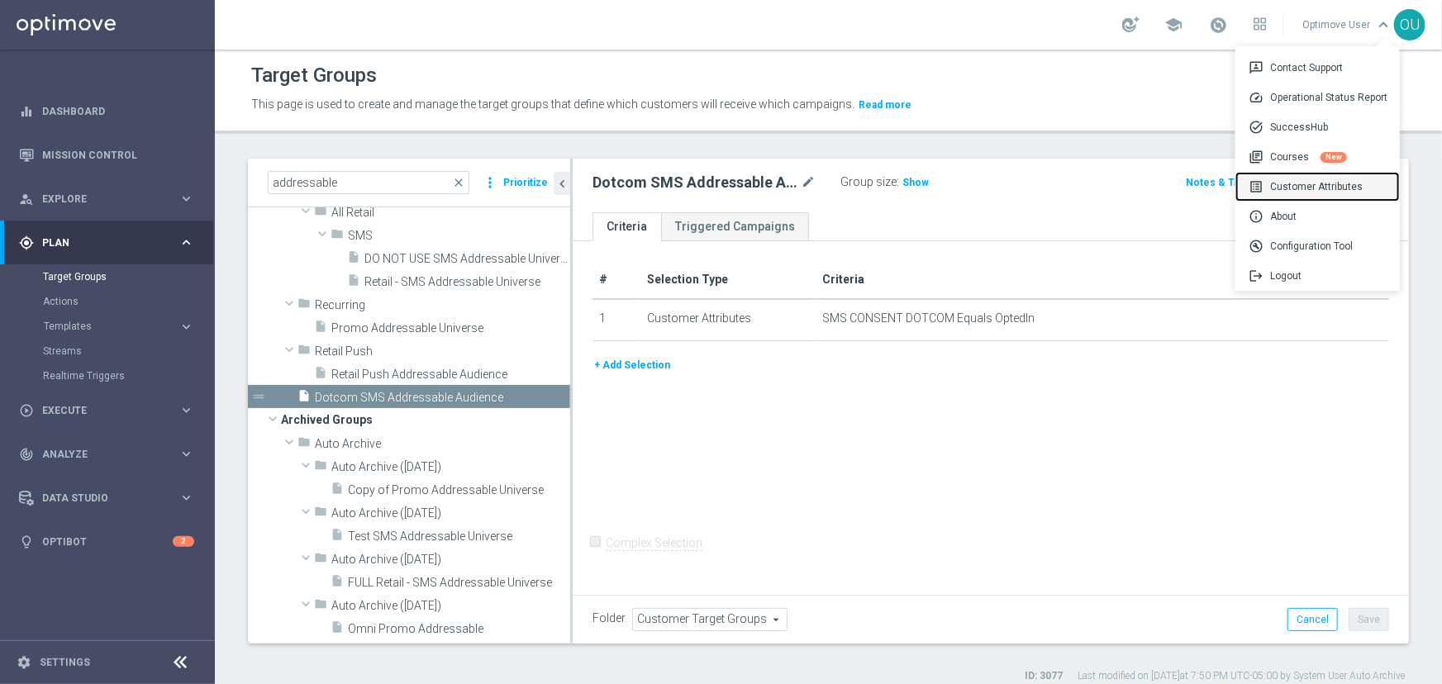
click at [1300, 181] on div "list_alt Customer Attributes" at bounding box center [1318, 187] width 164 height 30
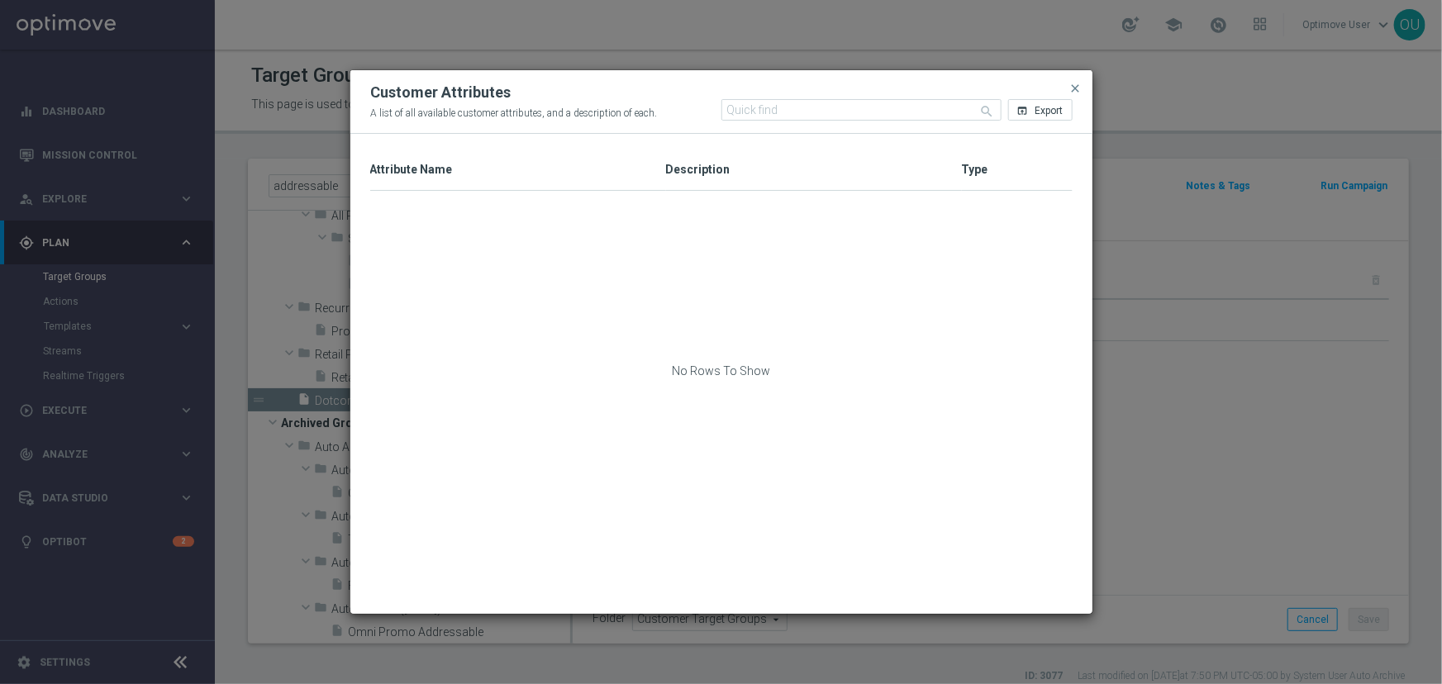
click at [640, 155] on div "Attribute Name 1" at bounding box center [518, 170] width 296 height 40
click at [780, 111] on input "text" at bounding box center [861, 109] width 280 height 21
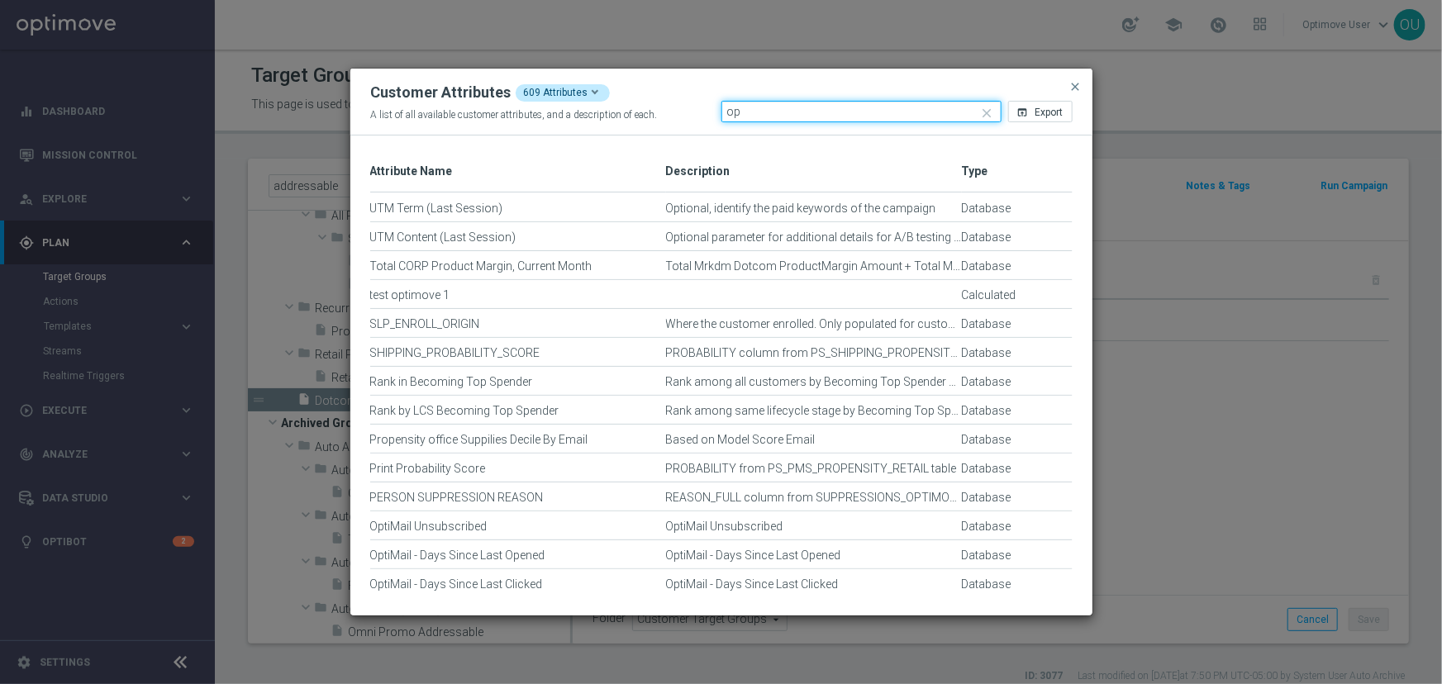
type input "o"
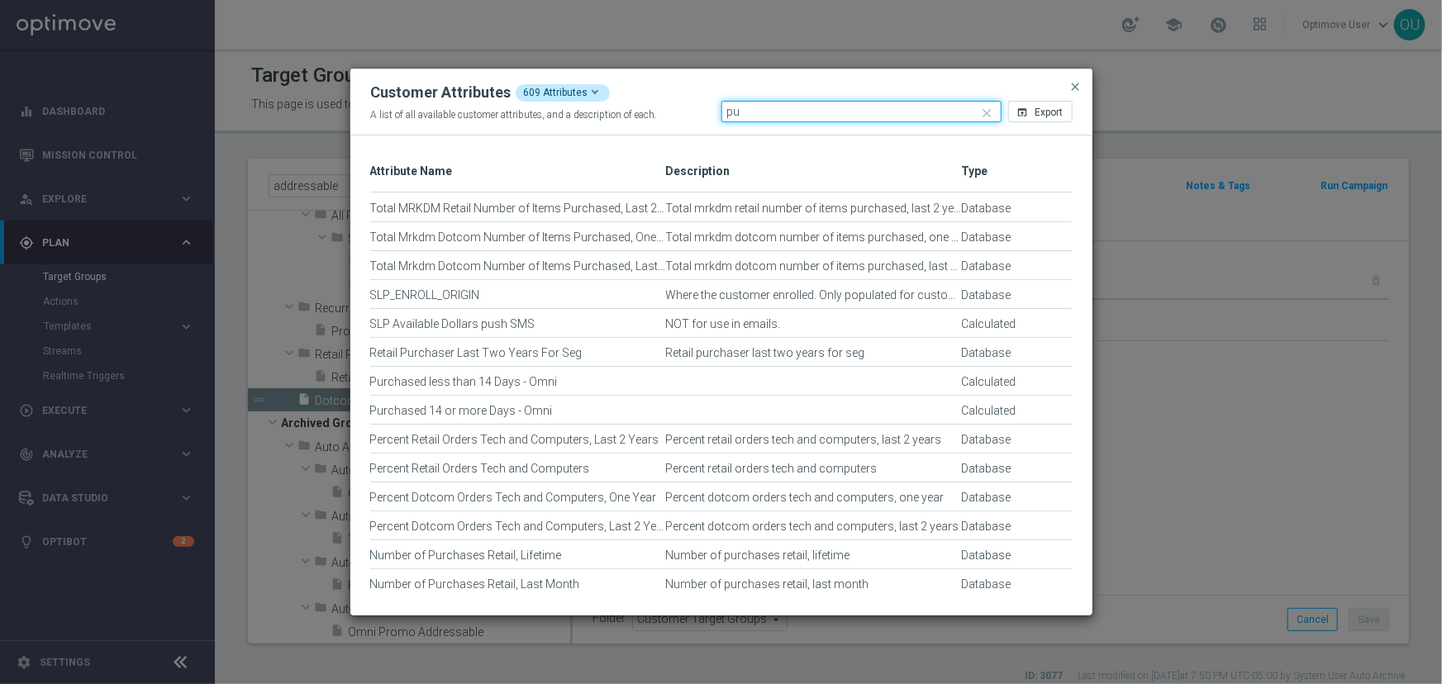
type input "p"
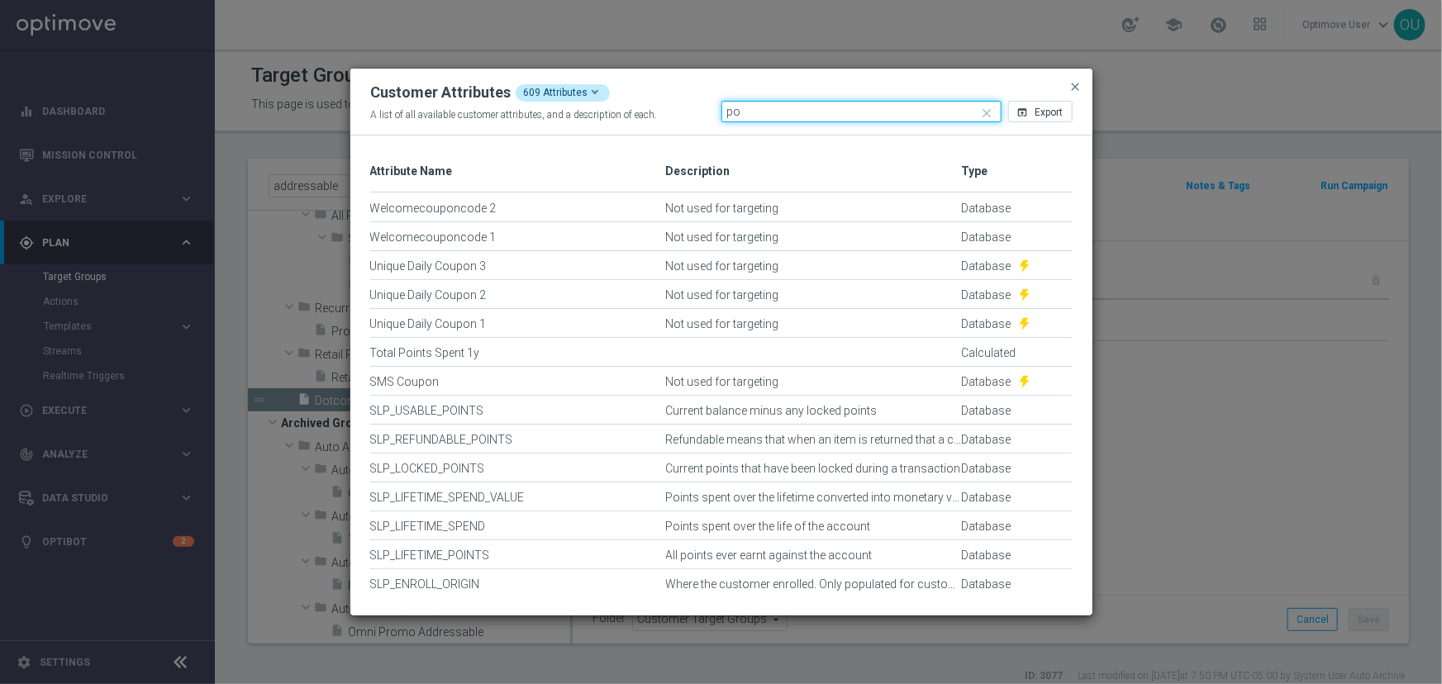
type input "p"
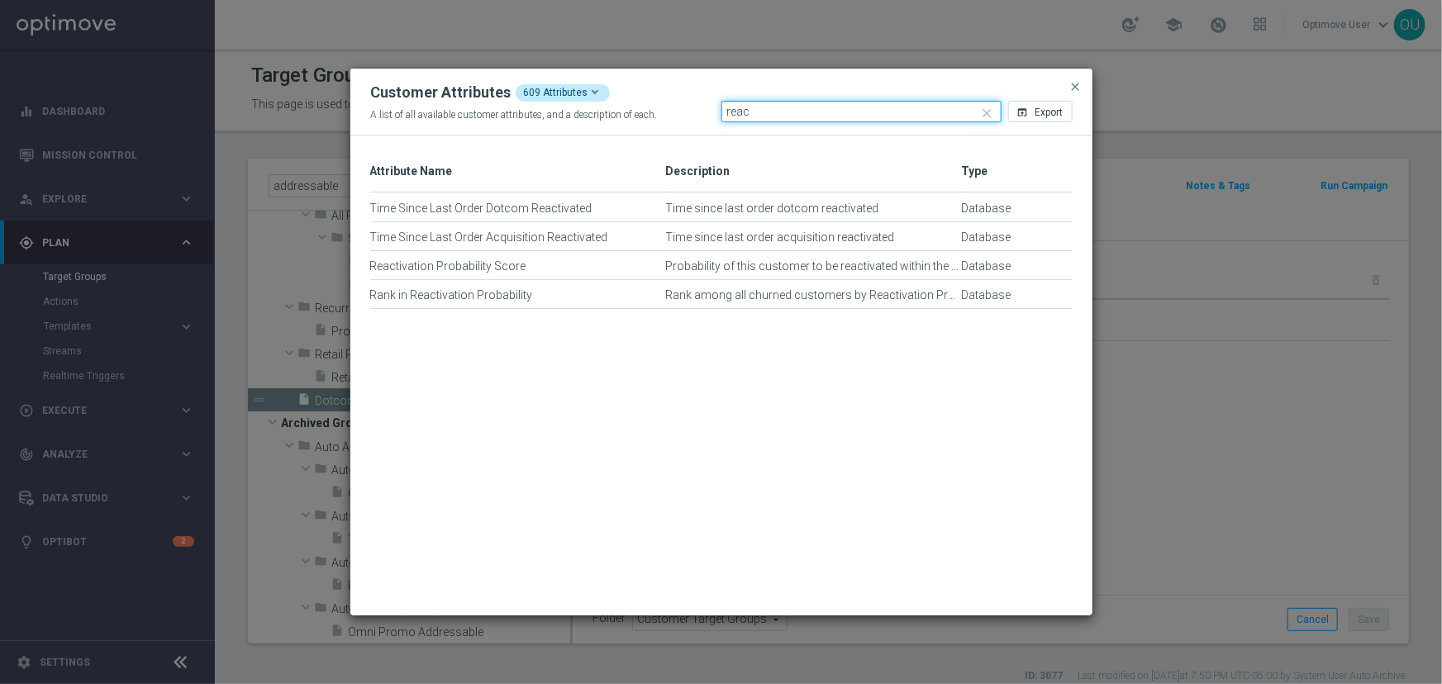
type input "reac"
click at [1079, 85] on button "close" at bounding box center [1076, 87] width 17 height 20
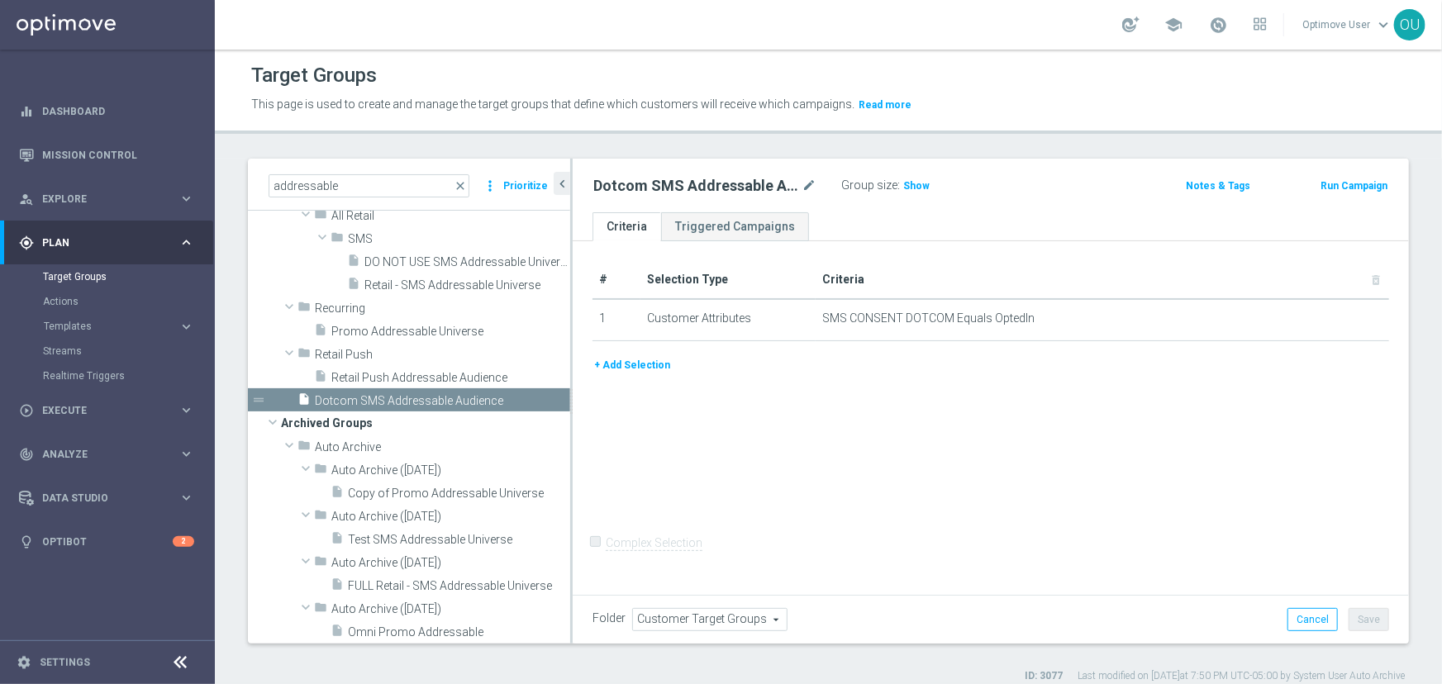
click at [610, 368] on button "+ Add Selection" at bounding box center [632, 365] width 79 height 18
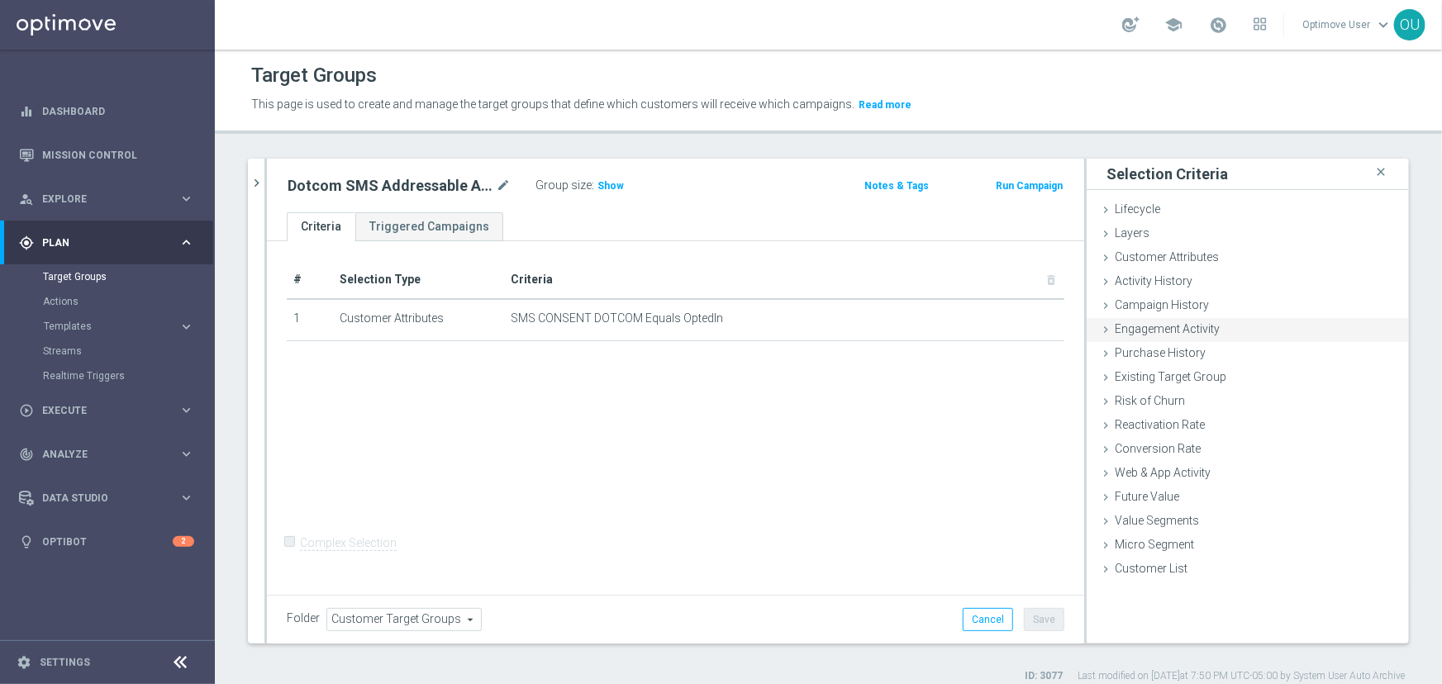
click at [1197, 255] on span "Customer Attributes" at bounding box center [1167, 256] width 104 height 13
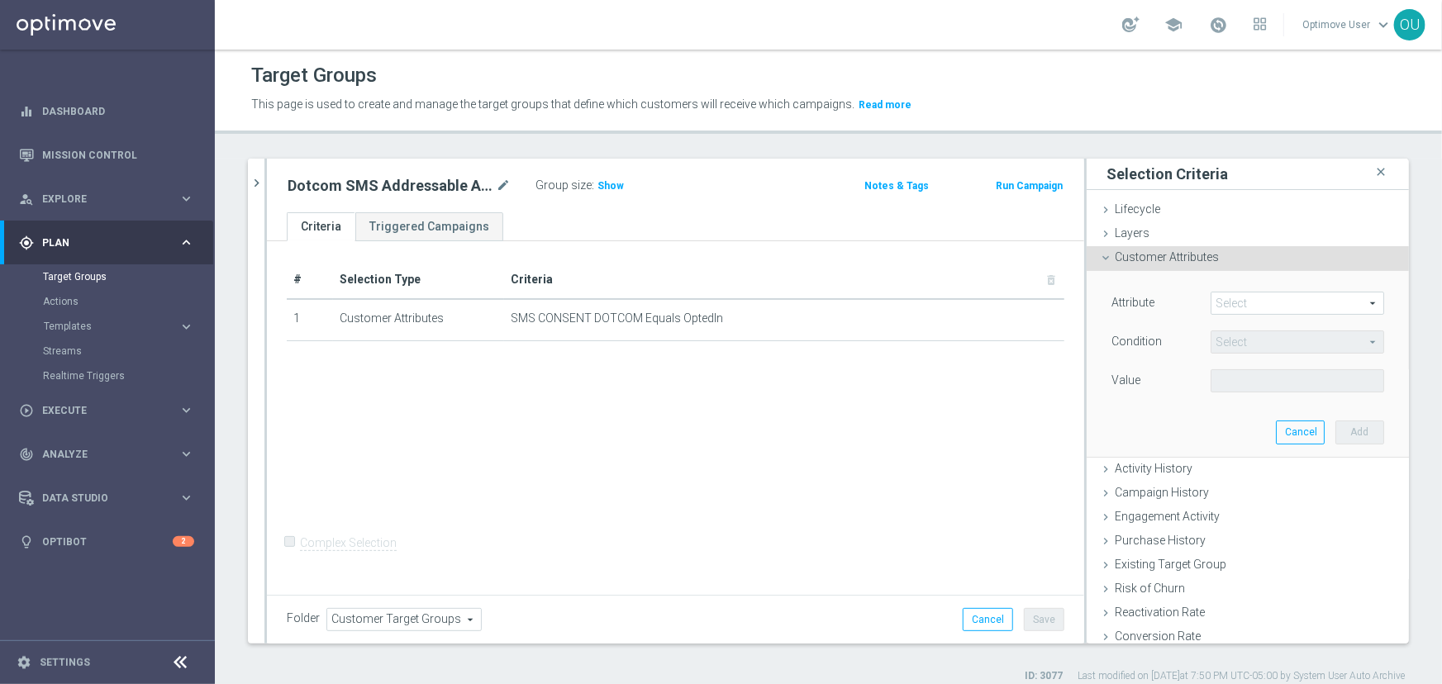
click at [1224, 310] on span at bounding box center [1298, 303] width 172 height 21
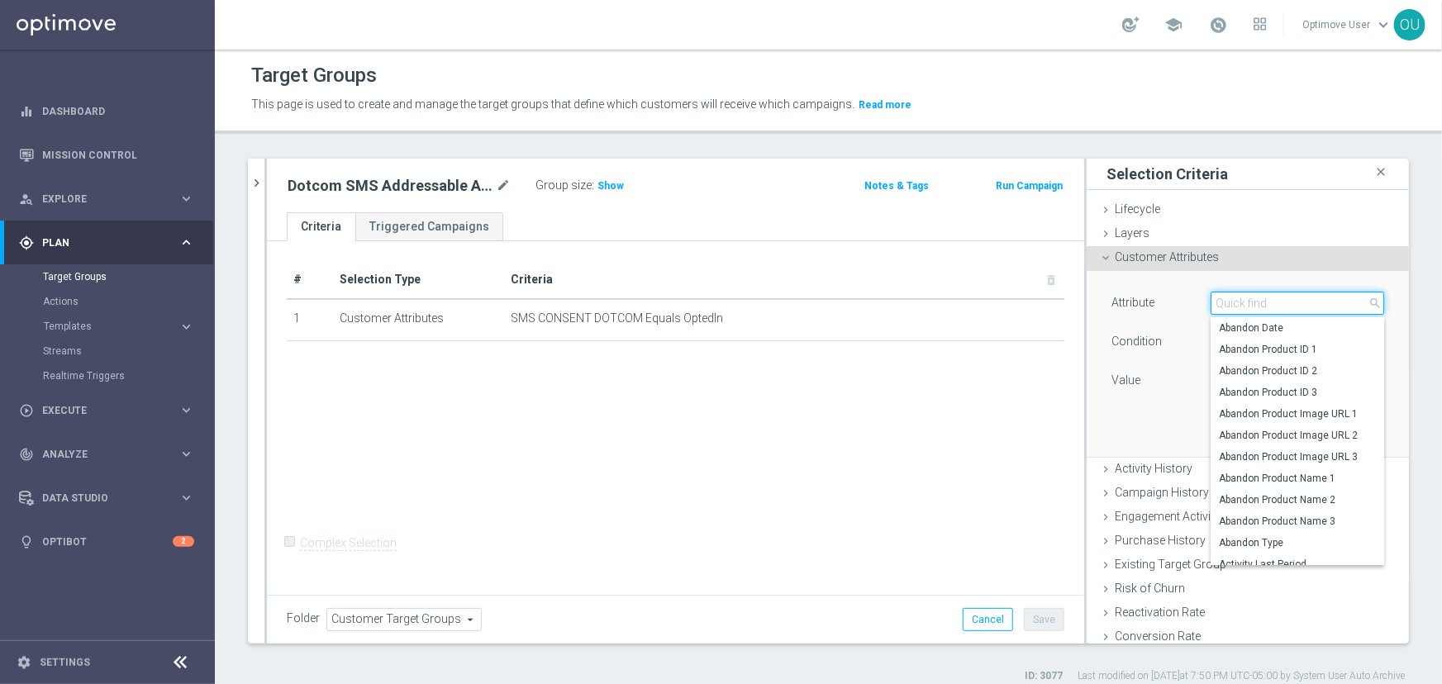
click at [1226, 299] on input "search" at bounding box center [1298, 303] width 174 height 23
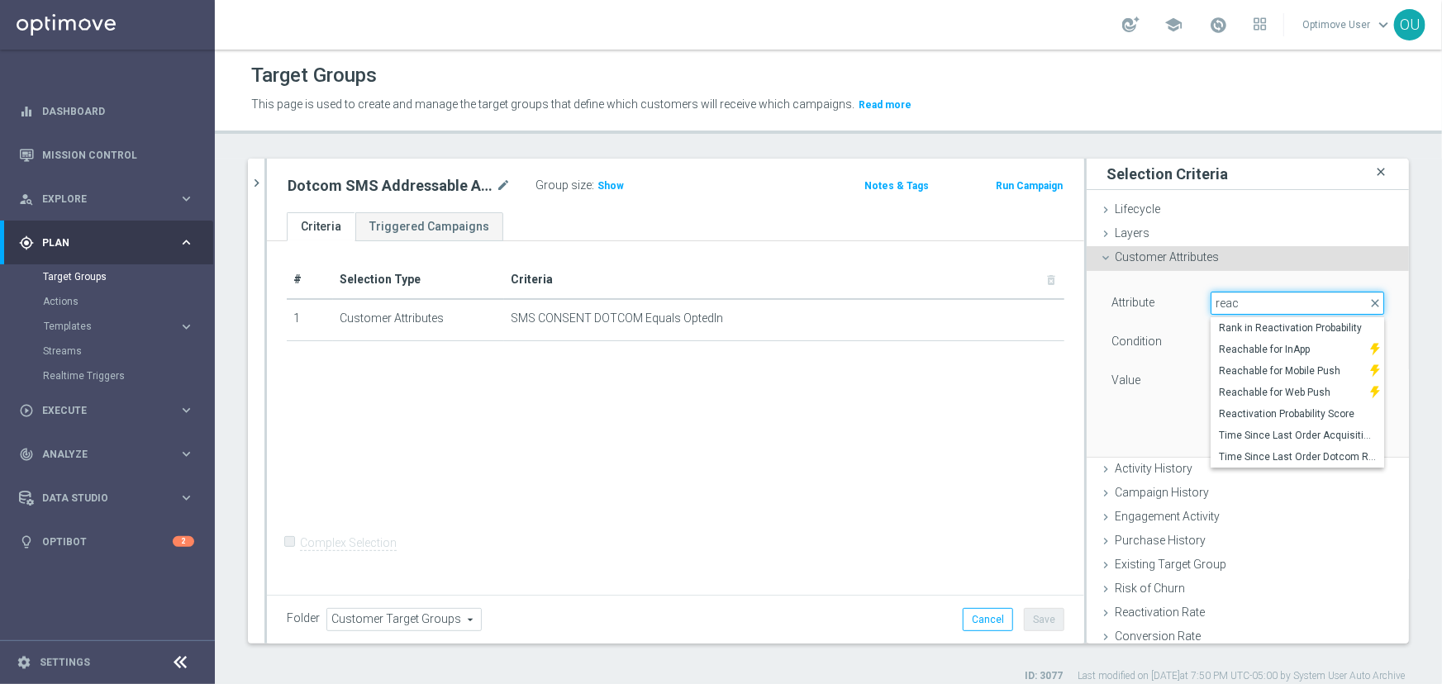
type input "reac"
click at [1373, 174] on icon "close" at bounding box center [1381, 172] width 17 height 22
